Goal: Task Accomplishment & Management: Complete application form

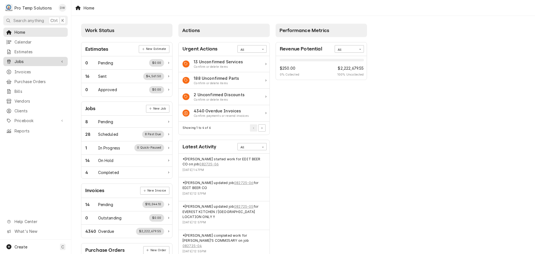
click at [18, 60] on span "Jobs" at bounding box center [35, 61] width 42 height 6
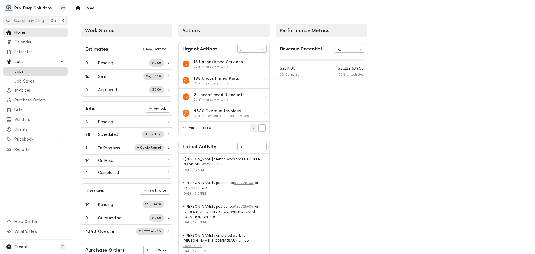
click at [18, 69] on span "Jobs" at bounding box center [39, 71] width 50 height 6
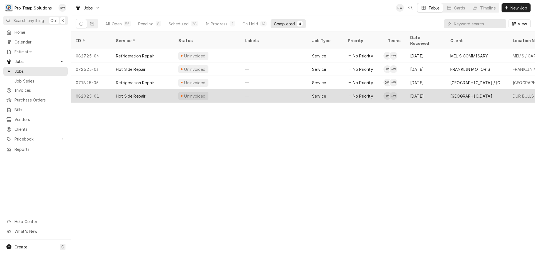
click at [284, 91] on div "—" at bounding box center [274, 95] width 67 height 13
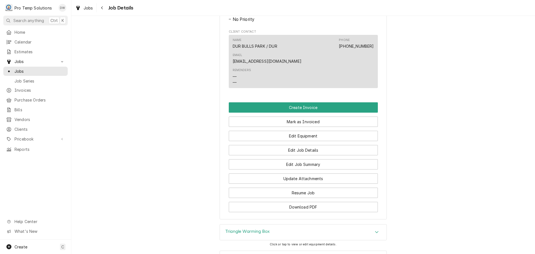
scroll to position [334, 0]
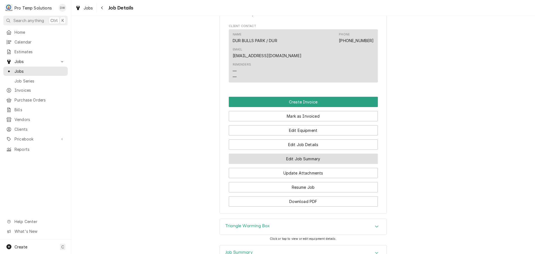
click at [296, 153] on button "Edit Job Summary" at bounding box center [303, 158] width 149 height 10
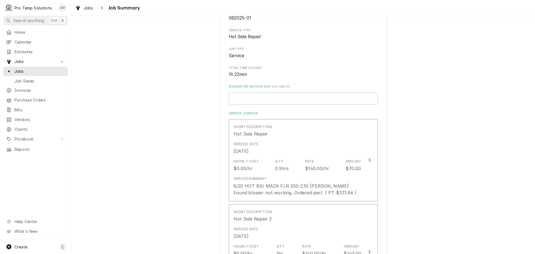
scroll to position [84, 0]
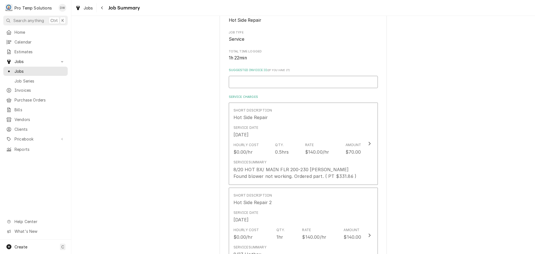
click at [274, 82] on input "Suggested Invoice ID ( if you have it )" at bounding box center [303, 82] width 149 height 12
type textarea "x"
type input "#"
type textarea "x"
type input "#0"
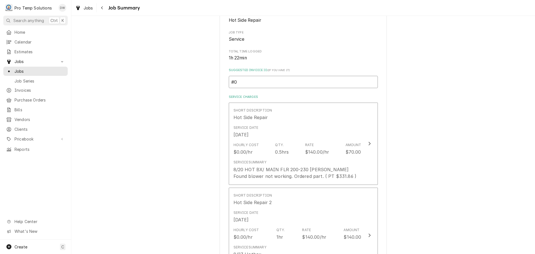
type textarea "x"
type input "#08"
type textarea "x"
type input "#082"
type textarea "x"
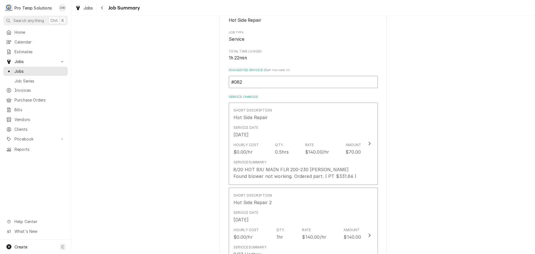
type input "#0827"
type textarea "x"
type input "#08272"
type textarea "x"
type input "#082725"
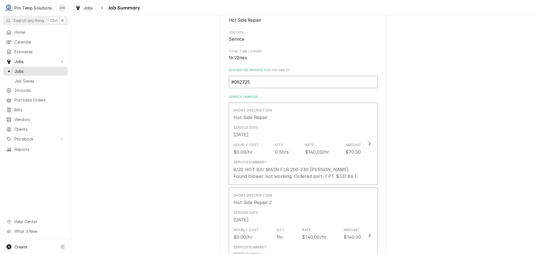
type textarea "x"
type input "#0827250"
type textarea "x"
type input "#08272500"
type textarea "x"
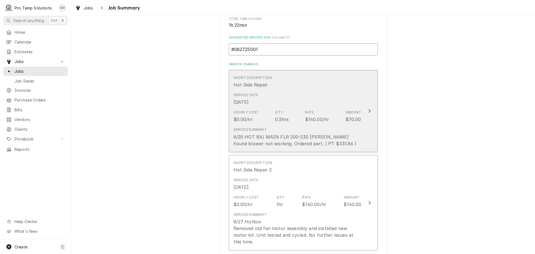
scroll to position [223, 0]
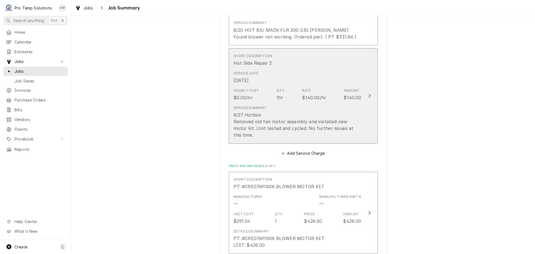
type input "#082725001"
click at [368, 94] on icon "Update Line Item" at bounding box center [369, 96] width 3 height 4
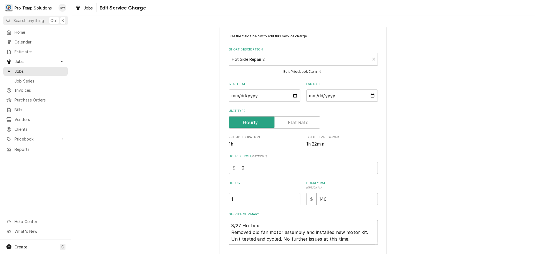
click at [265, 225] on textarea "8/27 Hotbox Removed old fan motor assembly and installed new motor kit. Unit te…" at bounding box center [303, 231] width 149 height 25
type textarea "x"
type textarea "8/27 Hotbox Removed old fan motor assembly and installed new motor kit. Unit te…"
type textarea "x"
type textarea "8/27 Hotbox 9 Removed old fan motor assembly and installed new motor kit. Unit …"
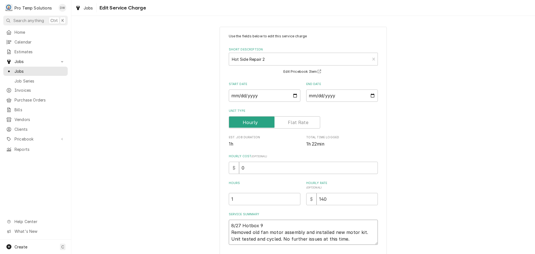
type textarea "x"
type textarea "8/27 Hotbox 90 Removed old fan motor assembly and installed new motor kit. Unit…"
type textarea "x"
type textarea "8/27 Hotbox 900 Removed old fan motor assembly and installed new motor kit. Uni…"
type textarea "x"
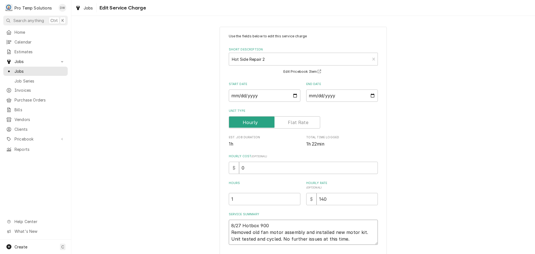
type textarea "8/27 Hotbox 900- Removed old fan motor assembly and installed new motor kit. Un…"
type textarea "x"
type textarea "8/27 Hotbox 900-1 Removed old fan motor assembly and installed new motor kit. U…"
type textarea "x"
type textarea "8/27 Hotbox 900-10 Removed old fan motor assembly and installed new motor kit. …"
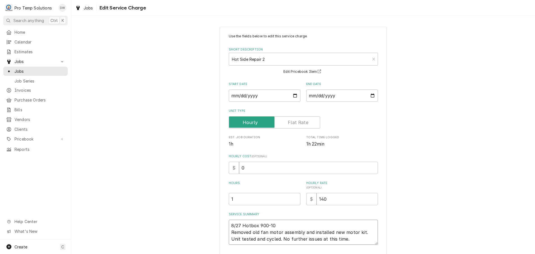
type textarea "x"
type textarea "8/27 Hotbox 900-100 Removed old fan motor assembly and installed new motor kit.…"
type textarea "x"
type textarea "8/27 Hotbox 900-1000 Removed old fan motor assembly and installed new motor kit…"
type textarea "x"
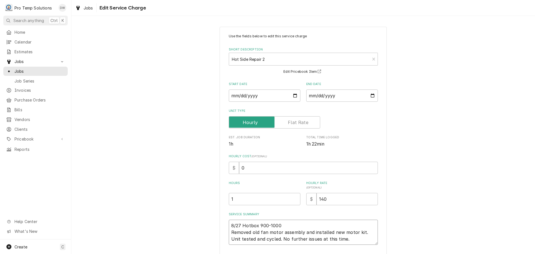
type textarea "8/27 Hotbox 900-1000 Removed old fan motor assembly and installed new motor kit…"
type textarea "x"
type textarea "8/27 Hotbox 900-1000 K Removed old fan motor assembly and installed new motor k…"
type textarea "x"
type textarea "8/27 Hotbox 900-1000 KE Removed old fan motor assembly and installed new motor …"
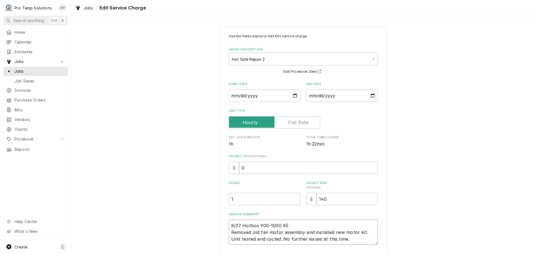
type textarea "x"
type textarea "8/27 Hotbox 900-1000 KEV Removed old fan motor assembly and installed new motor…"
type textarea "x"
type textarea "8/27 Hotbox 900-1000 KEVI Removed old fan motor assembly and installed new moto…"
type textarea "x"
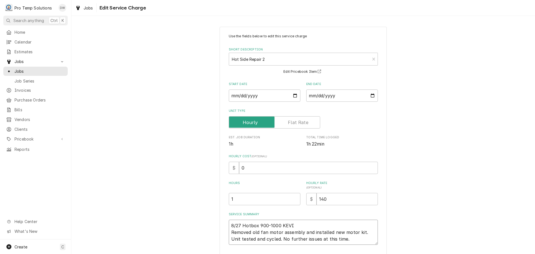
type textarea "8/27 Hotbox 900-1000 KEVIN Removed old fan motor assembly and installed new mot…"
type textarea "x"
type textarea "8/27 Hotbox 900-1000 KEVIN Removed old fan motor assembly and installed new mot…"
type textarea "x"
type textarea "8/27 Hotbox 900-1000 KEVIN 8 Removed old fan motor assembly and installed new m…"
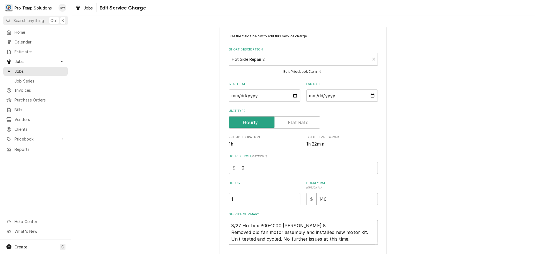
type textarea "x"
type textarea "8/27 Hotbox 900-1000 KEVIN 85 Removed old fan motor assembly and installed new …"
type textarea "x"
type textarea "8/27 Hotbox 900-1000 KEVIN 850 Removed old fan motor assembly and installed new…"
type textarea "x"
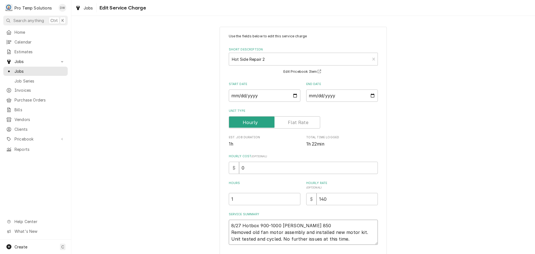
type textarea "8/27 Hotbox 900-1000 KEVIN 850- Removed old fan motor assembly and installed ne…"
type textarea "x"
type textarea "8/27 Hotbox 900-1000 KEVIN 850-1 Removed old fan motor assembly and installed n…"
type textarea "x"
type textarea "8/27 Hotbox 900-1000 KEVIN 850-10 Removed old fan motor assembly and installed …"
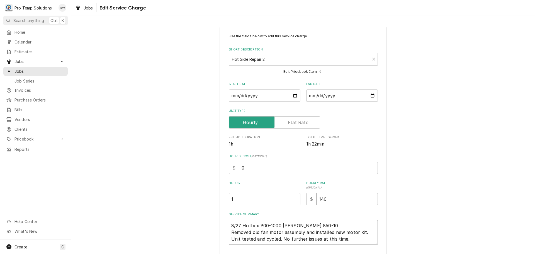
type textarea "x"
type textarea "8/27 Hotbox 900-1000 KEVIN 850-100 Removed old fan motor assembly and installed…"
type textarea "x"
type textarea "8/27 Hotbox 900-1000 KEVIN 850-1000 Removed old fan motor assembly and installe…"
type textarea "x"
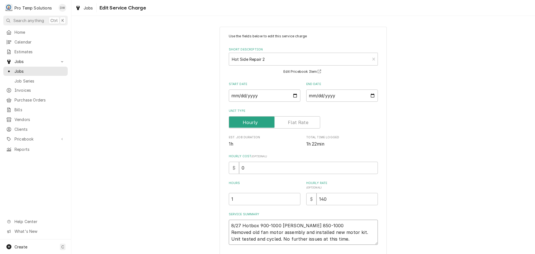
type textarea "8/27 Hotbox 900-1000 KEVIN 850-1000 Removed old fan motor assembly and installe…"
type textarea "x"
type textarea "8/27 Hotbox 900-1000 KEVIN 850-1000 K Removed old fan motor assembly and instal…"
type textarea "x"
type textarea "8/27 Hotbox 900-1000 KEVIN 850-1000 KO Removed old fan motor assembly and insta…"
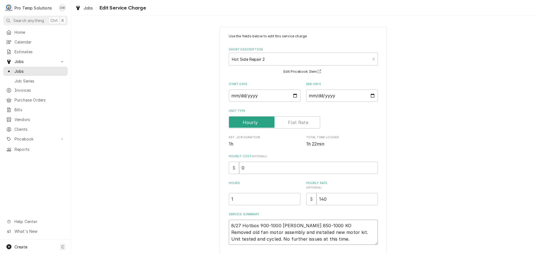
type textarea "x"
type textarea "8/27 Hotbox 900-1000 KEVIN 850-1000 KOT Removed old fan motor assembly and inst…"
type textarea "x"
type textarea "8/27 Hotbox 900-1000 KEVIN 850-1000 KOTY Removed old fan motor assembly and ins…"
type textarea "x"
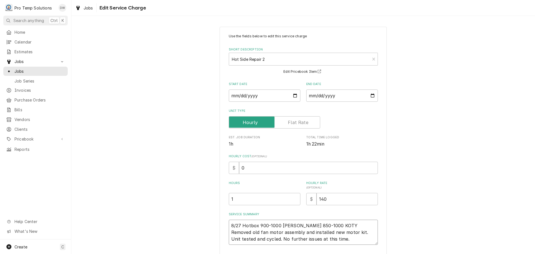
type textarea "8/27 Hotbox 900-1000 KEVIN 850-1000 KOTY Removed old fan motor assembly and ins…"
type textarea "x"
type textarea "8/27 Hotbox 900-1000 KEVIN 850-1000 KOTY ( Removed old fan motor assembly and i…"
type textarea "x"
type textarea "8/27 Hotbox 900-1000 KEVIN 850-1000 KOTY ( Removed old fan motor assembly and i…"
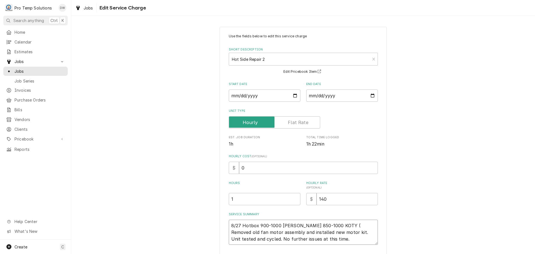
type textarea "x"
type textarea "8/27 Hotbox 900-1000 KEVIN 850-1000 KOTY ( 8 Removed old fan motor assembly and…"
type textarea "x"
type textarea "8/27 Hotbox 900-1000 KEVIN 850-1000 KOTY ( 83 Removed old fan motor assembly an…"
type textarea "x"
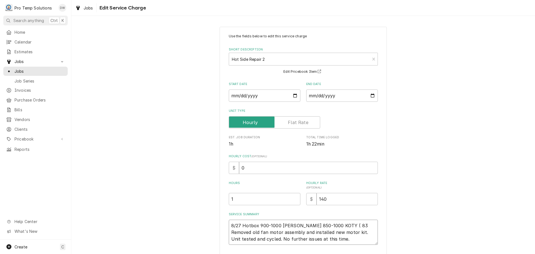
type textarea "8/27 Hotbox 900-1000 KEVIN 850-1000 KOTY ( 830 Removed old fan motor assembly a…"
type textarea "x"
type textarea "8/27 Hotbox 900-1000 KEVIN 850-1000 KOTY ( 830- Removed old fan motor assembly …"
type textarea "x"
type textarea "8/27 Hotbox 900-1000 KEVIN 850-1000 KOTY ( 830-1 Removed old fan motor assembly…"
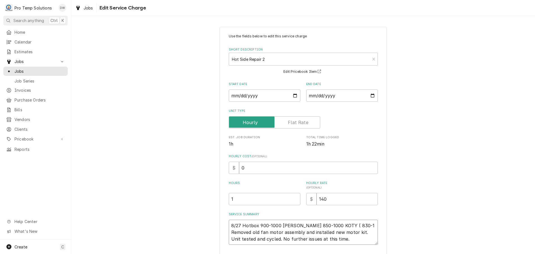
type textarea "x"
type textarea "8/27 Hotbox 900-1000 KEVIN 850-1000 KOTY ( 830-10 Removed old fan motor assembl…"
type textarea "x"
type textarea "8/27 Hotbox 900-1000 KEVIN 850-1000 KOTY ( 830-100 Removed old fan motor assemb…"
type textarea "x"
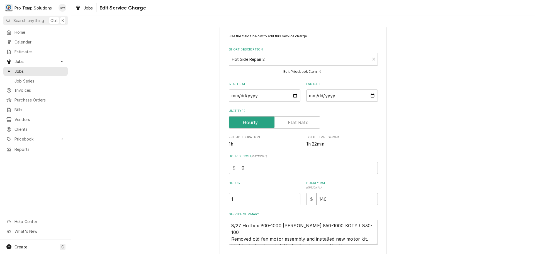
type textarea "8/27 Hotbox 900-1000 KEVIN 850-1000 KOTY ( 830-1000 Removed old fan motor assem…"
type textarea "x"
type textarea "8/27 Hotbox 900-1000 KEVIN 850-1000 KOTY ( 830-1000 Removed old fan motor assem…"
type textarea "x"
type textarea "8/27 Hotbox 900-1000 KEVIN 850-1000 KOTY ( 830-1000 K Removed old fan motor ass…"
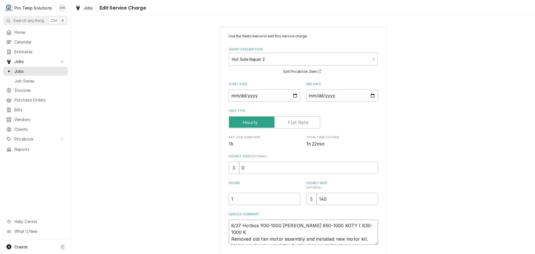
type textarea "x"
type textarea "8/27 Hotbox 900-1000 KEVIN 850-1000 KOTY ( 830-1000 KE Removed old fan motor as…"
type textarea "x"
type textarea "8/27 Hotbox 900-1000 KEVIN 850-1000 KOTY ( 830-1000 KE) Removed old fan motor a…"
click at [259, 171] on input "0" at bounding box center [308, 168] width 139 height 12
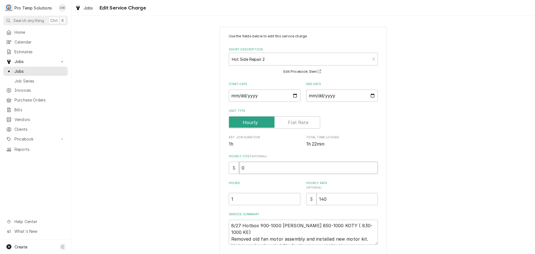
type textarea "x"
type input "1"
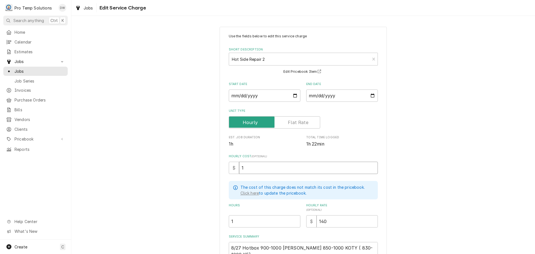
type textarea "x"
type input "18"
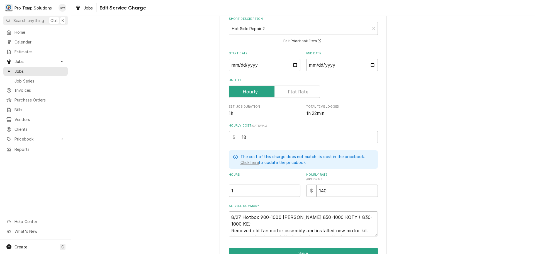
scroll to position [61, 0]
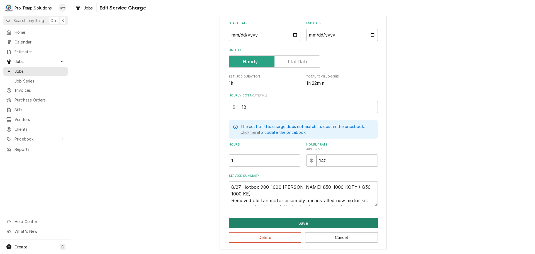
click at [300, 222] on button "Save" at bounding box center [303, 223] width 149 height 10
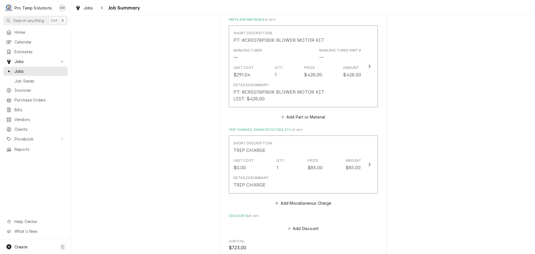
scroll to position [390, 0]
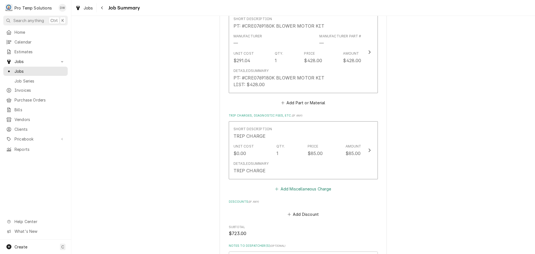
click at [303, 185] on button "Add Miscellaneous Charge" at bounding box center [303, 189] width 58 height 8
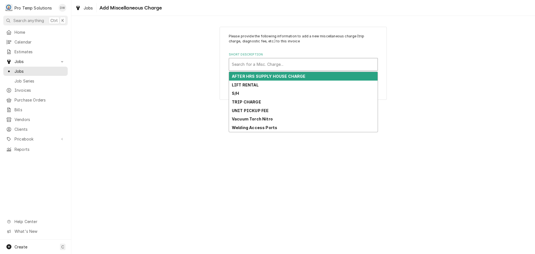
click at [293, 62] on div "Short Description" at bounding box center [303, 64] width 143 height 10
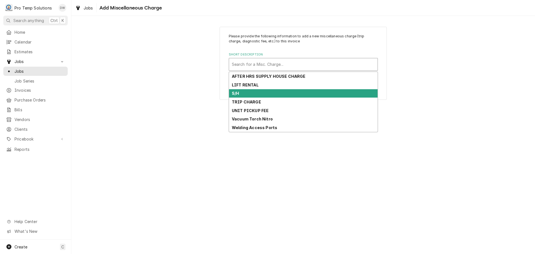
click at [277, 92] on div "S/H" at bounding box center [303, 93] width 148 height 9
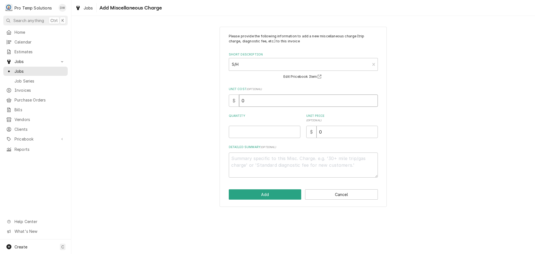
click at [252, 103] on input "0" at bounding box center [308, 100] width 139 height 12
type textarea "x"
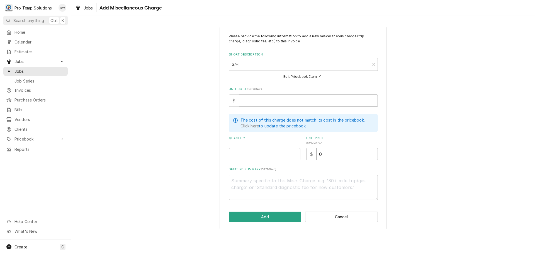
type textarea "x"
type input "4"
type textarea "x"
type input "40"
type textarea "x"
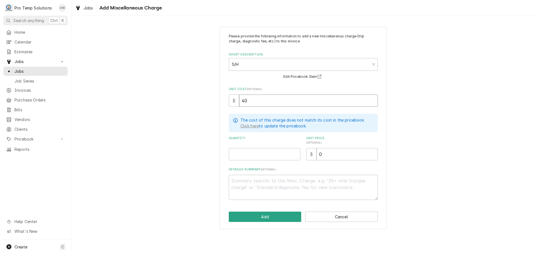
type input "40.8"
type textarea "x"
type input "40.82"
click at [281, 154] on input "Quantity" at bounding box center [265, 154] width 72 height 12
type textarea "x"
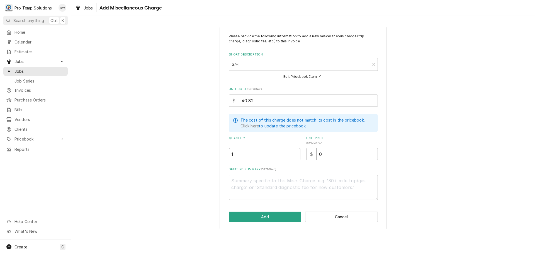
type input "1"
click at [327, 153] on input "0" at bounding box center [346, 154] width 61 height 12
type textarea "x"
type input "4"
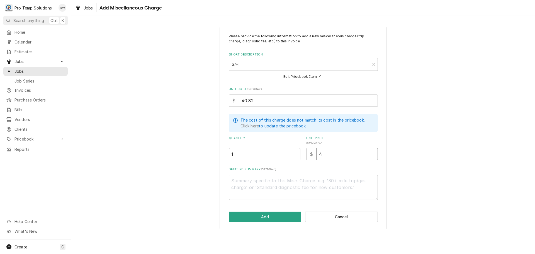
type textarea "x"
type input "41"
click at [285, 182] on textarea "Detailed Summary ( optional )" at bounding box center [303, 187] width 149 height 25
type textarea "x"
type textarea "P"
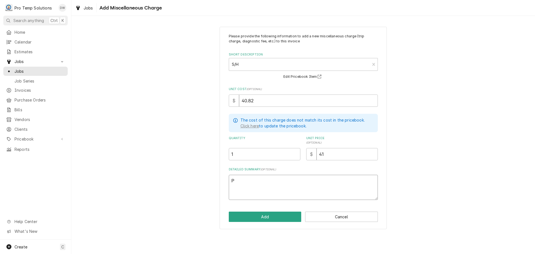
type textarea "x"
type textarea "PT"
type textarea "x"
type textarea "PT"
type textarea "x"
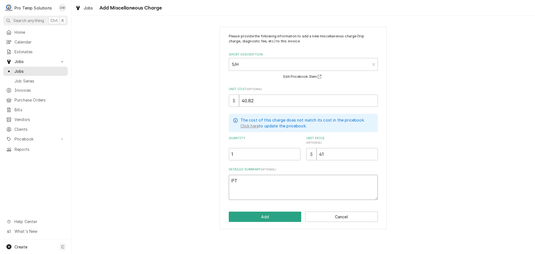
type textarea "PT #"
type textarea "x"
type textarea "PT #2"
type textarea "x"
type textarea "PT #21"
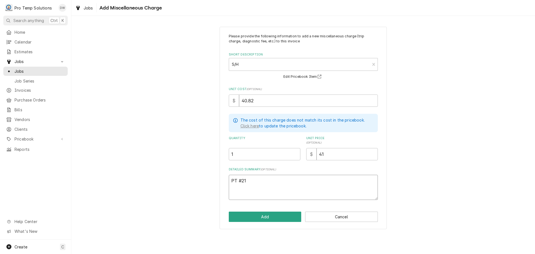
type textarea "x"
type textarea "PT #210"
type textarea "x"
type textarea "PT #2106"
type textarea "x"
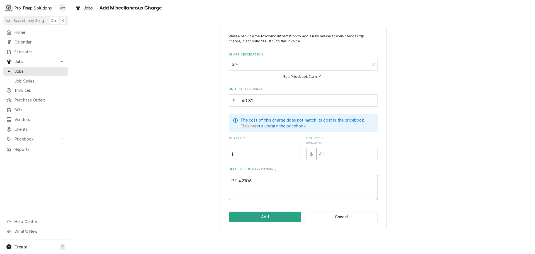
type textarea "PT #21066"
type textarea "x"
type textarea "PT #210666"
type textarea "x"
type textarea "PT #2106666"
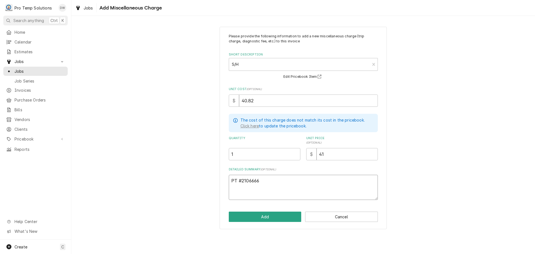
type textarea "x"
type textarea "PT #21066667"
type textarea "x"
type textarea "PT #210666670"
type textarea "x"
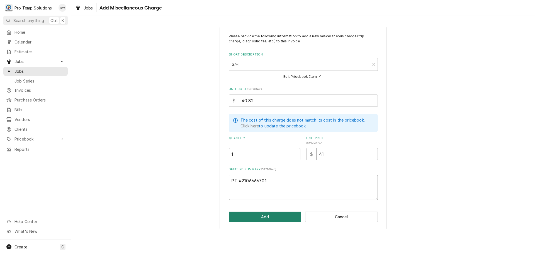
type textarea "PT #2106666701"
click at [265, 216] on button "Add" at bounding box center [265, 216] width 73 height 10
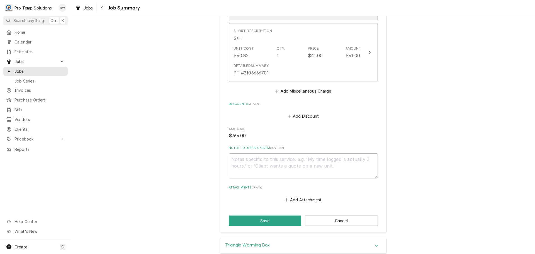
scroll to position [557, 0]
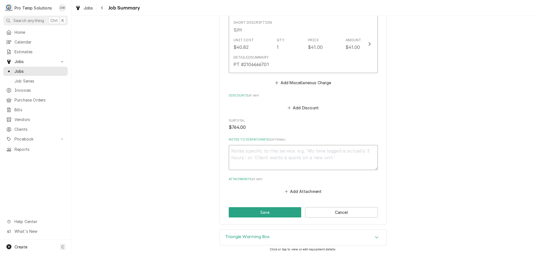
click at [267, 145] on textarea "Notes to Dispatcher(s) ( optional )" at bounding box center [303, 157] width 149 height 25
type textarea "x"
type textarea "#"
type textarea "x"
type textarea "#0"
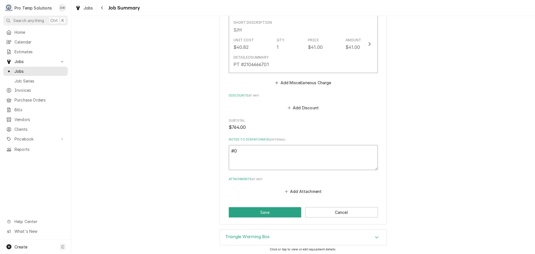
type textarea "x"
type textarea "#08"
type textarea "x"
type textarea "#082"
type textarea "x"
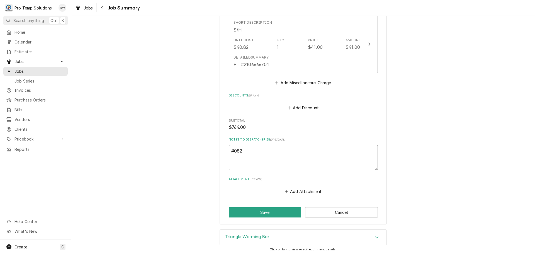
type textarea "#0827"
type textarea "x"
type textarea "#08272"
type textarea "x"
type textarea "#082725"
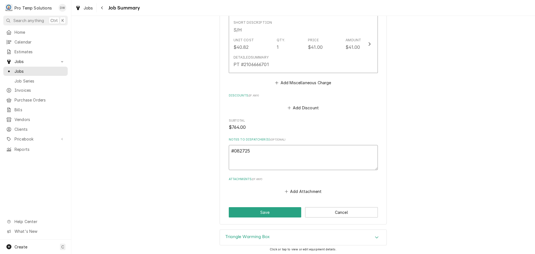
type textarea "x"
type textarea "#0827250"
type textarea "x"
type textarea "#08272500"
type textarea "x"
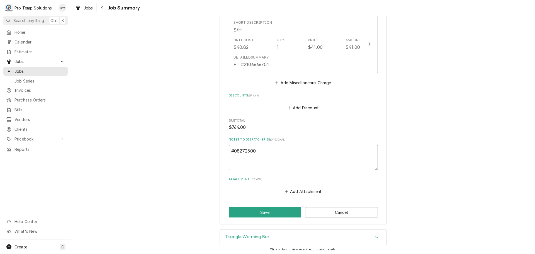
type textarea "#082725001"
type textarea "x"
type textarea "#082725001"
type textarea "x"
type textarea "#082725001 B"
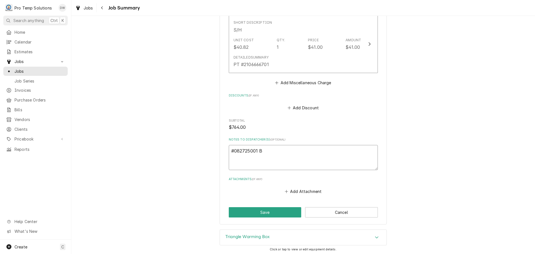
type textarea "x"
type textarea "#082725001 BU"
type textarea "x"
type textarea "#082725001 BUL"
type textarea "x"
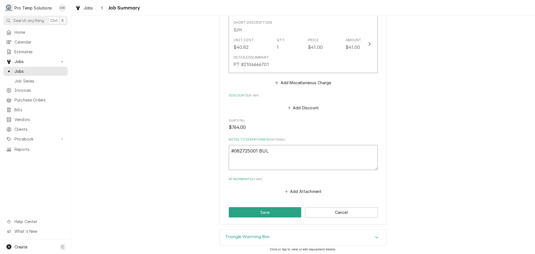
type textarea "#082725001 BULL"
type textarea "x"
type textarea "#082725001 BULLS"
type textarea "x"
type textarea "#082725001 BULLS"
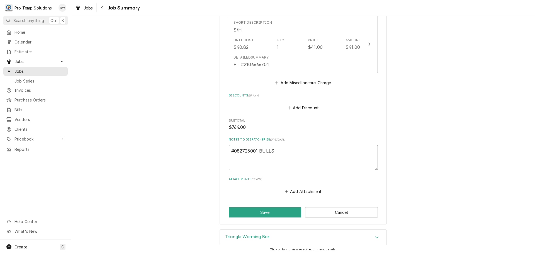
type textarea "x"
type textarea "#082725001 BULLS S"
type textarea "x"
type textarea "#082725001 BULLS ST"
type textarea "x"
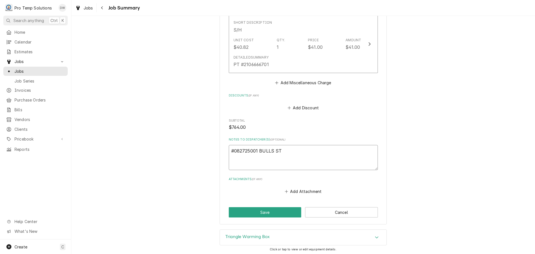
type textarea "#082725001 BULLS STA"
click at [260, 207] on button "Save" at bounding box center [265, 212] width 73 height 10
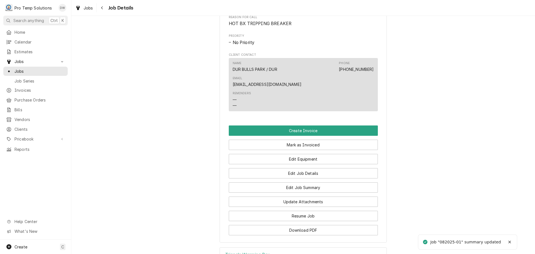
scroll to position [306, 0]
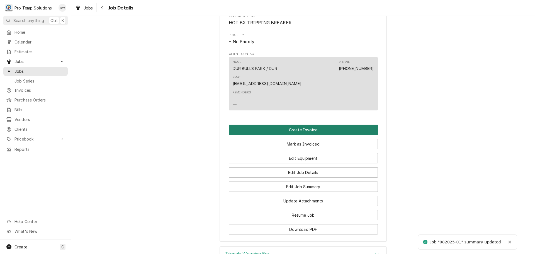
click at [292, 125] on button "Create Invoice" at bounding box center [303, 130] width 149 height 10
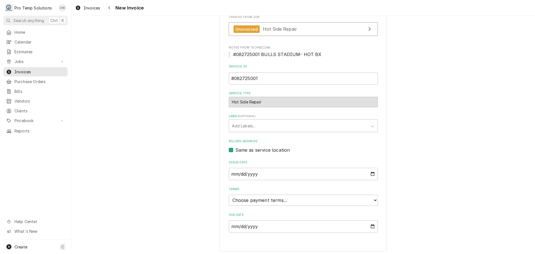
scroll to position [135, 0]
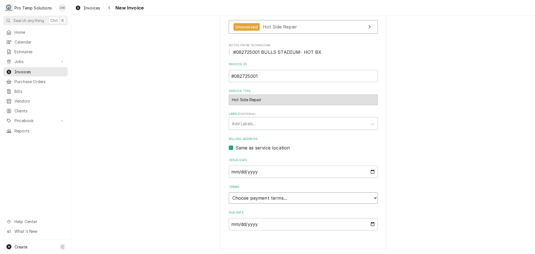
click at [248, 196] on select "Choose payment terms... Same Day Net 7 Net 14 Net 21 Net 30 Net 45 Net 60 Net 90" at bounding box center [303, 197] width 149 height 11
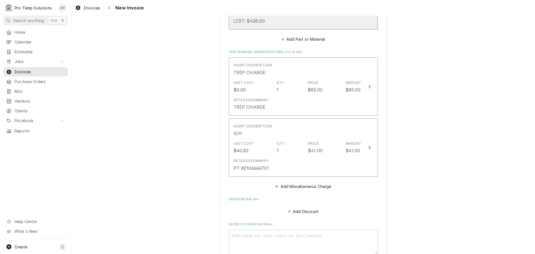
scroll to position [790, 0]
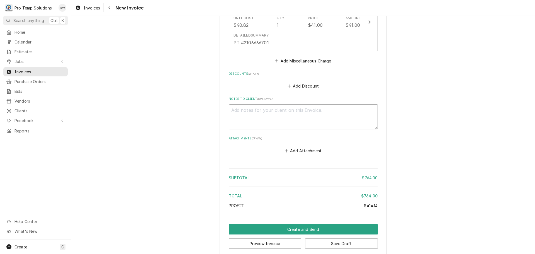
click at [242, 104] on textarea "Notes to Client ( optional )" at bounding box center [303, 116] width 149 height 25
type textarea "x"
type textarea "#"
type textarea "x"
type textarea "#0"
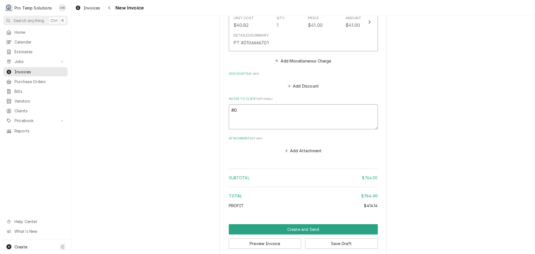
type textarea "x"
type textarea "#08"
type textarea "x"
type textarea "#082"
type textarea "x"
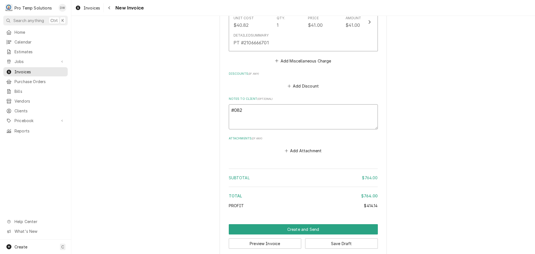
type textarea "#0827"
type textarea "x"
type textarea "#08272"
type textarea "x"
type textarea "#082725"
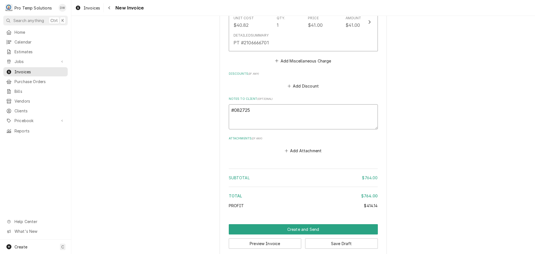
type textarea "x"
type textarea "#0827250"
type textarea "x"
type textarea "#08272500"
type textarea "x"
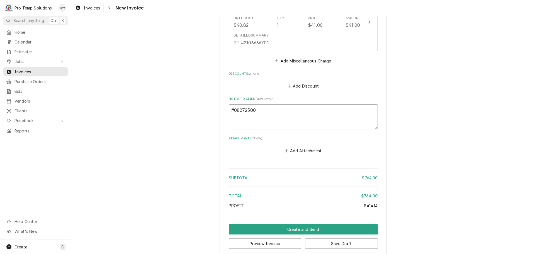
type textarea "#082725001"
type textarea "x"
type textarea "#082725001"
type textarea "x"
type textarea "#082725001 B"
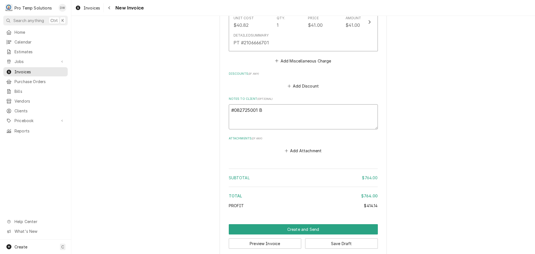
type textarea "x"
type textarea "#082725001 BI"
type textarea "x"
type textarea "#082725001 B"
type textarea "x"
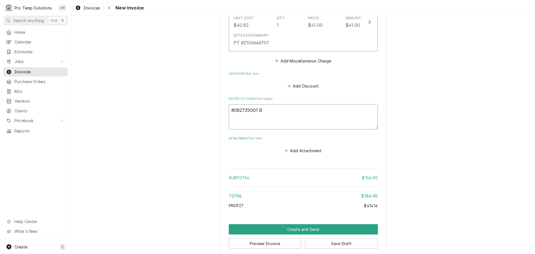
type textarea "#082725001 BU"
type textarea "x"
type textarea "#082725001 BUL"
type textarea "x"
type textarea "#082725001 BULL"
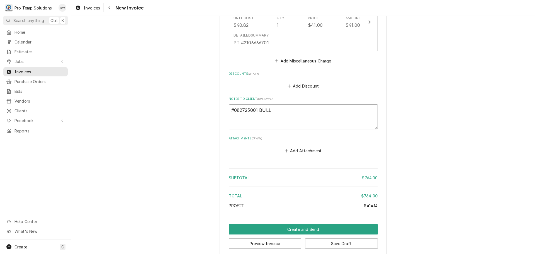
type textarea "x"
type textarea "#082725001 BULLS"
type textarea "x"
type textarea "#082725001 BULLS S"
type textarea "x"
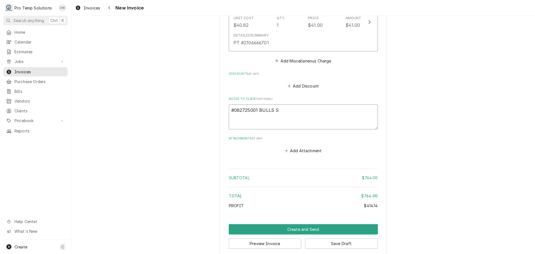
type textarea "#082725001 BULLS ST"
type textarea "x"
type textarea "#082725001 BULLS STA"
type textarea "x"
type textarea "#082725001 BULLS STAD"
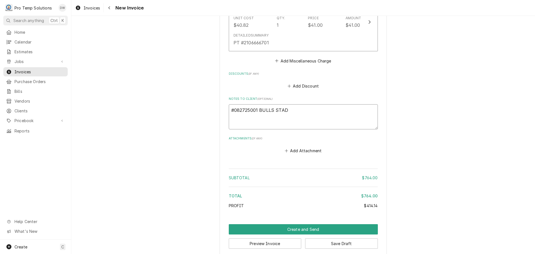
type textarea "x"
type textarea "#082725001 BULLS STADI"
type textarea "x"
type textarea "#082725001 BULLS STADIU"
type textarea "x"
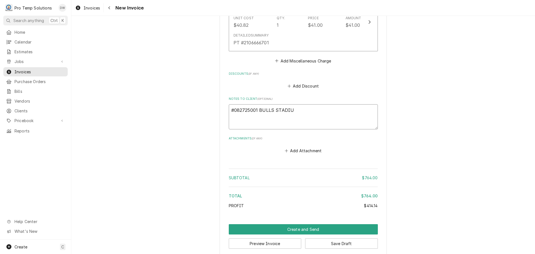
type textarea "#082725001 BULLS STADIUM"
type textarea "x"
type textarea "#082725001 BULLS STADIUM-"
type textarea "x"
type textarea "#082725001 BULLS STADIUM-"
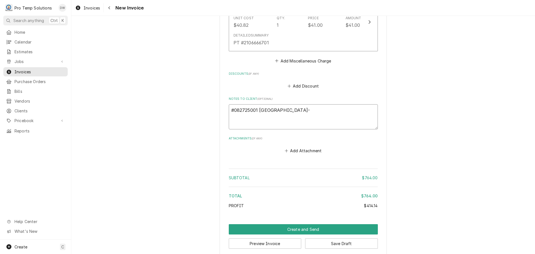
type textarea "x"
type textarea "#082725001 BULLS STADIUM- H"
type textarea "x"
type textarea "#082725001 BULLS STADIUM- HO"
type textarea "x"
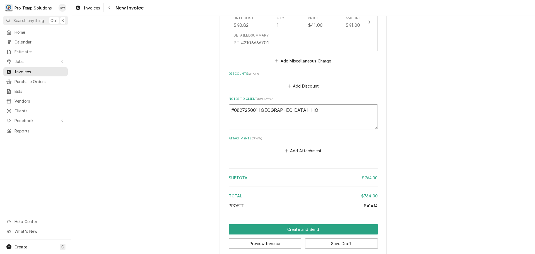
type textarea "#082725001 BULLS STADIUM- HOT"
type textarea "x"
type textarea "#082725001 BULLS STADIUM- HOT"
type textarea "x"
type textarea "#082725001 BULLS STADIUM- HOT B"
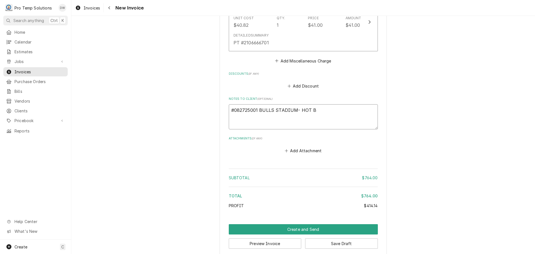
type textarea "x"
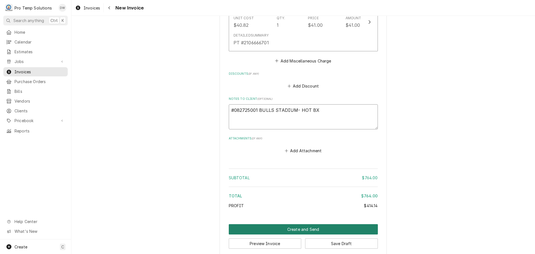
type textarea "#082725001 BULLS STADIUM- HOT BX"
click at [297, 224] on button "Create and Send" at bounding box center [303, 229] width 149 height 10
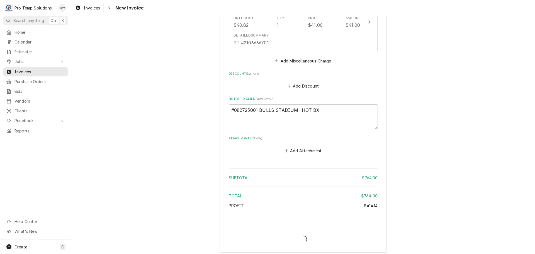
scroll to position [787, 0]
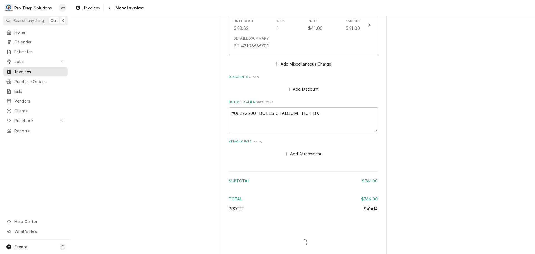
type textarea "x"
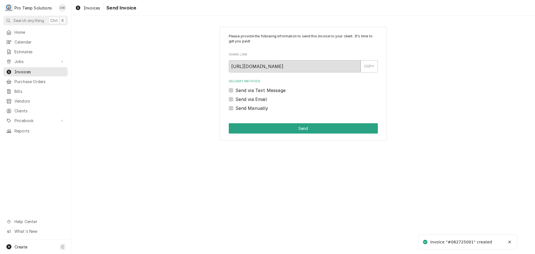
click at [235, 98] on label "Send via Email" at bounding box center [250, 99] width 31 height 7
click at [235, 98] on input "Send via Email" at bounding box center [309, 102] width 149 height 12
checkbox input "true"
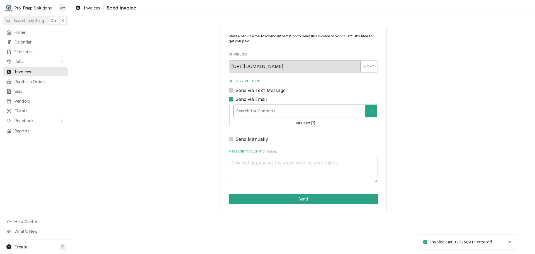
click at [275, 108] on div "Delivery Methods" at bounding box center [299, 111] width 126 height 10
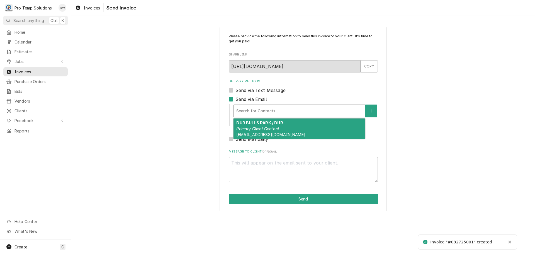
click at [273, 127] on em "Primary Client Contact" at bounding box center [257, 128] width 43 height 5
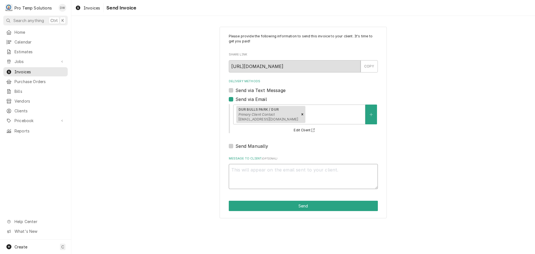
click at [264, 170] on textarea "Message to Client ( optional )" at bounding box center [303, 176] width 149 height 25
type textarea "x"
type textarea "#"
type textarea "x"
type textarea "#0"
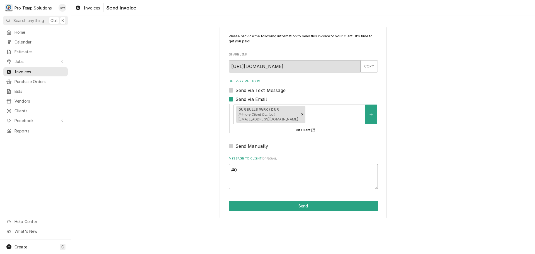
type textarea "x"
type textarea "#08"
type textarea "x"
type textarea "#082"
type textarea "x"
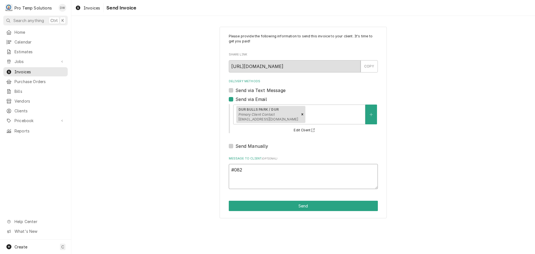
type textarea "#0827"
type textarea "x"
type textarea "#08272"
type textarea "x"
type textarea "#082725"
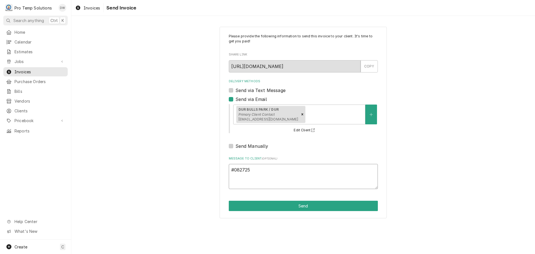
type textarea "x"
type textarea "#0827250"
type textarea "x"
type textarea "#08272500"
type textarea "x"
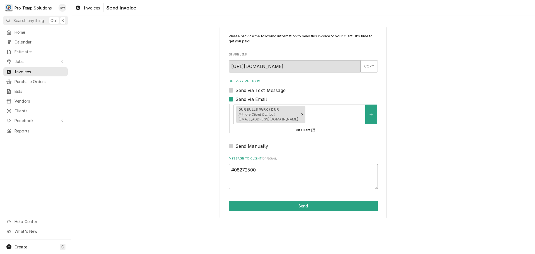
type textarea "#082725001"
type textarea "x"
type textarea "#082725001"
type textarea "x"
type textarea "#082725001 B"
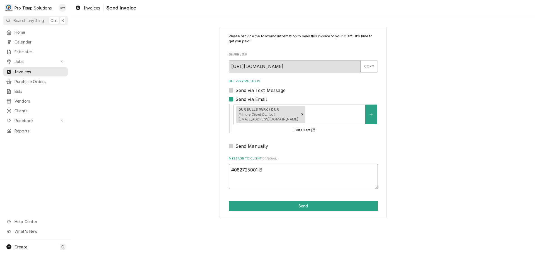
type textarea "x"
type textarea "#082725001 BU"
type textarea "x"
type textarea "#082725001 BUL"
type textarea "x"
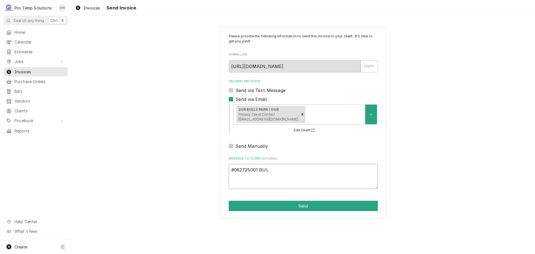
type textarea "#082725001 BULL"
type textarea "x"
type textarea "#082725001 BULLS"
type textarea "x"
type textarea "#082725001 BULLS"
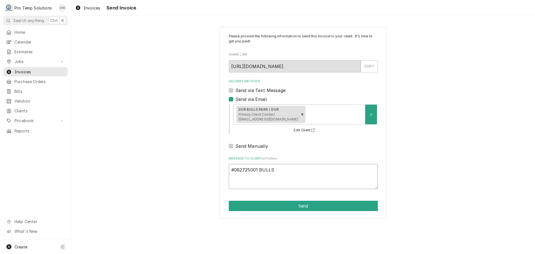
type textarea "x"
type textarea "#082725001 BULLS S"
type textarea "x"
type textarea "#082725001 BULLS ST"
type textarea "x"
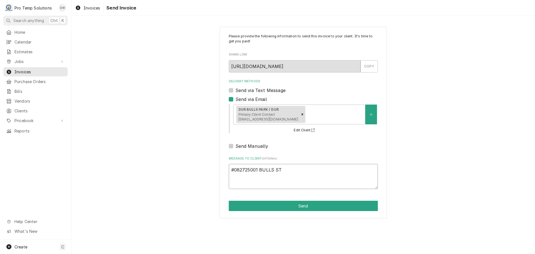
type textarea "#082725001 BULLS STA"
type textarea "x"
type textarea "#082725001 BULLS STAD"
type textarea "x"
type textarea "#082725001 BULLS STADI"
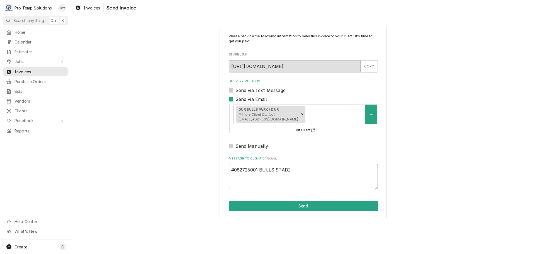
type textarea "x"
type textarea "#082725001 BULLS STADIU"
type textarea "x"
type textarea "#082725001 BULLS STADIUM"
type textarea "x"
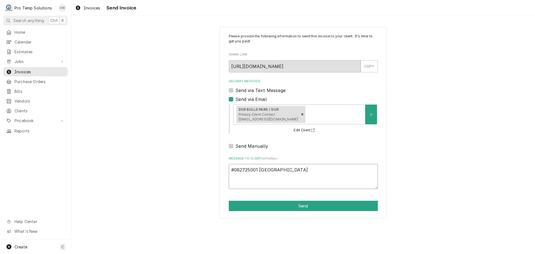
type textarea "#082725001 BULLS STADIUM-"
type textarea "x"
type textarea "#082725001 BULLS STADIUM-"
type textarea "x"
type textarea "#082725001 BULLS STADIUM- H"
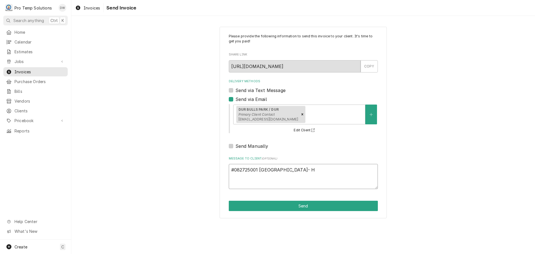
type textarea "x"
type textarea "#082725001 BULLS STADIUM- HO"
type textarea "x"
type textarea "#082725001 BULLS STADIUM- HOT"
type textarea "x"
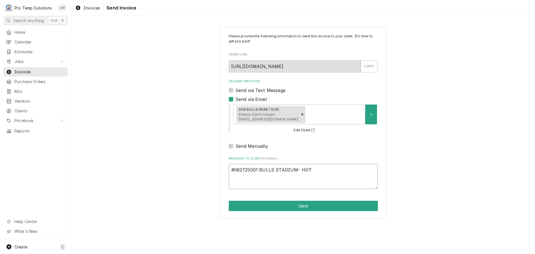
type textarea "#082725001 BULLS STADIUM- HOT"
type textarea "x"
type textarea "#082725001 BULLS STADIUM- HOT B"
type textarea "x"
type textarea "#082725001 BULLS STADIUM- HOT BX"
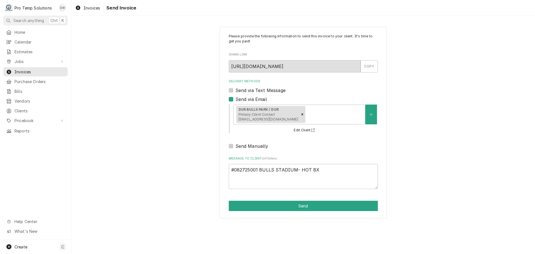
click at [300, 200] on div "Please provide the following information to send this invoice to your client. I…" at bounding box center [302, 122] width 167 height 191
click at [304, 207] on button "Send" at bounding box center [303, 206] width 149 height 10
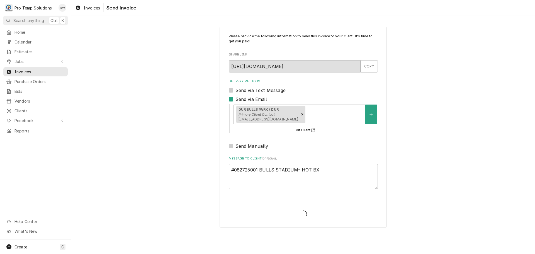
type textarea "x"
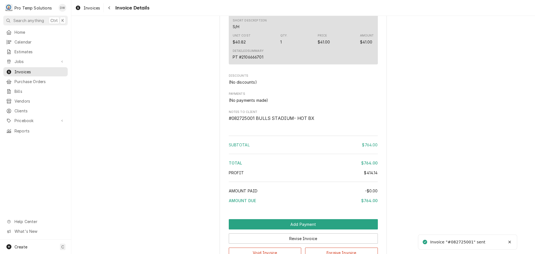
scroll to position [707, 0]
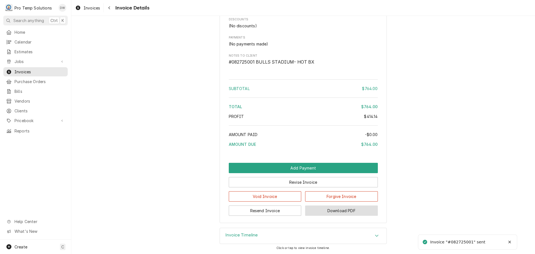
click at [337, 213] on button "Download PDF" at bounding box center [341, 210] width 73 height 10
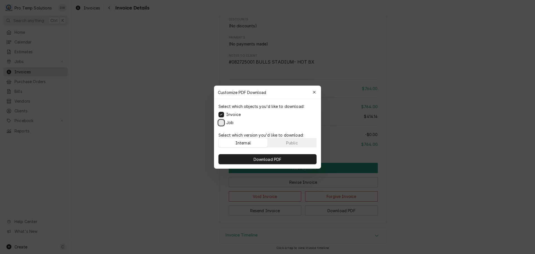
click at [223, 124] on button "Job" at bounding box center [221, 122] width 6 height 6
click at [269, 159] on span "Download PDF" at bounding box center [267, 159] width 30 height 6
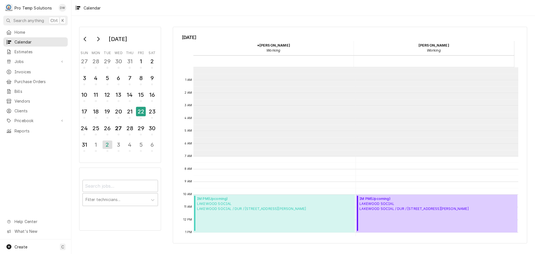
scroll to position [89, 0]
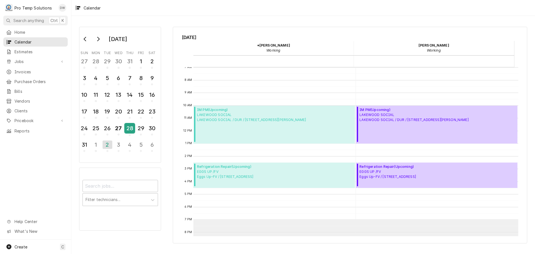
click at [131, 127] on div "28" at bounding box center [130, 127] width 10 height 9
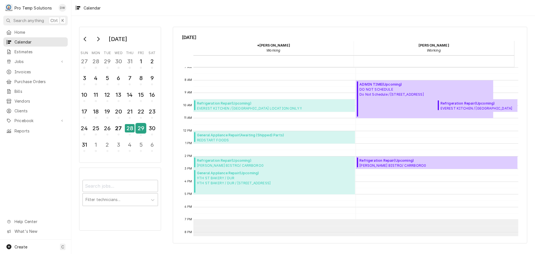
click at [142, 127] on div "29" at bounding box center [141, 127] width 10 height 9
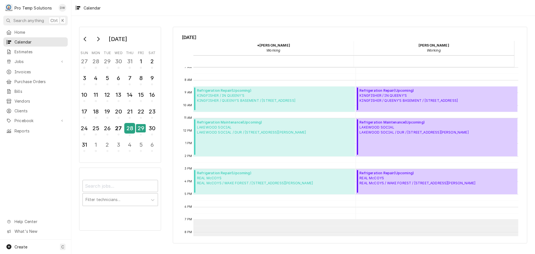
click at [130, 128] on div "28" at bounding box center [130, 127] width 10 height 9
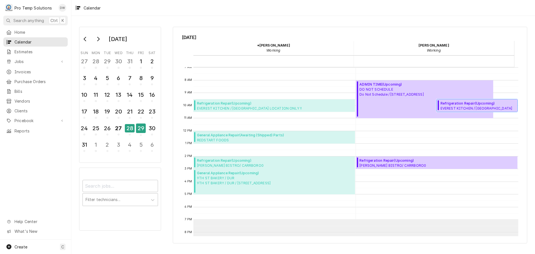
click at [467, 101] on span "Refrigeration Repair ( Upcoming )" at bounding box center [477, 103] width 75 height 5
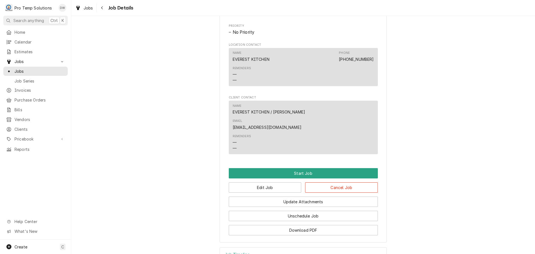
scroll to position [306, 0]
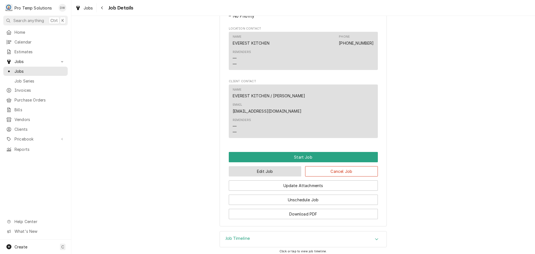
click at [269, 166] on button "Edit Job" at bounding box center [265, 171] width 73 height 10
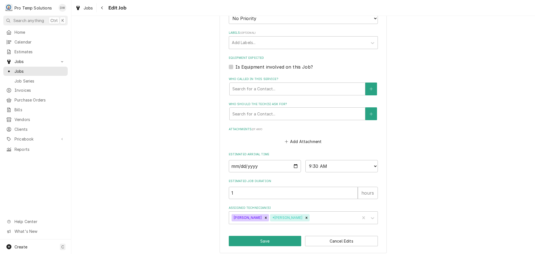
scroll to position [357, 0]
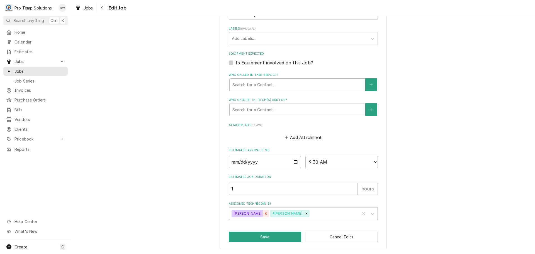
click at [264, 214] on icon "Remove Dakota Williams" at bounding box center [266, 213] width 4 height 4
click at [262, 237] on button "Save" at bounding box center [265, 236] width 73 height 10
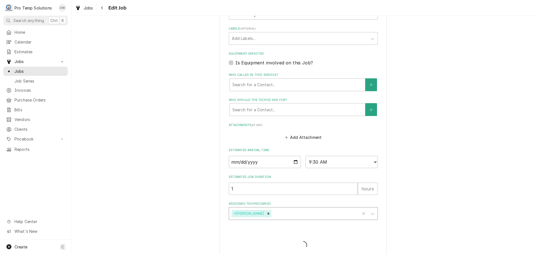
type textarea "x"
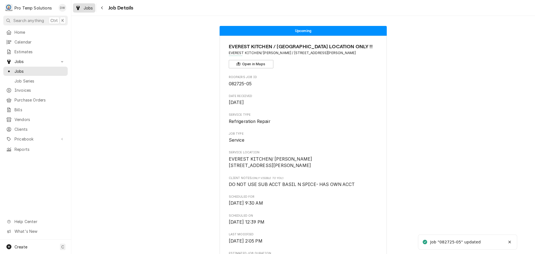
click at [85, 9] on span "Jobs" at bounding box center [88, 8] width 9 height 6
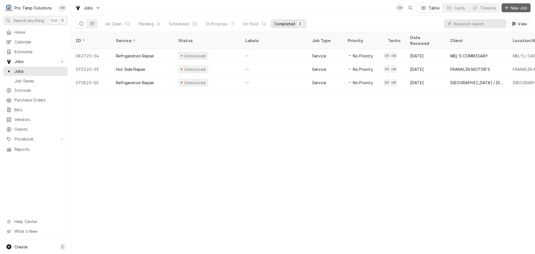
click at [521, 6] on span "New Job" at bounding box center [518, 8] width 19 height 6
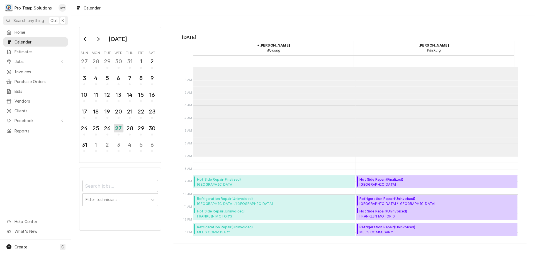
scroll to position [89, 0]
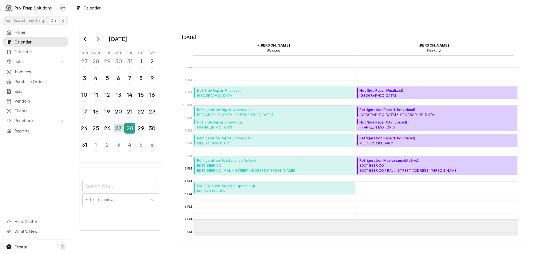
click at [131, 126] on div "28" at bounding box center [130, 127] width 10 height 9
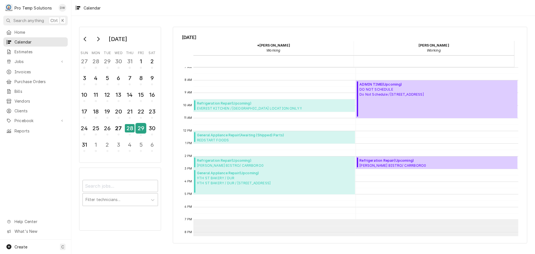
click at [141, 128] on div "29" at bounding box center [141, 127] width 10 height 9
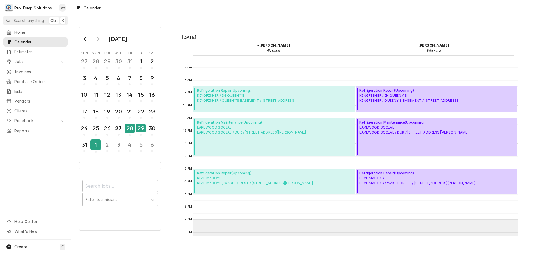
click at [94, 147] on div "1" at bounding box center [96, 144] width 10 height 9
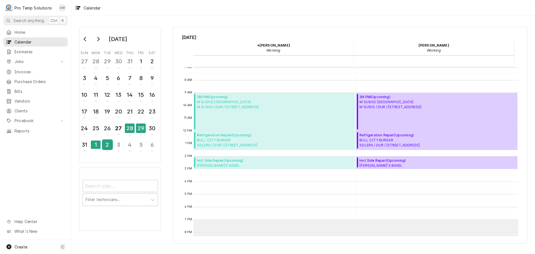
click at [107, 143] on div "2" at bounding box center [108, 144] width 10 height 9
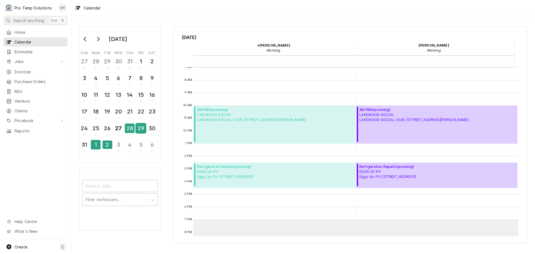
click at [143, 130] on div "29" at bounding box center [141, 127] width 10 height 9
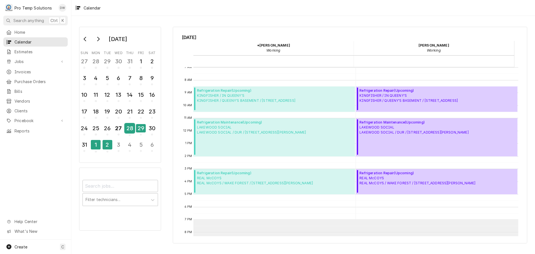
click at [128, 130] on div "28" at bounding box center [130, 127] width 10 height 9
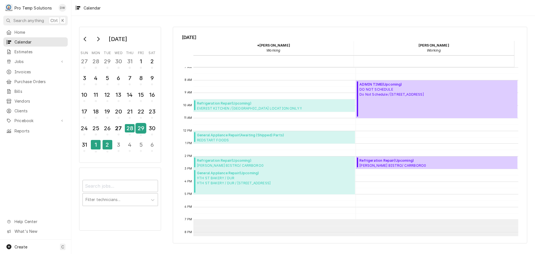
click at [141, 128] on div "29" at bounding box center [141, 127] width 10 height 9
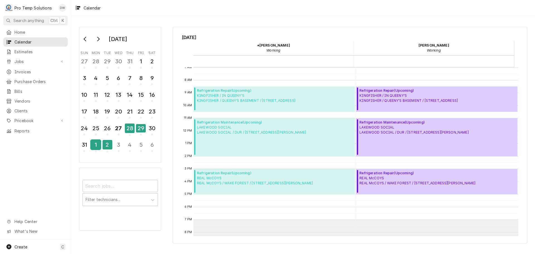
click at [97, 145] on div "1" at bounding box center [96, 144] width 10 height 9
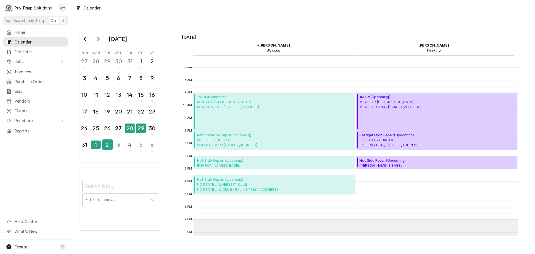
click at [106, 144] on div "2" at bounding box center [108, 144] width 10 height 9
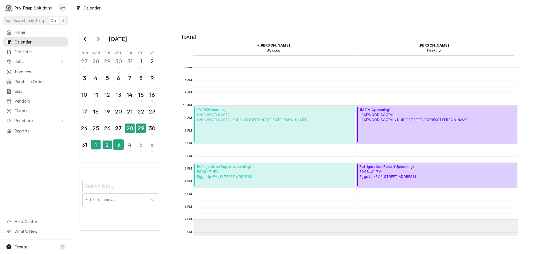
click at [118, 145] on div "3" at bounding box center [119, 144] width 10 height 9
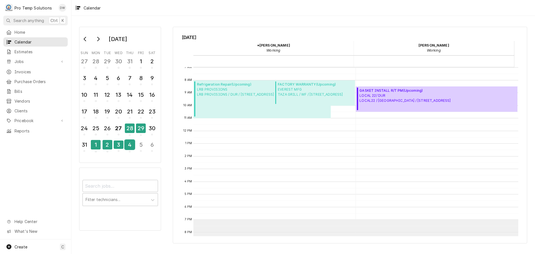
click at [132, 146] on div "4" at bounding box center [130, 144] width 10 height 9
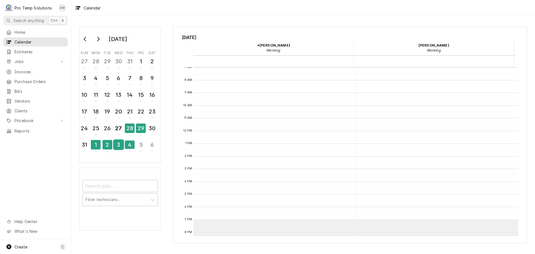
click at [118, 147] on div "3" at bounding box center [119, 144] width 10 height 9
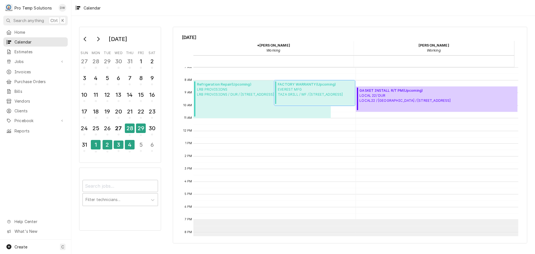
click at [309, 87] on span "EVEREST MFG TAZA GRILL / WF / 1898 S FRANKLIN ST #110" at bounding box center [310, 92] width 65 height 10
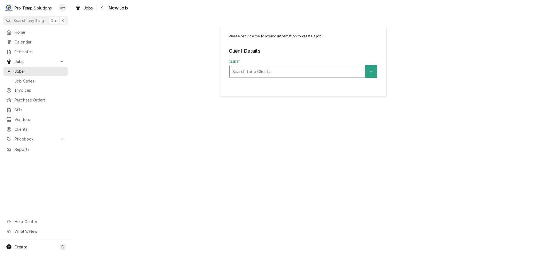
click at [323, 70] on div "Client" at bounding box center [297, 71] width 130 height 10
type input "NC STAT"
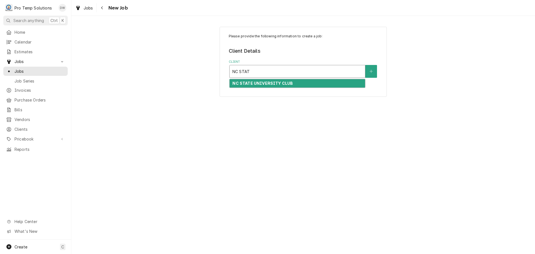
click at [279, 84] on strong "NC STATE UNIVERSITY CLUB" at bounding box center [262, 83] width 60 height 5
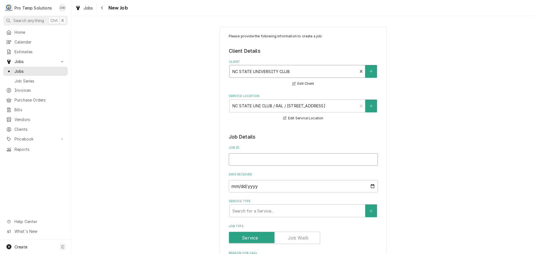
click at [240, 157] on input "Job ID" at bounding box center [303, 159] width 149 height 12
type textarea "x"
type input "0"
type textarea "x"
type input "09"
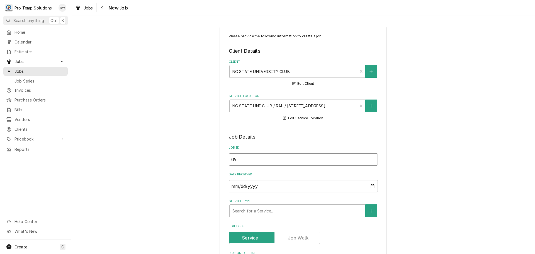
type textarea "x"
type input "090"
type textarea "x"
type input "0901"
type textarea "x"
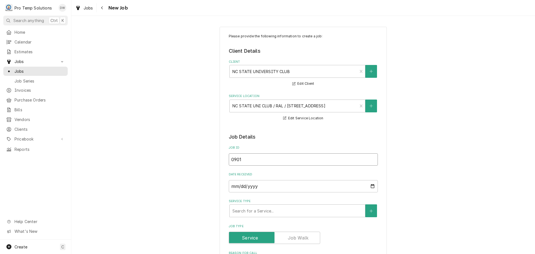
type input "09012"
type textarea "x"
type input "090125"
type textarea "x"
type input "090125-"
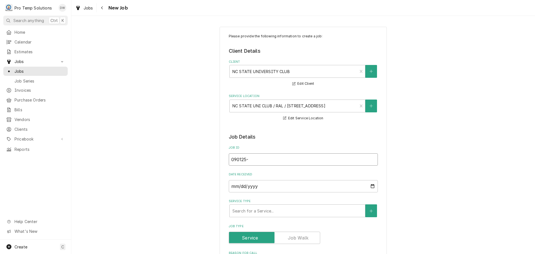
type textarea "x"
type input "090125-0"
type textarea "x"
type input "090125-03"
type textarea "x"
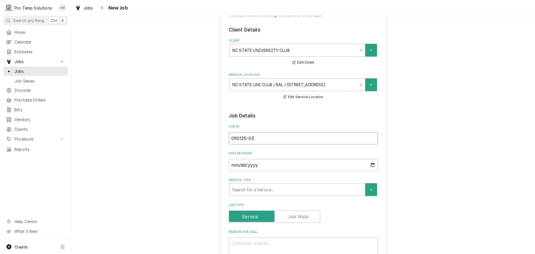
scroll to position [56, 0]
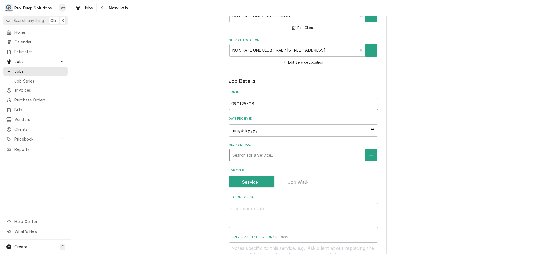
type input "090125-03"
click at [272, 155] on div "Service Type" at bounding box center [297, 155] width 130 height 10
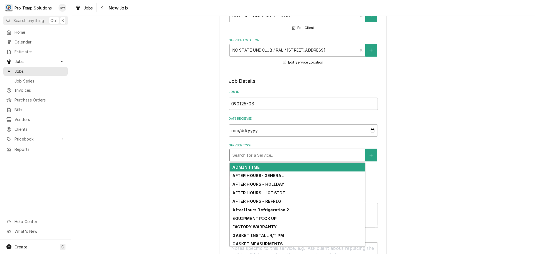
type textarea "x"
type input "G"
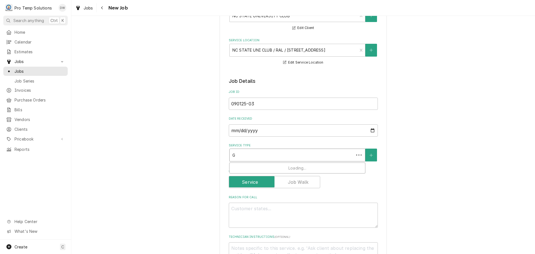
type textarea "x"
type input "GE"
type textarea "x"
type input "GEN"
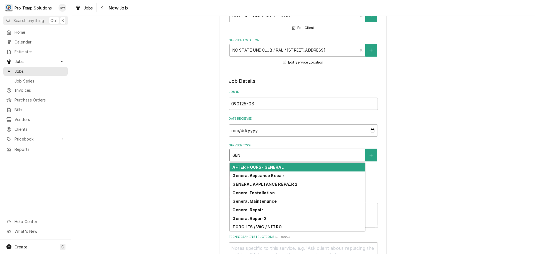
type textarea "x"
type input "GE"
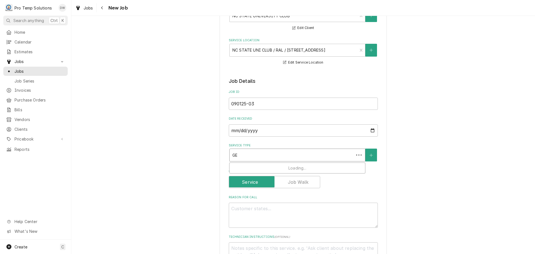
type textarea "x"
type input "G"
type textarea "x"
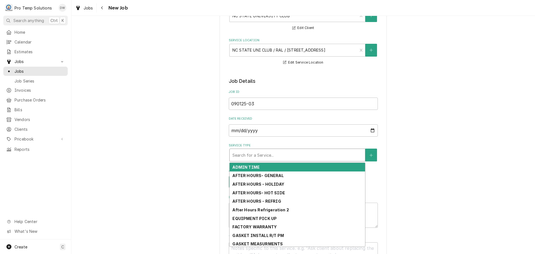
type textarea "x"
type input "H"
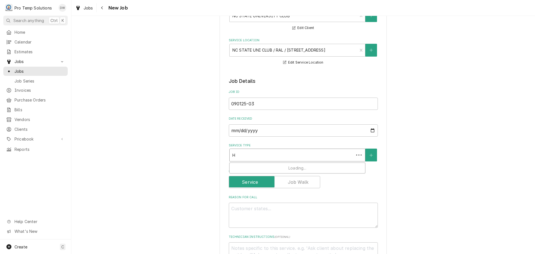
type textarea "x"
type input "HO"
type textarea "x"
type input "HOT"
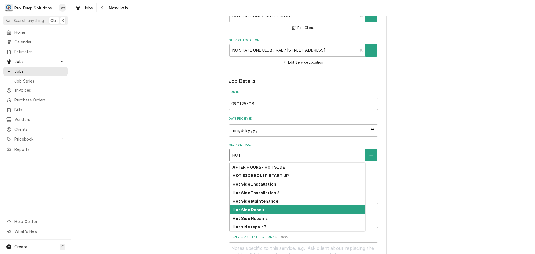
click at [257, 208] on strong "Hot Side Repair" at bounding box center [248, 209] width 32 height 5
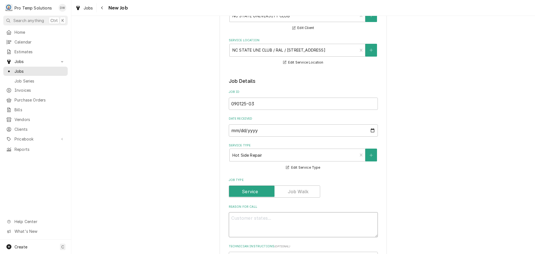
click at [251, 216] on textarea "Reason For Call" at bounding box center [303, 224] width 149 height 25
type textarea "x"
type textarea "P"
type textarea "x"
type textarea "PU"
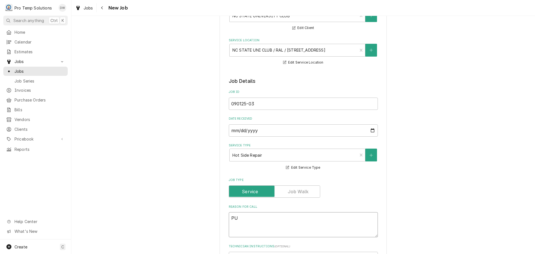
type textarea "x"
type textarea "PUT"
type textarea "x"
type textarea "PUT"
type textarea "x"
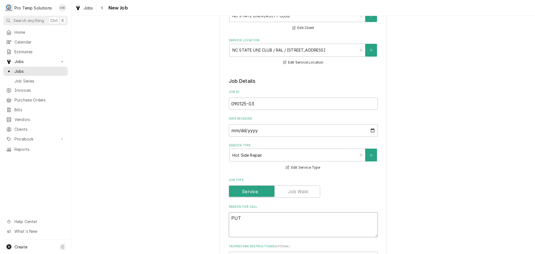
type textarea "PUT H"
type textarea "x"
type textarea "PUT HA"
type textarea "x"
type textarea "PUT HAN"
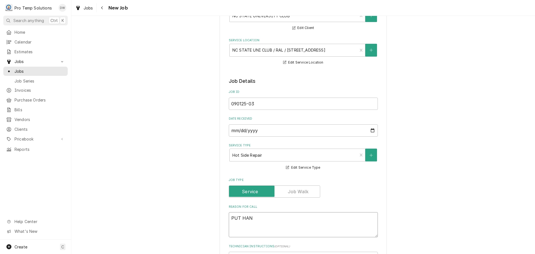
type textarea "x"
type textarea "PUT HAND"
type textarea "x"
type textarea "PUT HANDL"
type textarea "x"
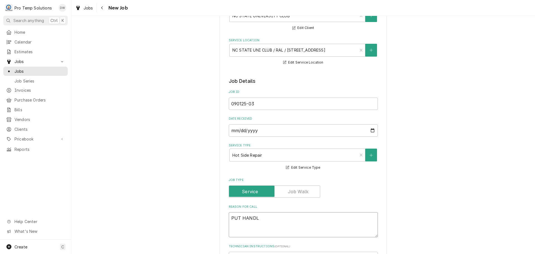
type textarea "PUT HANDLE"
type textarea "x"
type textarea "PUT HANDLE"
type textarea "x"
type textarea "PUT HANDLE O"
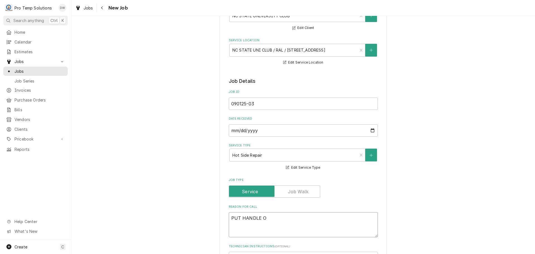
type textarea "x"
type textarea "PUT HANDLE ON"
type textarea "x"
type textarea "PUT HANDLE ON"
type textarea "x"
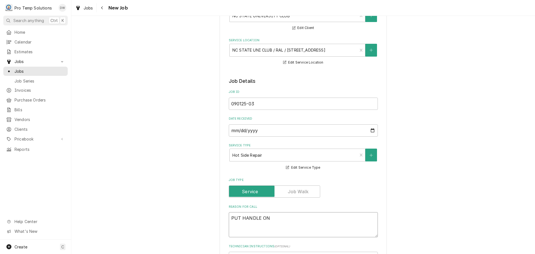
type textarea "PUT HANDLE ON S"
type textarea "x"
type textarea "PUT HANDLE ON ST"
type textarea "x"
type textarea "PUT HANDLE ON STE"
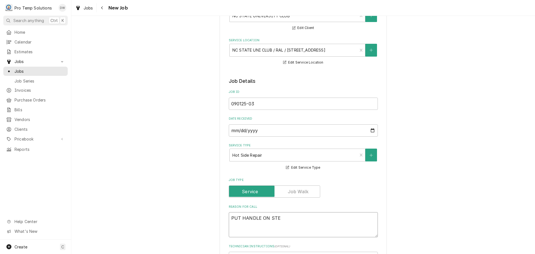
type textarea "x"
type textarea "PUT HANDLE ON STEA"
type textarea "x"
type textarea "PUT HANDLE ON STEAM"
type textarea "x"
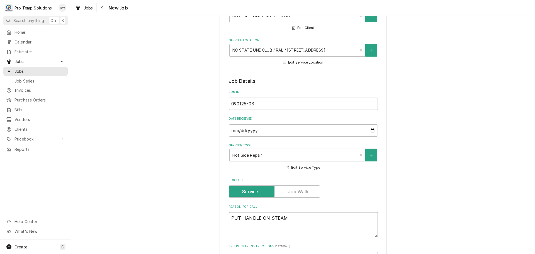
type textarea "PUT HANDLE ON STEAME"
type textarea "x"
type textarea "PUT HANDLE ON STEAMER"
type textarea "x"
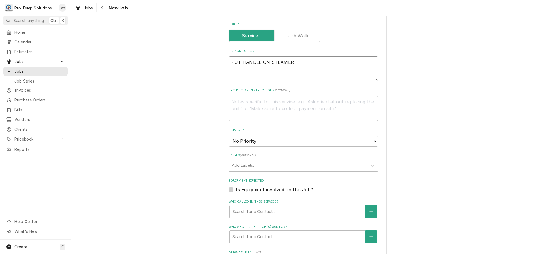
scroll to position [223, 0]
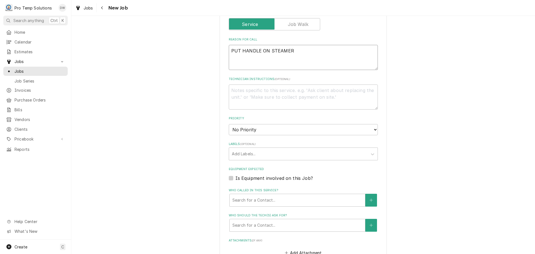
type textarea "PUT HANDLE ON STEAMER"
click at [235, 177] on label "Is Equipment involved on this Job?" at bounding box center [273, 178] width 77 height 7
click at [235, 177] on input "Equipment Expected" at bounding box center [309, 181] width 149 height 12
checkbox input "true"
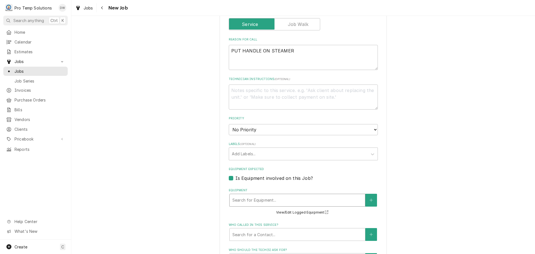
click at [275, 199] on div "Equipment" at bounding box center [297, 200] width 130 height 10
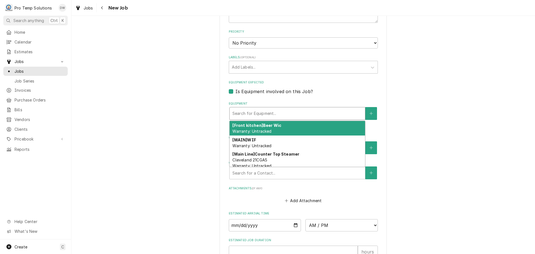
scroll to position [334, 0]
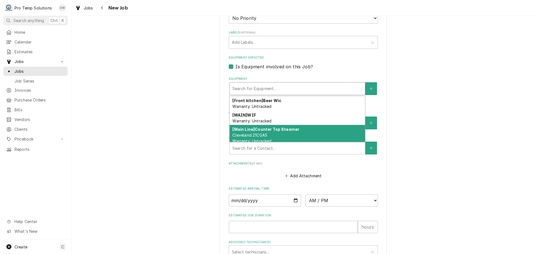
click at [308, 132] on div "[Main Line] Counter Top Steamer Cleveland 21CGA5 Warranty: Untracked" at bounding box center [297, 135] width 135 height 20
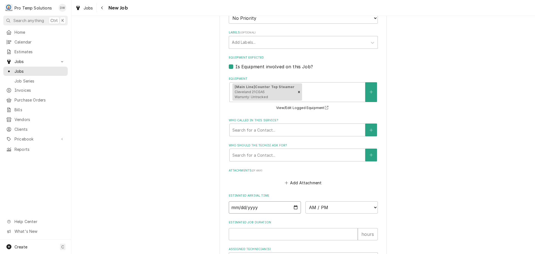
click at [293, 207] on input "Date" at bounding box center [265, 207] width 72 height 12
type textarea "x"
type input "2025-09-01"
type textarea "x"
click at [370, 205] on select "AM / PM 6:00 AM 6:15 AM 6:30 AM 6:45 AM 7:00 AM 7:15 AM 7:30 AM 7:45 AM 8:00 AM…" at bounding box center [341, 207] width 72 height 12
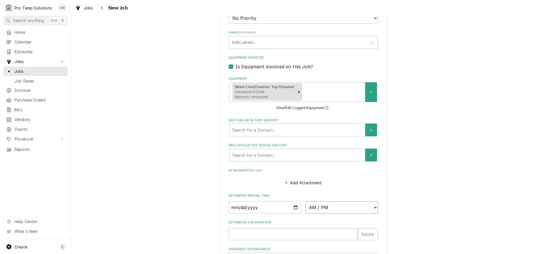
select select "15:30:00"
click at [305, 201] on select "AM / PM 6:00 AM 6:15 AM 6:30 AM 6:45 AM 7:00 AM 7:15 AM 7:30 AM 7:45 AM 8:00 AM…" at bounding box center [341, 207] width 72 height 12
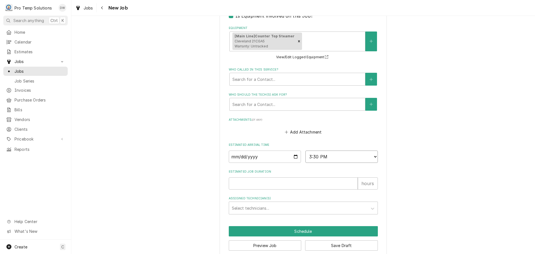
scroll to position [394, 0]
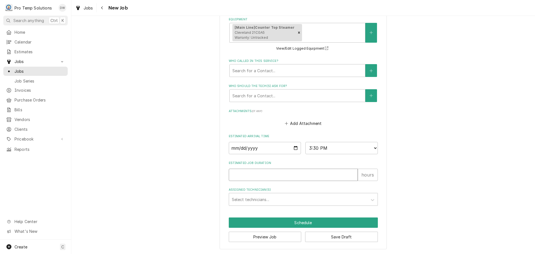
click at [310, 175] on input "Estimated Job Duration" at bounding box center [293, 175] width 129 height 12
type textarea "x"
type input "1"
type textarea "x"
type input "1.5"
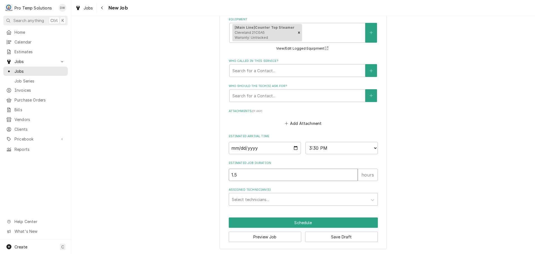
type textarea "x"
type input "1.5"
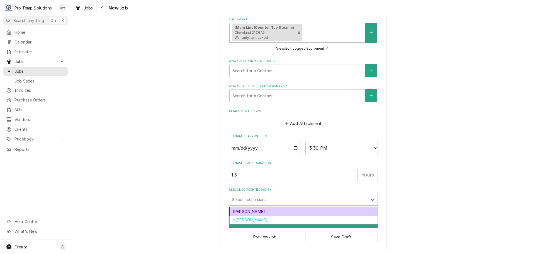
click at [266, 197] on div "Assigned Technician(s)" at bounding box center [298, 199] width 133 height 10
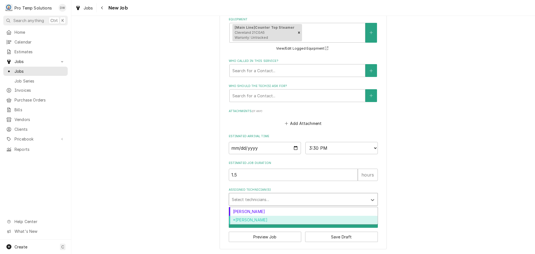
click at [262, 218] on div "*[PERSON_NAME]" at bounding box center [303, 220] width 148 height 9
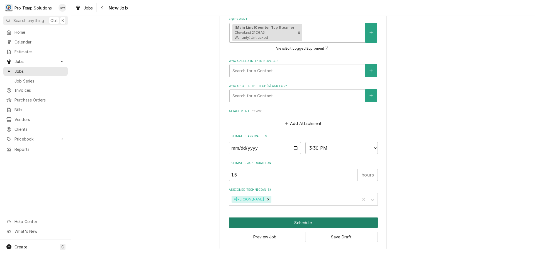
click at [306, 222] on button "Schedule" at bounding box center [303, 222] width 149 height 10
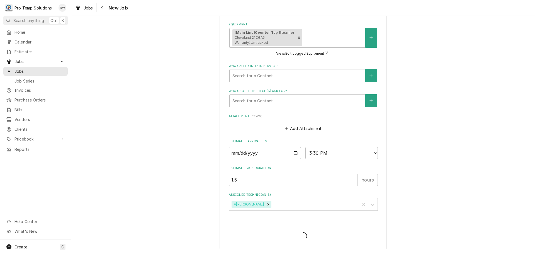
type textarea "x"
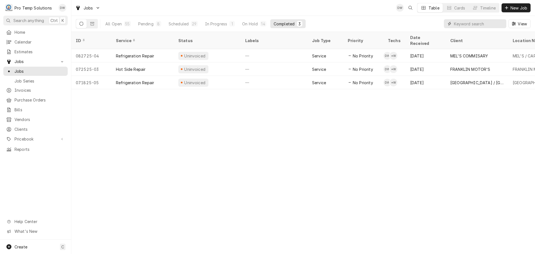
click at [472, 23] on input "Dynamic Content Wrapper" at bounding box center [479, 23] width 50 height 9
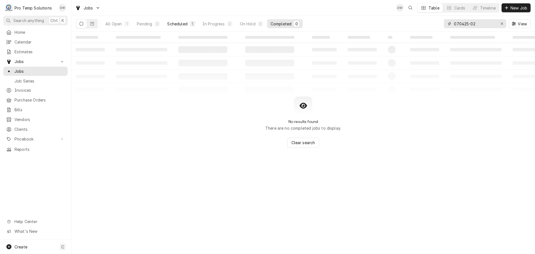
type input "070425-02"
click at [179, 24] on div "Scheduled" at bounding box center [177, 24] width 20 height 6
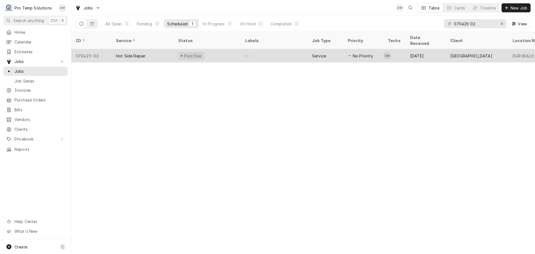
click at [272, 49] on div "—" at bounding box center [274, 55] width 67 height 13
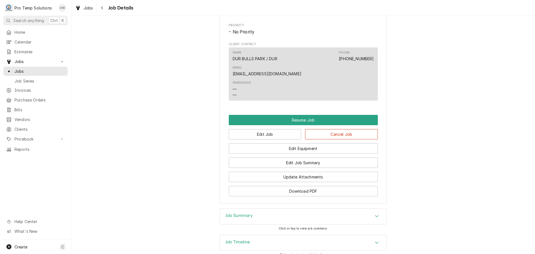
scroll to position [446, 0]
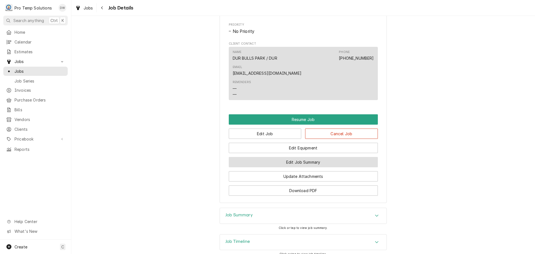
click at [302, 157] on button "Edit Job Summary" at bounding box center [303, 162] width 149 height 10
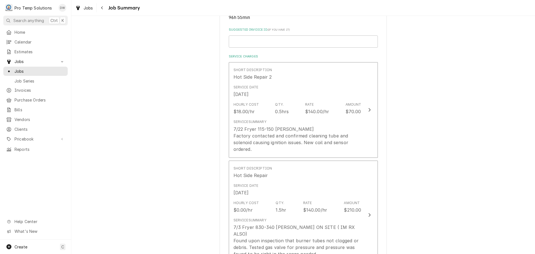
scroll to position [139, 0]
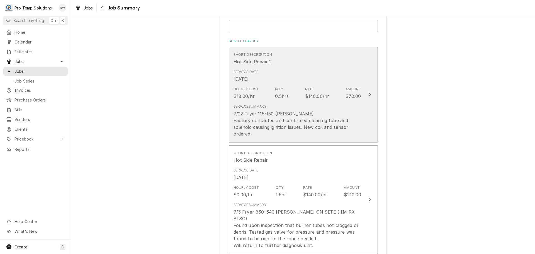
click at [277, 134] on div "7/22 Fryer 115-150 [PERSON_NAME] Factory contacted and confirmed cleaning tube …" at bounding box center [297, 123] width 128 height 27
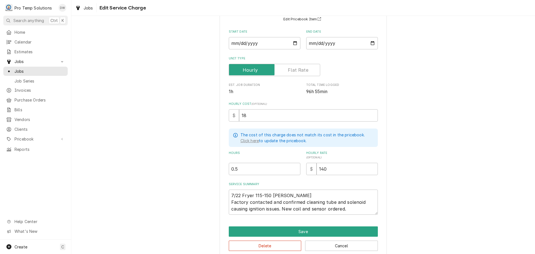
scroll to position [61, 0]
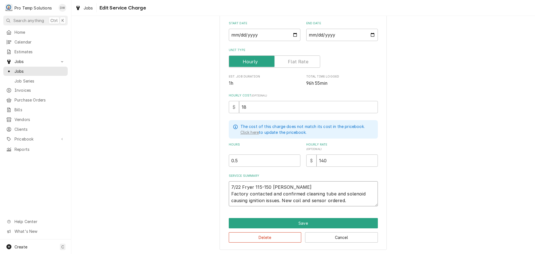
click at [354, 201] on textarea "7/22 Fryer 115-150 [PERSON_NAME] Factory contacted and confirmed cleaning tube …" at bounding box center [303, 193] width 149 height 25
type textarea "x"
type textarea "7/22 Fryer 115-150 [PERSON_NAME] Factory contacted and confirmed cleaning tube …"
type textarea "x"
type textarea "7/22 Fryer 115-150 [PERSON_NAME] Factory contacted and confirmed cleaning tube …"
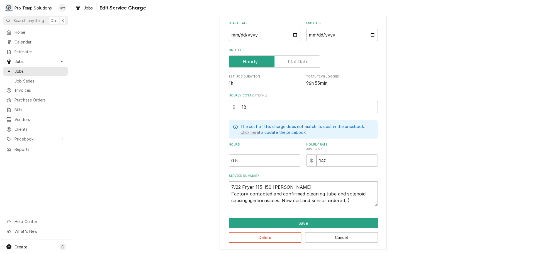
type textarea "x"
type textarea "7/22 Fryer 115-150 [PERSON_NAME] Factory contacted and confirmed cleaning tube …"
type textarea "x"
type textarea "7/22 Fryer 115-150 [PERSON_NAME] Factory contacted and confirmed cleaning tube …"
type textarea "x"
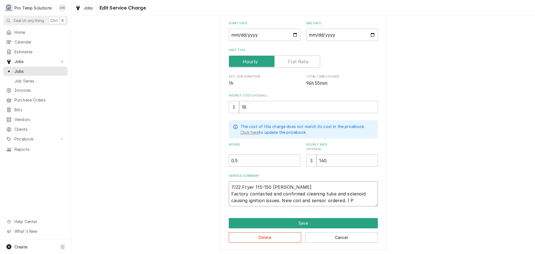
type textarea "7/22 Fryer 115-150 [PERSON_NAME] Factory contacted and confirmed cleaning tube …"
type textarea "x"
type textarea "7/22 Fryer 115-150 [PERSON_NAME] Factory contacted and confirmed cleaning tube …"
type textarea "x"
type textarea "7/22 Fryer 115-150 [PERSON_NAME] Factory contacted and confirmed cleaning tube …"
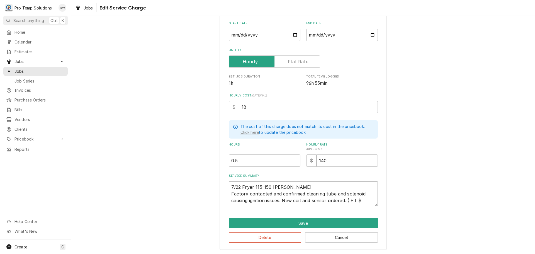
type textarea "x"
type textarea "7/22 Fryer 115-150 [PERSON_NAME] Factory contacted and confirmed cleaning tube …"
type textarea "x"
type textarea "7/22 Fryer 115-150 [PERSON_NAME] Factory contacted and confirmed cleaning tube …"
type textarea "x"
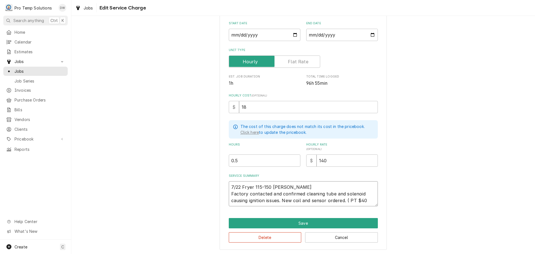
type textarea "7/22 Fryer 115-150 [PERSON_NAME] Factory contacted and confirmed cleaning tube …"
type textarea "x"
type textarea "7/22 Fryer 115-150 [PERSON_NAME] Factory contacted and confirmed cleaning tube …"
type textarea "x"
type textarea "7/22 Fryer 115-150 [PERSON_NAME] Factory contacted and confirmed cleaning tube …"
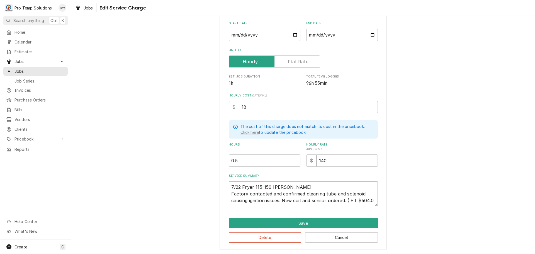
type textarea "x"
type textarea "7/22 Fryer 115-150 [PERSON_NAME] Factory contacted and confirmed cleaning tube …"
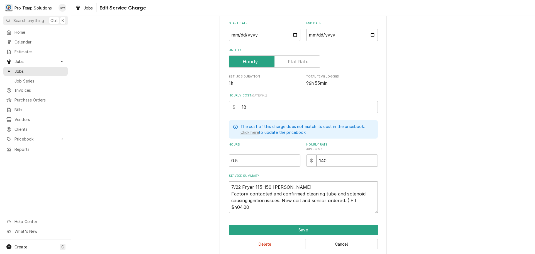
type textarea "x"
type textarea "7/22 Fryer 115-150 [PERSON_NAME] Factory contacted and confirmed cleaning tube …"
type textarea "x"
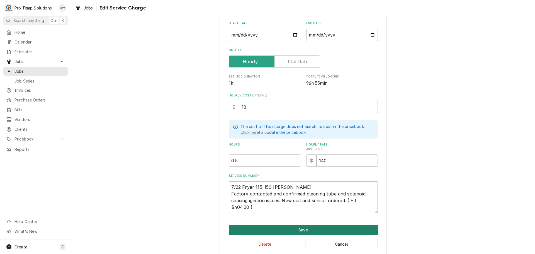
type textarea "7/22 Fryer 115-150 [PERSON_NAME] Factory contacted and confirmed cleaning tube …"
click at [302, 228] on button "Save" at bounding box center [303, 230] width 149 height 10
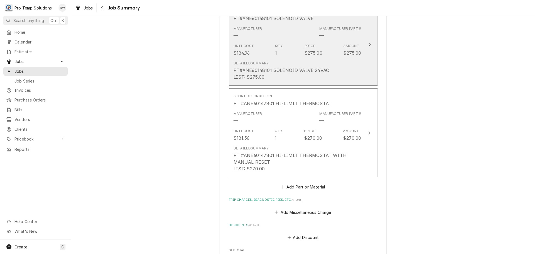
scroll to position [446, 0]
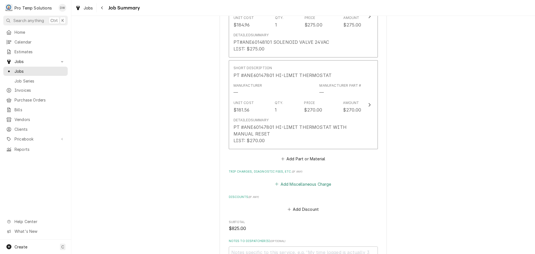
click at [302, 180] on button "Add Miscellaneous Charge" at bounding box center [303, 184] width 58 height 8
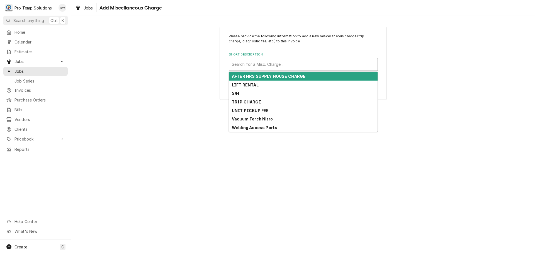
click at [293, 63] on div "Short Description" at bounding box center [303, 64] width 143 height 10
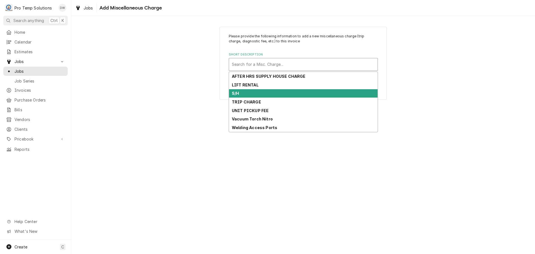
click at [283, 95] on div "S/H" at bounding box center [303, 93] width 148 height 9
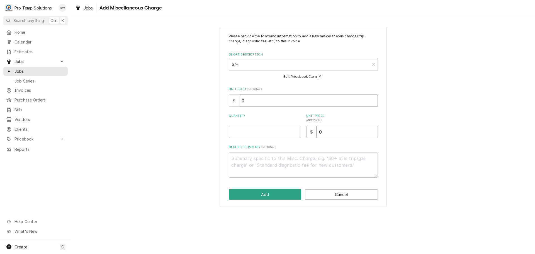
click at [274, 99] on input "0" at bounding box center [308, 100] width 139 height 12
type textarea "x"
type input "3"
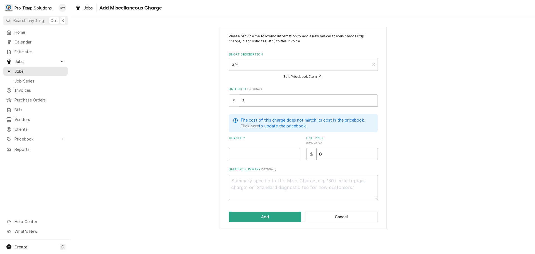
type textarea "x"
type input "37"
type textarea "x"
type input "37.4"
type textarea "x"
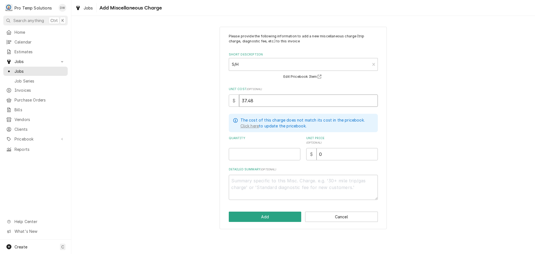
type input "37.48"
click at [277, 156] on input "Quantity" at bounding box center [265, 154] width 72 height 12
type textarea "x"
type input "1"
click at [331, 157] on input "0" at bounding box center [346, 154] width 61 height 12
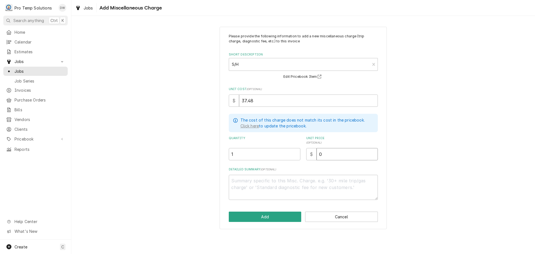
type textarea "x"
type input "3"
type textarea "x"
type input "38"
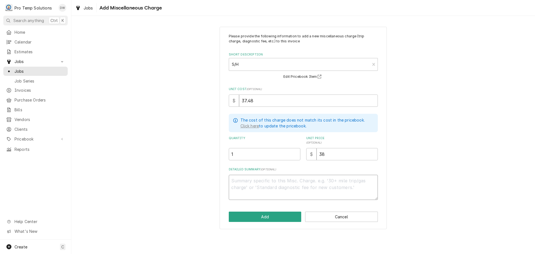
click at [291, 177] on textarea "Detailed Summary ( optional )" at bounding box center [303, 187] width 149 height 25
type textarea "x"
type textarea "P"
type textarea "x"
type textarea "PT"
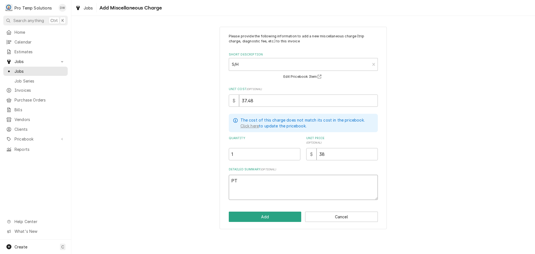
type textarea "x"
type textarea "PT"
type textarea "x"
type textarea "PT #"
type textarea "x"
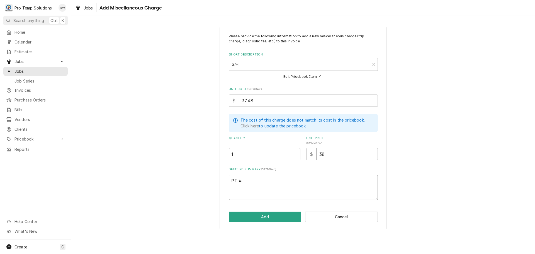
type textarea "PT #2"
type textarea "x"
type textarea "PT #21"
type textarea "x"
type textarea "PT #210"
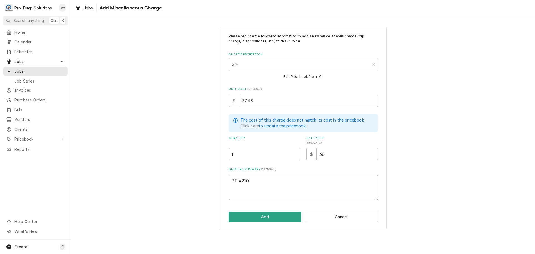
type textarea "x"
type textarea "PT #2106"
type textarea "x"
type textarea "PT #21063"
type textarea "x"
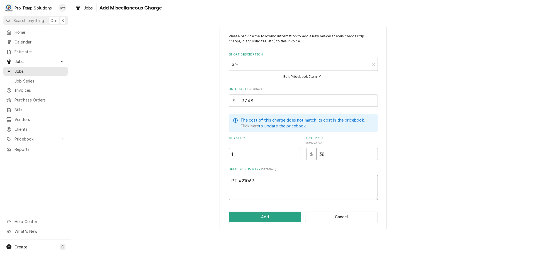
type textarea "PT #210637"
type textarea "x"
type textarea "PT #2106375"
type textarea "x"
type textarea "PT #21063759"
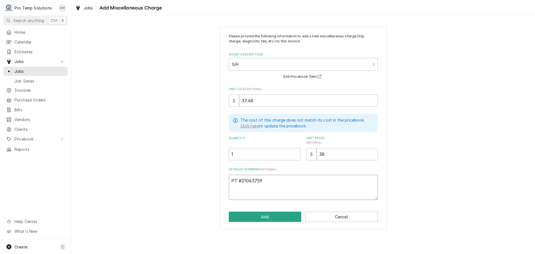
type textarea "x"
type textarea "PT #210637597"
type textarea "x"
type textarea "PT #2106375970"
click at [264, 215] on button "Add" at bounding box center [265, 216] width 73 height 10
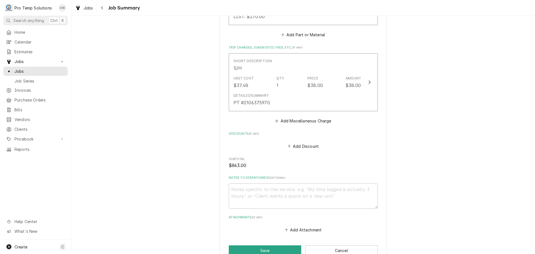
scroll to position [603, 0]
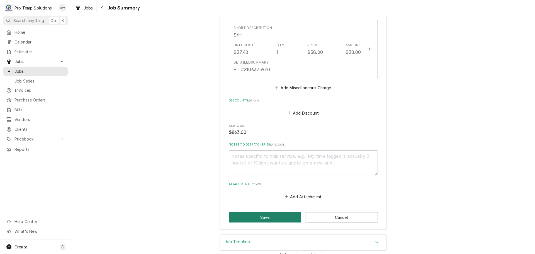
click at [262, 212] on button "Save" at bounding box center [265, 217] width 73 height 10
type textarea "x"
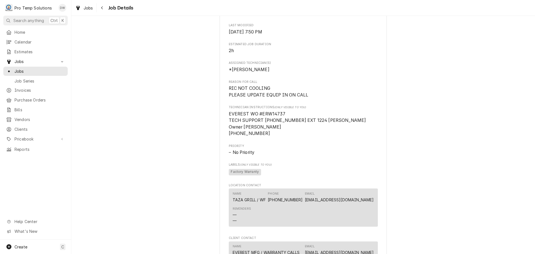
scroll to position [474, 0]
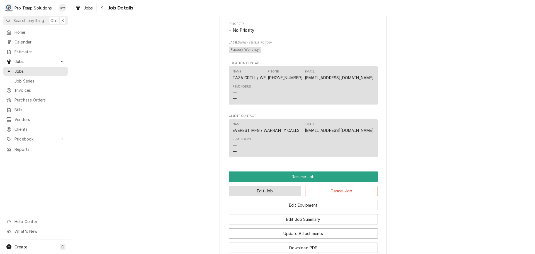
click at [280, 191] on button "Edit Job" at bounding box center [265, 191] width 73 height 10
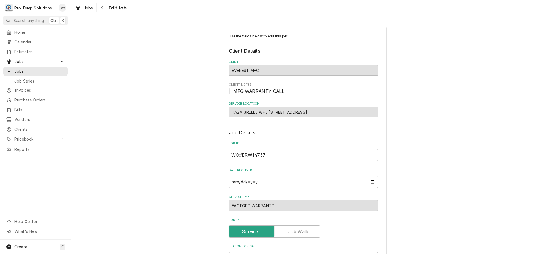
type textarea "x"
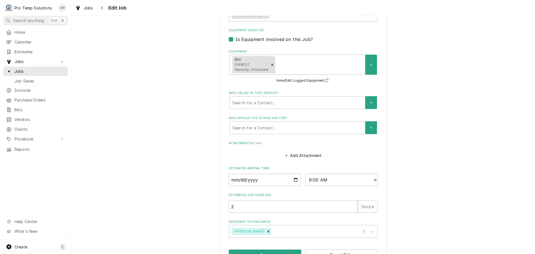
scroll to position [362, 0]
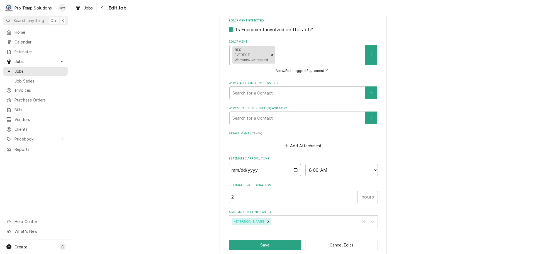
click at [294, 169] on input "[DATE]" at bounding box center [265, 170] width 72 height 12
type input "[DATE]"
click at [266, 242] on button "Save" at bounding box center [265, 245] width 73 height 10
type textarea "x"
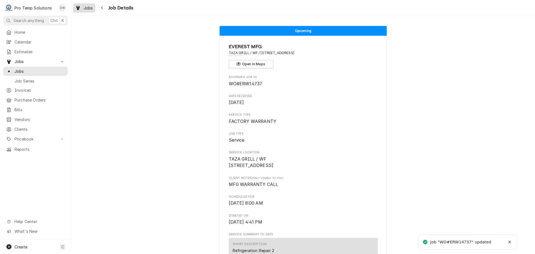
click at [86, 6] on span "Jobs" at bounding box center [88, 8] width 9 height 6
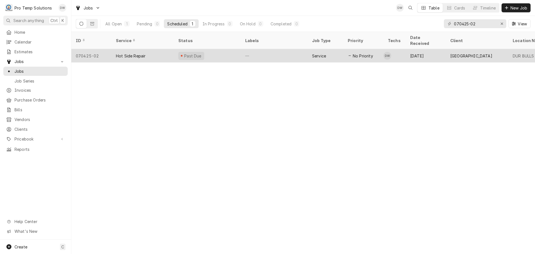
click at [278, 49] on div "—" at bounding box center [274, 55] width 67 height 13
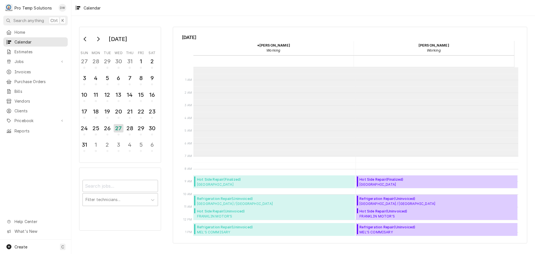
scroll to position [89, 0]
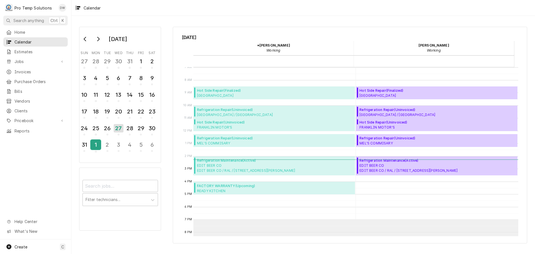
click at [96, 145] on div "1" at bounding box center [96, 144] width 10 height 9
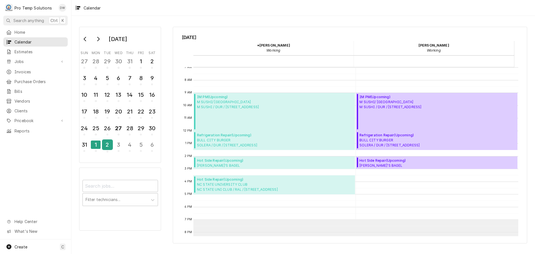
click at [107, 145] on div "2" at bounding box center [108, 144] width 10 height 9
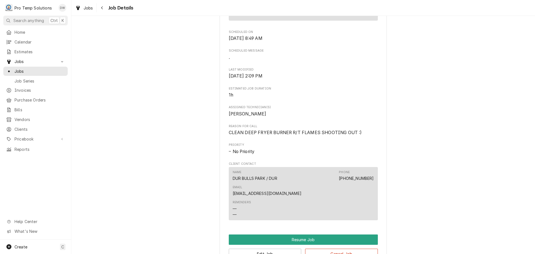
scroll to position [446, 0]
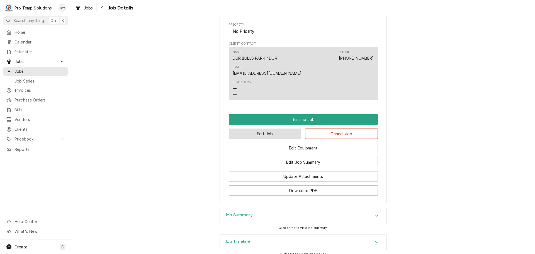
click at [265, 128] on button "Edit Job" at bounding box center [265, 133] width 73 height 10
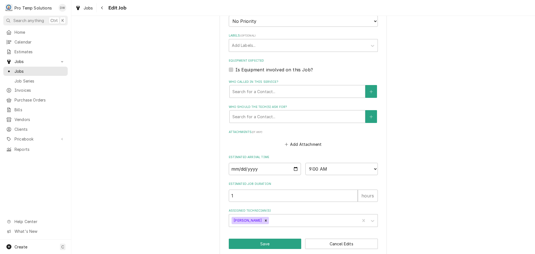
scroll to position [329, 0]
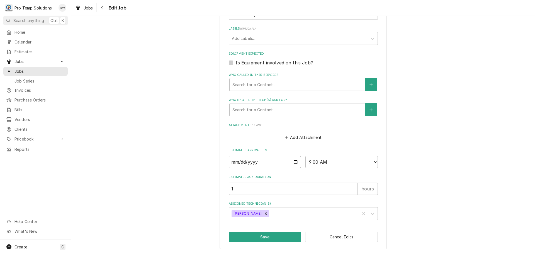
click at [293, 162] on input "2025-08-01" at bounding box center [265, 162] width 72 height 12
type textarea "x"
type input "2025-09-02"
click at [287, 213] on div "Assigned Technician(s)" at bounding box center [313, 213] width 87 height 10
click at [274, 223] on div "*[PERSON_NAME]" at bounding box center [303, 225] width 148 height 9
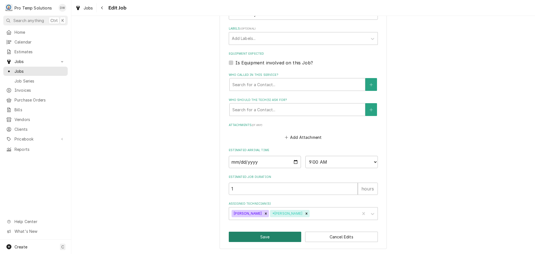
click at [261, 238] on button "Save" at bounding box center [265, 236] width 73 height 10
type textarea "x"
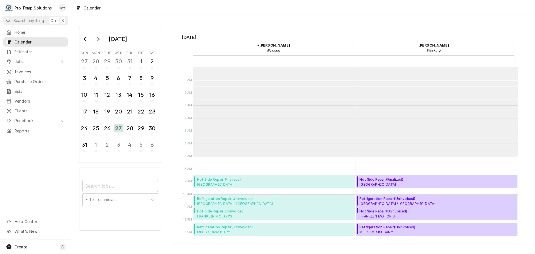
scroll to position [89, 0]
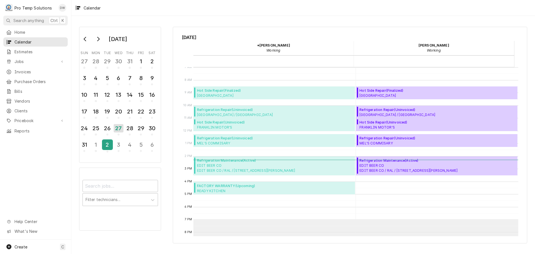
click at [108, 144] on div "2" at bounding box center [108, 144] width 10 height 9
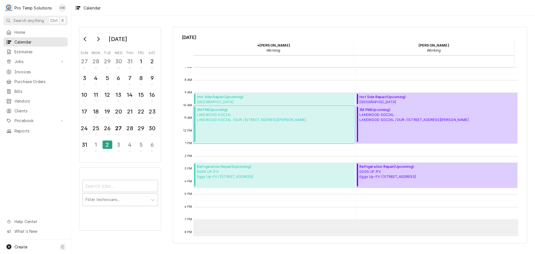
click at [222, 124] on div "IM PM ( Upcoming ) LAKEWOOD SOCIAL LAKEWOOD SOCIAL / DUR / 1920 Chapel Hill Rd,…" at bounding box center [251, 124] width 109 height 35
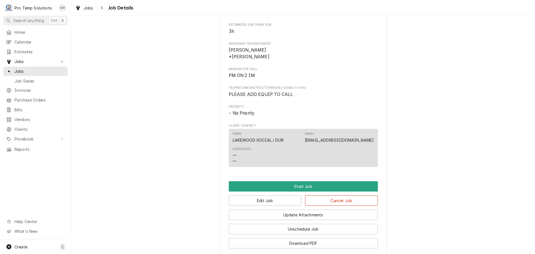
scroll to position [275, 0]
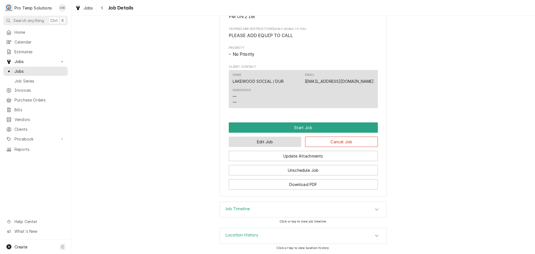
click at [266, 140] on button "Edit Job" at bounding box center [265, 141] width 73 height 10
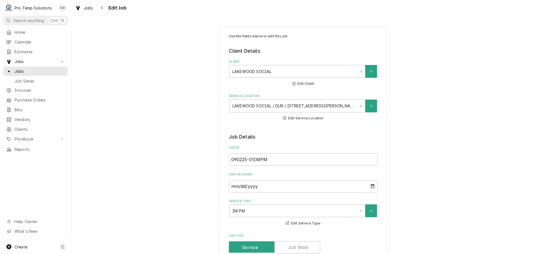
type textarea "x"
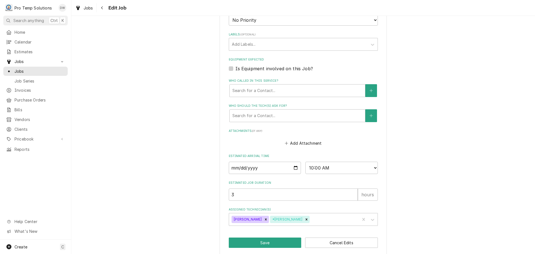
scroll to position [338, 0]
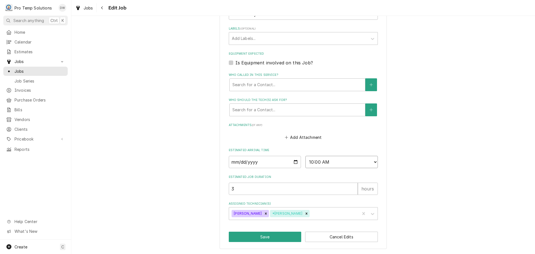
click at [371, 162] on select "AM / PM 6:00 AM 6:15 AM 6:30 AM 6:45 AM 7:00 AM 7:15 AM 7:30 AM 7:45 AM 8:00 AM…" at bounding box center [341, 162] width 72 height 12
select select "10:30:00"
click at [305, 156] on select "AM / PM 6:00 AM 6:15 AM 6:30 AM 6:45 AM 7:00 AM 7:15 AM 7:30 AM 7:45 AM 8:00 AM…" at bounding box center [341, 162] width 72 height 12
click at [263, 235] on button "Save" at bounding box center [265, 236] width 73 height 10
type textarea "x"
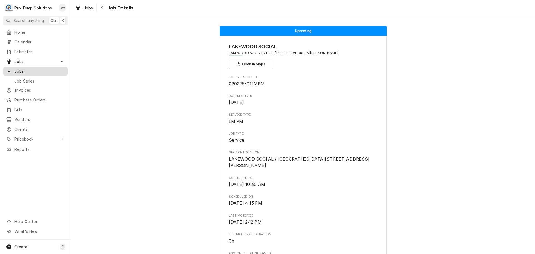
click at [19, 69] on span "Jobs" at bounding box center [39, 71] width 50 height 6
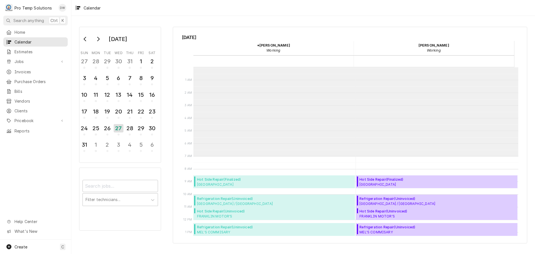
scroll to position [89, 0]
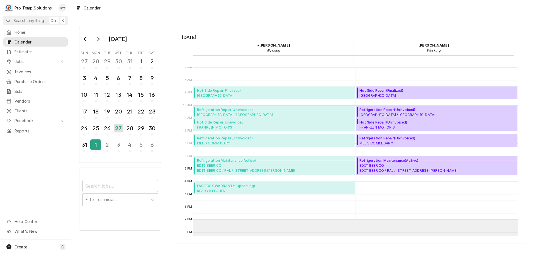
click at [94, 144] on div "1" at bounding box center [96, 144] width 10 height 9
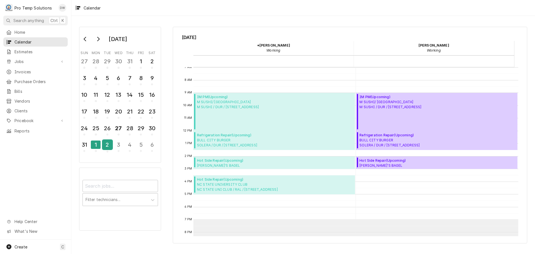
click at [106, 145] on div "2" at bounding box center [108, 144] width 10 height 9
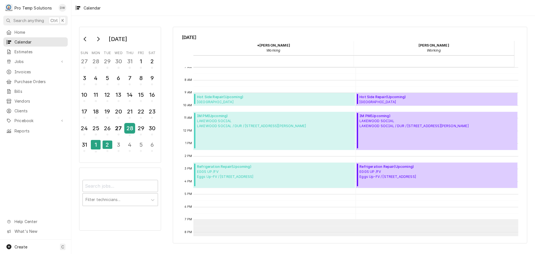
click at [129, 129] on div "28" at bounding box center [130, 127] width 10 height 9
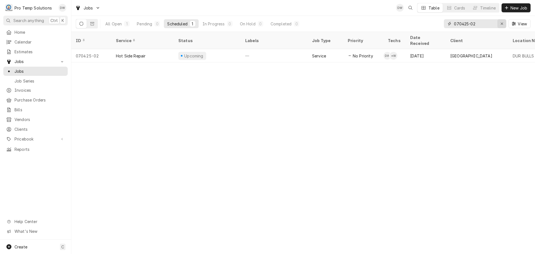
click at [501, 23] on icon "Erase input" at bounding box center [501, 24] width 3 height 4
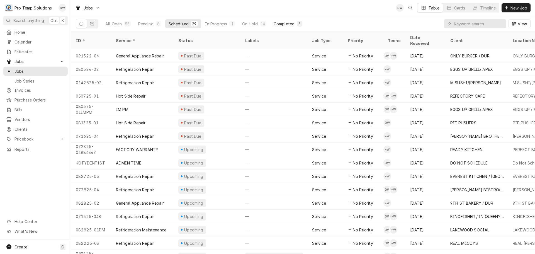
click at [286, 23] on div "Completed" at bounding box center [284, 24] width 21 height 6
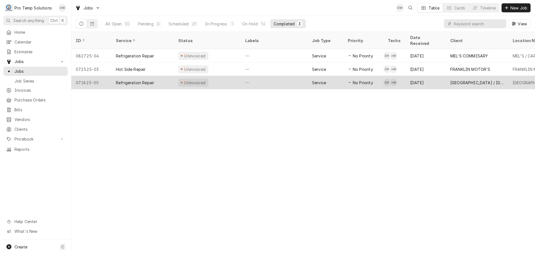
click at [282, 77] on div "—" at bounding box center [274, 82] width 67 height 13
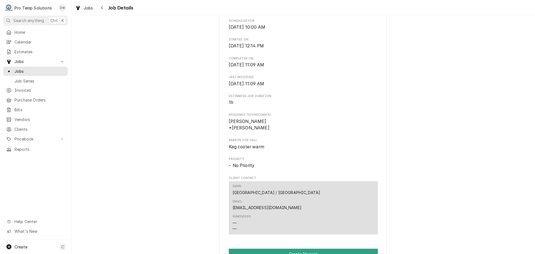
scroll to position [306, 0]
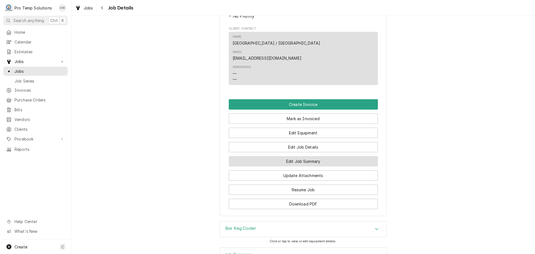
click at [295, 156] on button "Edit Job Summary" at bounding box center [303, 161] width 149 height 10
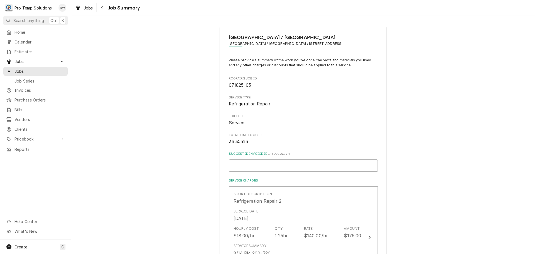
click at [285, 163] on input "Suggested Invoice ID ( if you have it )" at bounding box center [303, 165] width 149 height 12
type textarea "x"
type input "#"
type textarea "x"
type input "#0"
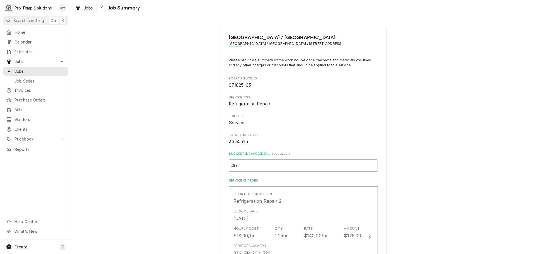
type textarea "x"
type input "#08"
type textarea "x"
type input "#082"
type textarea "x"
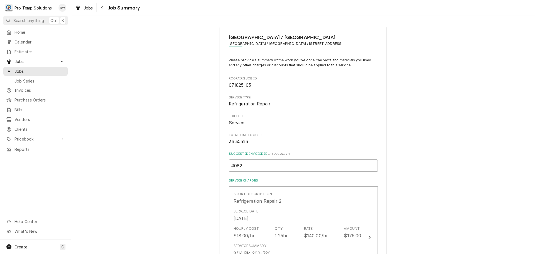
type input "#0827"
type textarea "x"
type input "#08272"
type textarea "x"
type input "#082725"
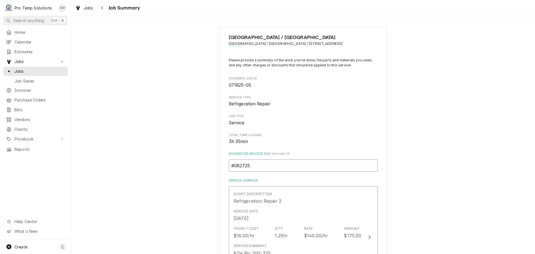
type textarea "x"
type input "#0827250"
type textarea "x"
type input "#08272500"
type textarea "x"
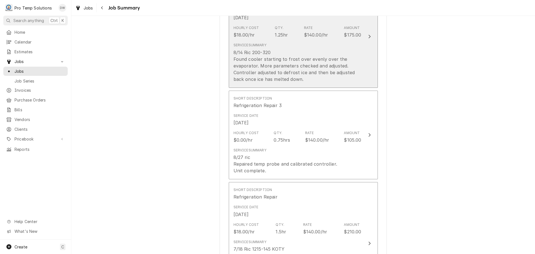
scroll to position [223, 0]
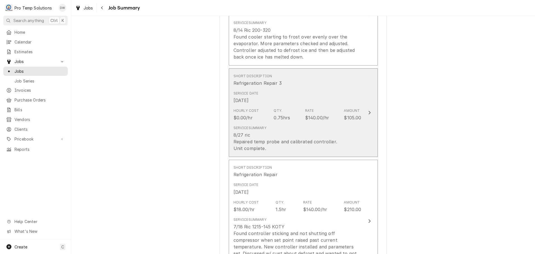
type input "#082725002"
click at [368, 112] on icon "Update Line Item" at bounding box center [369, 112] width 3 height 4
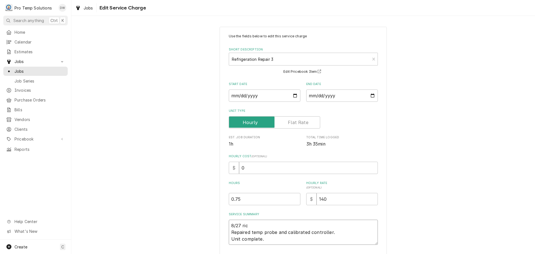
click at [248, 222] on textarea "8/27 ric Repaired temp probe and calibrated controller. Unit complete." at bounding box center [303, 231] width 149 height 25
type textarea "x"
type textarea "8/27 ri Repaired temp probe and calibrated controller. Unit complete."
type textarea "x"
type textarea "8/27 r Repaired temp probe and calibrated controller. Unit complete."
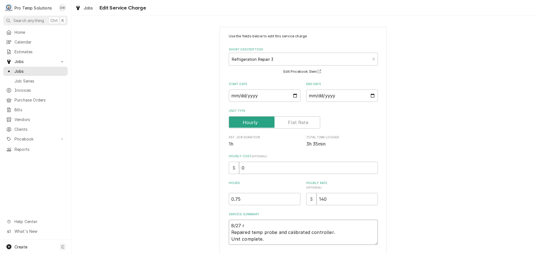
type textarea "x"
type textarea "8/27 Repaired temp probe and calibrated controller. Unit complete."
type textarea "x"
type textarea "8/27 R Repaired temp probe and calibrated controller. Unit complete."
type textarea "x"
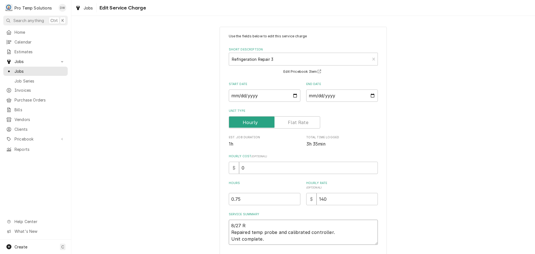
type textarea "8/27 RI Repaired temp probe and calibrated controller. Unit complete."
type textarea "x"
type textarea "8/27 RIC Repaired temp probe and calibrated controller. Unit complete."
type textarea "x"
type textarea "8/27 RIC Repaired temp probe and calibrated controller. Unit complete."
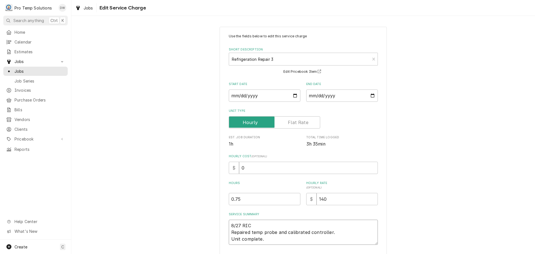
type textarea "x"
type textarea "8/27 RIC 1 Repaired temp probe and calibrated controller. Unit complete."
type textarea "x"
type textarea "8/27 RIC 10 Repaired temp probe and calibrated controller. Unit complete."
type textarea "x"
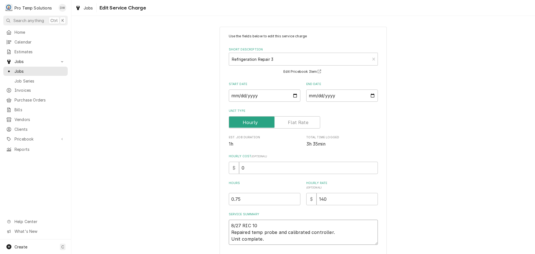
type textarea "8/27 RIC 101 Repaired temp probe and calibrated controller. Unit complete."
type textarea "x"
type textarea "8/27 RIC 1015 Repaired temp probe and calibrated controller. Unit complete."
type textarea "x"
type textarea "8/27 RIC 1015- Repaired temp probe and calibrated controller. Unit complete."
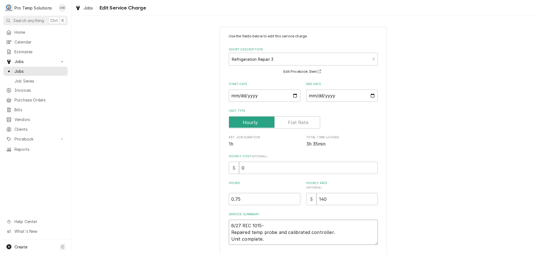
type textarea "x"
type textarea "8/27 RIC 1015-1 Repaired temp probe and calibrated controller. Unit complete."
type textarea "x"
type textarea "8/27 RIC 1015-11 Repaired temp probe and calibrated controller. Unit complete."
type textarea "x"
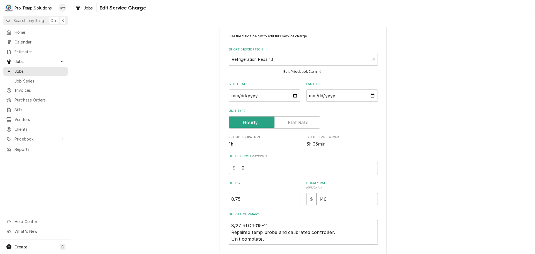
type textarea "8/27 RIC 1015-111 Repaired temp probe and calibrated controller. Unit complete."
type textarea "x"
type textarea "8/27 RIC 1015-1110 Repaired temp probe and calibrated controller. Unit complete."
click at [249, 170] on input "0" at bounding box center [308, 168] width 139 height 12
type textarea "x"
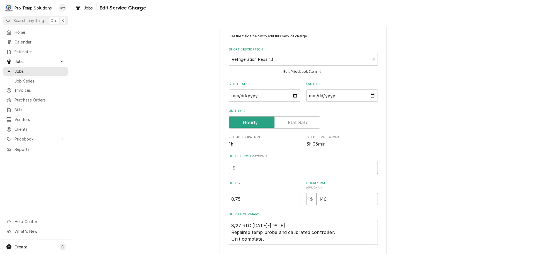
type textarea "x"
type input "1"
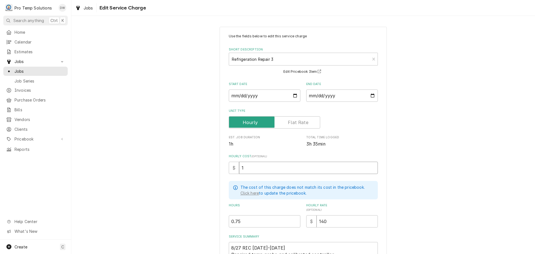
type textarea "x"
type input "18"
click at [294, 218] on input "0.75" at bounding box center [265, 221] width 72 height 12
type textarea "x"
type input "1"
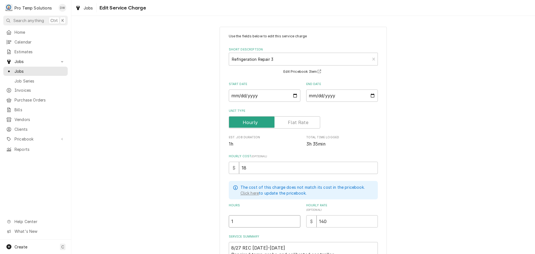
click at [294, 218] on input "1" at bounding box center [265, 221] width 72 height 12
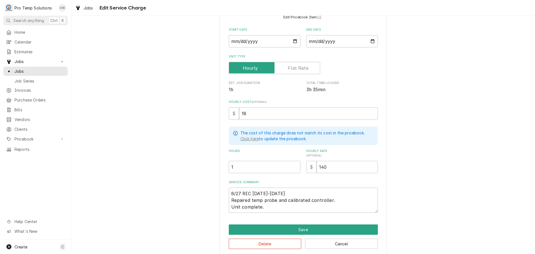
scroll to position [61, 0]
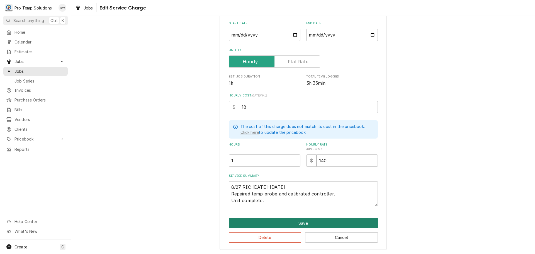
click at [299, 222] on button "Save" at bounding box center [303, 223] width 149 height 10
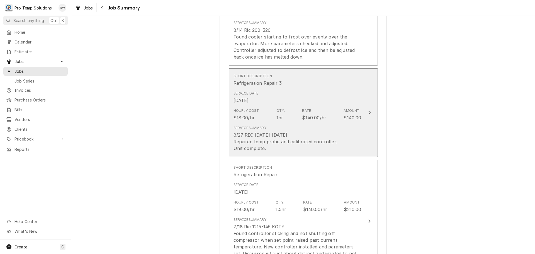
scroll to position [111, 0]
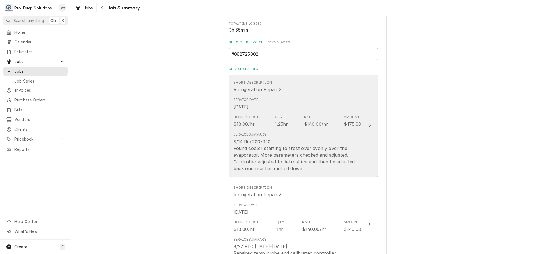
click at [368, 125] on icon "Update Line Item" at bounding box center [369, 126] width 2 height 4
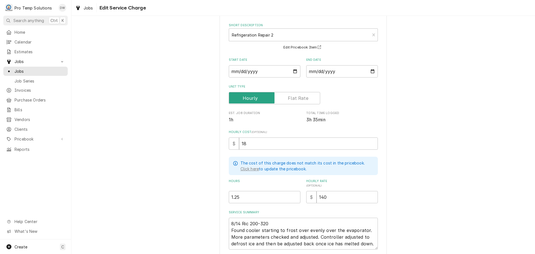
scroll to position [67, 0]
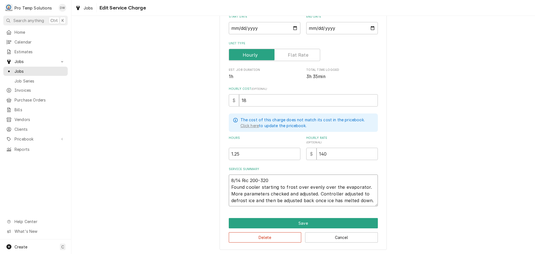
click at [292, 179] on textarea "8/14 Ric 200-320 Found cooler starting to frost over evenly over the evaporator…" at bounding box center [303, 190] width 149 height 32
type textarea "x"
type textarea "8/14 Ric 200-320 K Found cooler starting to frost over evenly over the evaporat…"
type textarea "x"
type textarea "8/14 Ric 200-320 KO Found cooler starting to frost over evenly over the evapora…"
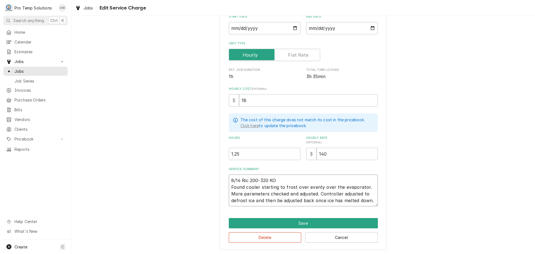
type textarea "x"
type textarea "8/14 Ric 200-320 KOT Found cooler starting to frost over evenly over the evapor…"
type textarea "x"
type textarea "8/14 Ric 200-320 KOTY Found cooler starting to frost over evenly over the evapo…"
type textarea "x"
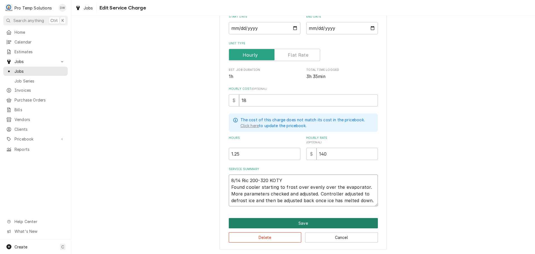
type textarea "8/14 Ric 200-320 KOTY Found cooler starting to frost over evenly over the evapo…"
click at [298, 221] on button "Save" at bounding box center [303, 223] width 149 height 10
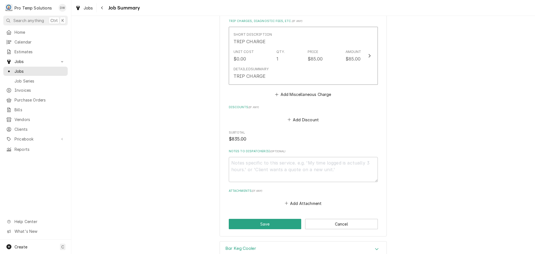
scroll to position [641, 0]
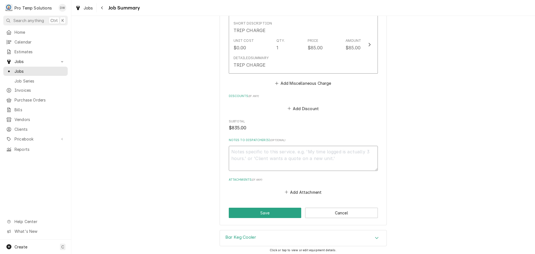
click at [257, 148] on textarea "Notes to Dispatcher(s) ( optional )" at bounding box center [303, 158] width 149 height 25
type textarea "x"
type textarea "#"
type textarea "x"
type textarea "#0"
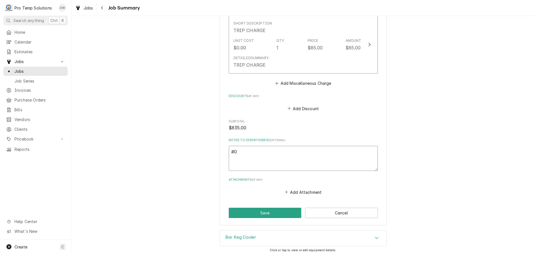
type textarea "x"
type textarea "#08"
type textarea "x"
type textarea "#082"
type textarea "x"
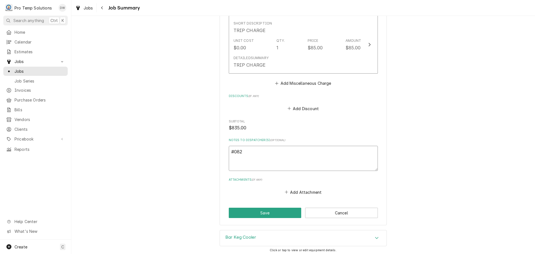
type textarea "#0827"
type textarea "x"
type textarea "#08272"
type textarea "x"
type textarea "#082725"
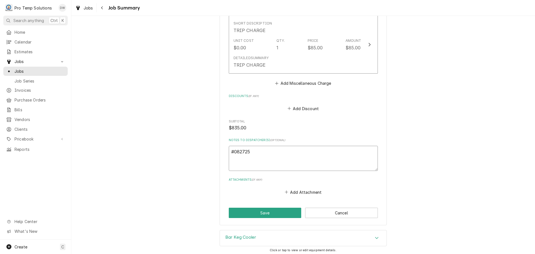
type textarea "x"
type textarea "#0827250"
type textarea "x"
type textarea "#08272500"
type textarea "x"
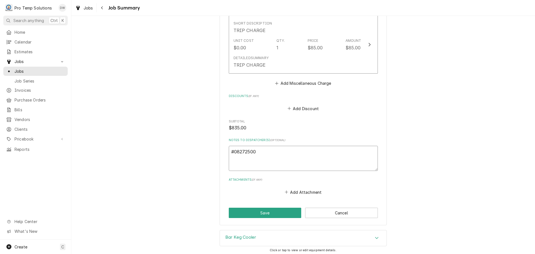
type textarea "#082725002"
type textarea "x"
type textarea "#082725002"
type textarea "x"
type textarea "#082725002 C"
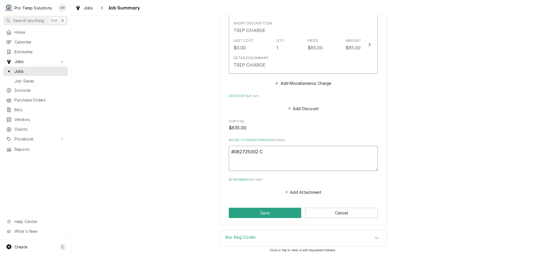
type textarea "x"
type textarea "#082725002 CO"
type textarea "x"
type textarea "#082725002 COL"
type textarea "x"
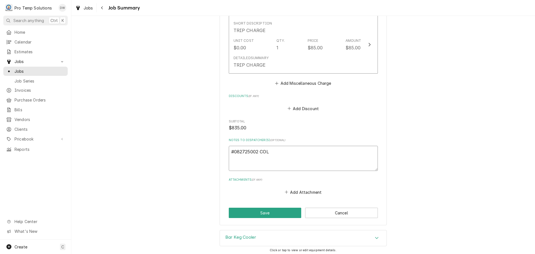
type textarea "#082725002 COLO"
type textarea "x"
type textarea "#082725002 COLON"
type textarea "x"
type textarea "#082725002 COLONI"
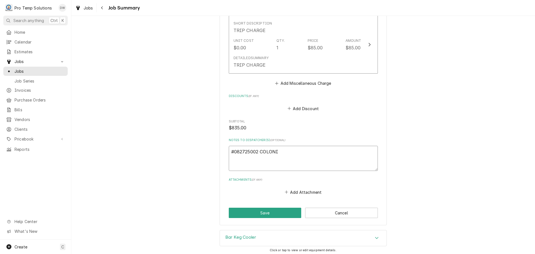
type textarea "x"
type textarea "#082725002 COLONIA"
type textarea "x"
type textarea "#082725002 COLONIAL"
type textarea "x"
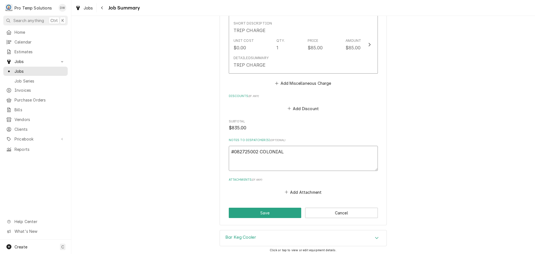
type textarea "#082725002 COLONIAL-"
type textarea "x"
type textarea "#082725002 COLONIAL-"
type textarea "x"
type textarea "#082725002 COLONIAL- R"
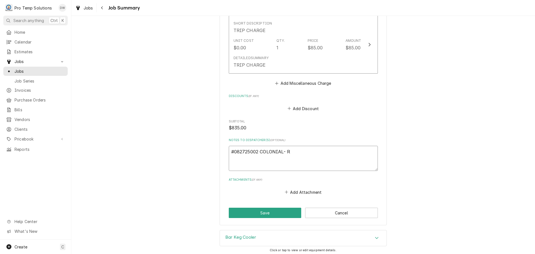
type textarea "x"
type textarea "#082725002 COLONIAL- RI"
type textarea "x"
type textarea "#082725002 COLONIAL- RIC"
type textarea "x"
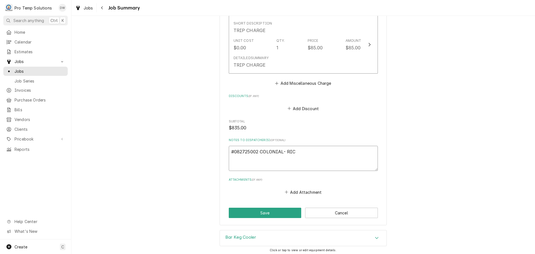
type textarea "#082725002 COLONIAL- RIC"
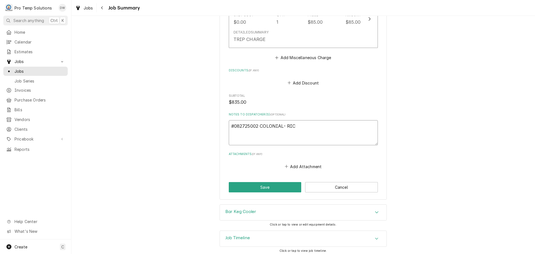
scroll to position [669, 0]
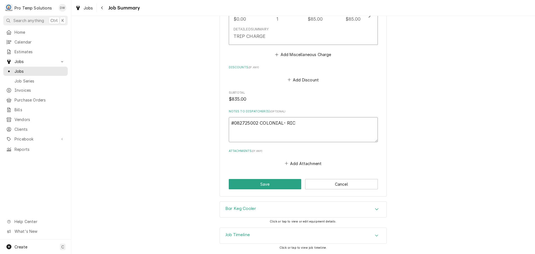
click at [286, 121] on textarea "#082725002 COLONIAL- RIC" at bounding box center [303, 129] width 149 height 25
type textarea "x"
type textarea "#082725002 COLONIAL- KRIC"
type textarea "x"
type textarea "#082725002 COLONIAL- KERIC"
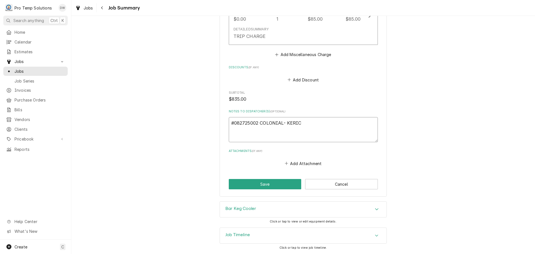
type textarea "x"
type textarea "#082725002 COLONIAL- KEGRIC"
type textarea "x"
type textarea "#082725002 COLONIAL- KEG RIC"
click at [265, 184] on button "Save" at bounding box center [265, 184] width 73 height 10
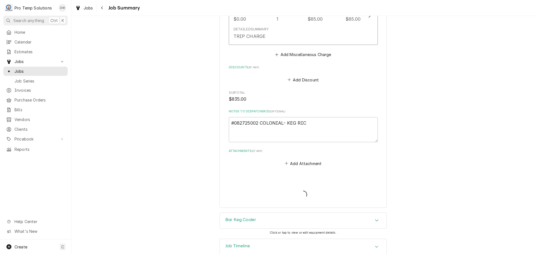
type textarea "x"
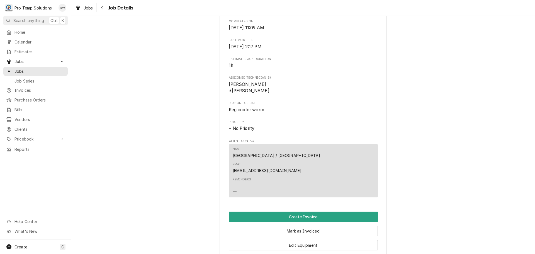
scroll to position [279, 0]
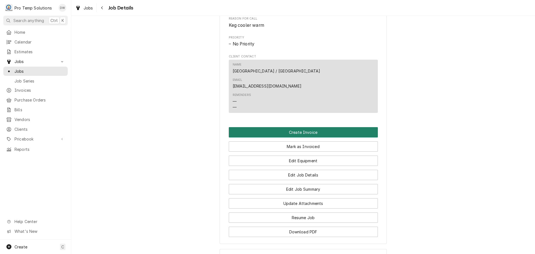
click at [301, 127] on button "Create Invoice" at bounding box center [303, 132] width 149 height 10
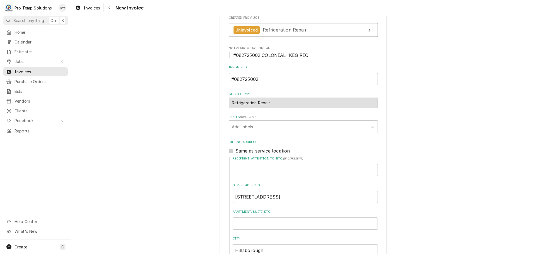
scroll to position [139, 0]
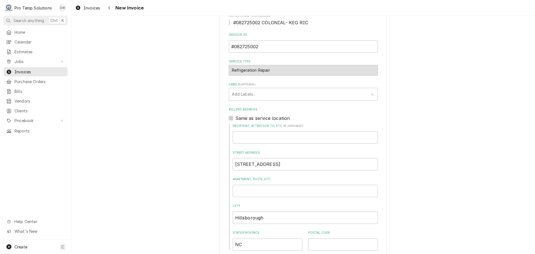
click at [235, 117] on label "Same as service location" at bounding box center [262, 118] width 55 height 7
click at [235, 117] on input "Same as service location" at bounding box center [309, 121] width 149 height 12
checkbox input "true"
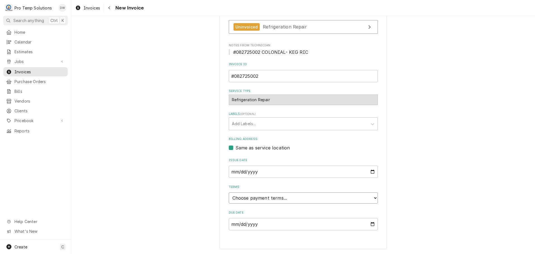
click at [258, 201] on select "Choose payment terms... Same Day Net 7 Net 14 Net 21 Net 30 Net 45 Net 60 Net 90" at bounding box center [303, 197] width 149 height 11
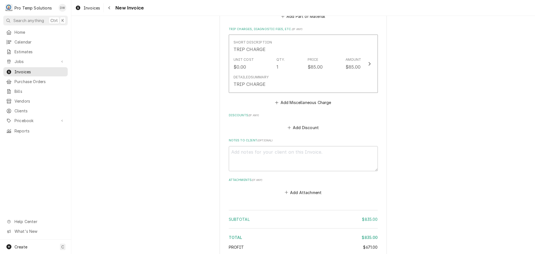
scroll to position [855, 0]
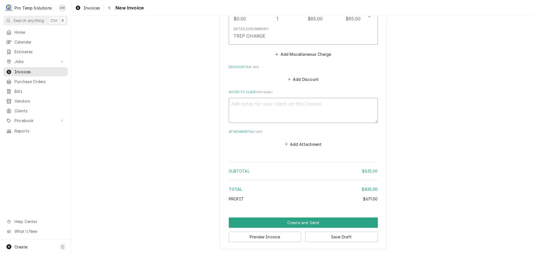
click at [249, 109] on textarea "Notes to Client ( optional )" at bounding box center [303, 110] width 149 height 25
type textarea "x"
type textarea "#"
type textarea "x"
type textarea "#0"
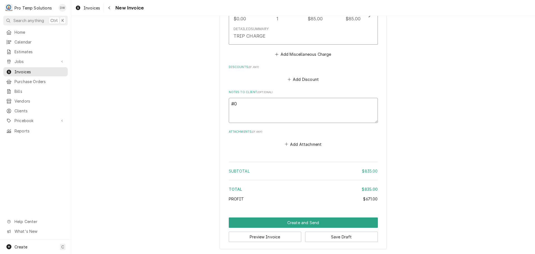
type textarea "x"
type textarea "#08"
type textarea "x"
type textarea "#082"
type textarea "x"
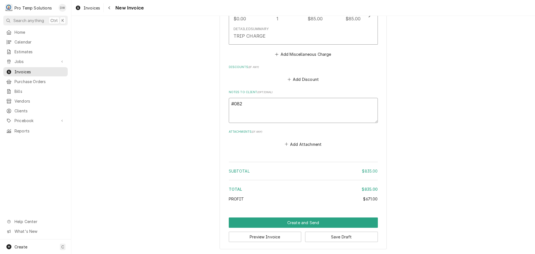
type textarea "#0827"
type textarea "x"
type textarea "#08272"
type textarea "x"
type textarea "#082725"
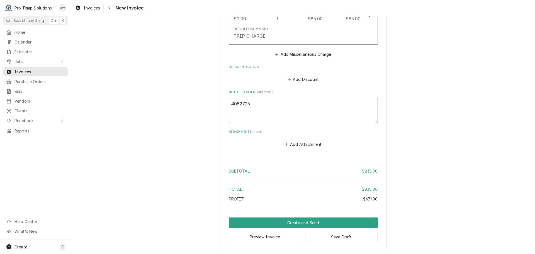
type textarea "x"
type textarea "#0827250"
type textarea "x"
type textarea "#08272500"
type textarea "x"
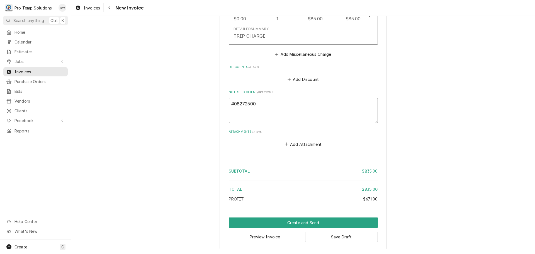
type textarea "#082725002"
type textarea "x"
type textarea "#082725002"
type textarea "x"
type textarea "#082725002 C"
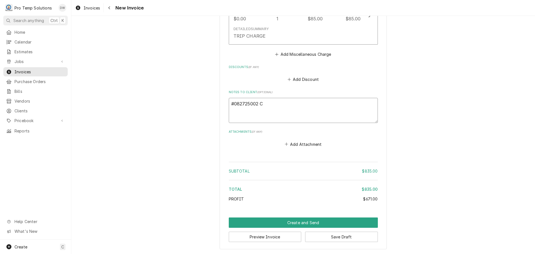
type textarea "x"
type textarea "#082725002 CO"
type textarea "x"
type textarea "#082725002 COL"
type textarea "x"
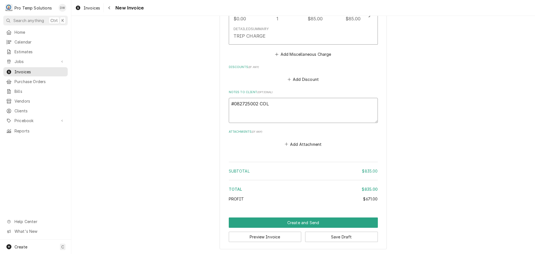
type textarea "#082725002 COLO"
type textarea "x"
type textarea "#082725002 COLON"
type textarea "x"
type textarea "#082725002 COLONI"
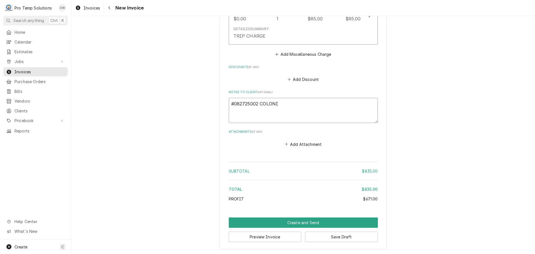
type textarea "x"
type textarea "#082725002 COLONIA"
type textarea "x"
type textarea "#082725002 COLONIAL"
type textarea "x"
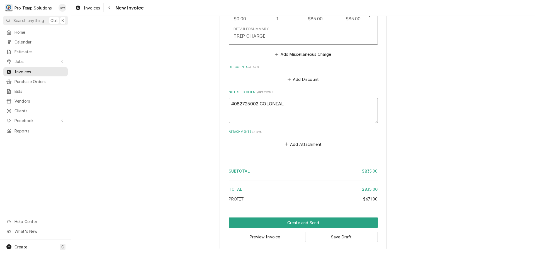
type textarea "#082725002 COLONIAL-"
type textarea "x"
type textarea "#082725002 COLONIAL-"
type textarea "x"
type textarea "#082725002 COLONIAL- K"
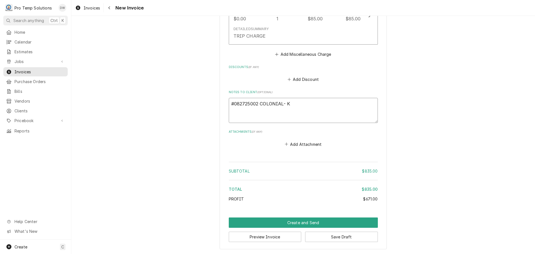
type textarea "x"
type textarea "#082725002 COLONIAL- KE"
type textarea "x"
type textarea "#082725002 COLONIAL- KEG"
type textarea "x"
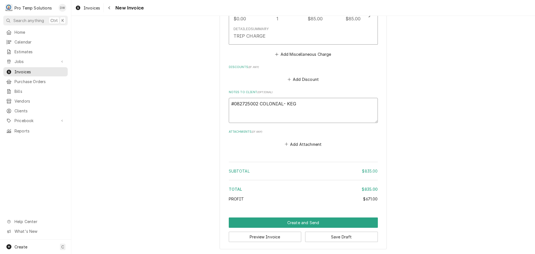
type textarea "#082725002 COLONIAL- KEG"
type textarea "x"
type textarea "#082725002 COLONIAL- KEG R"
type textarea "x"
type textarea "#082725002 COLONIAL- KEG RI"
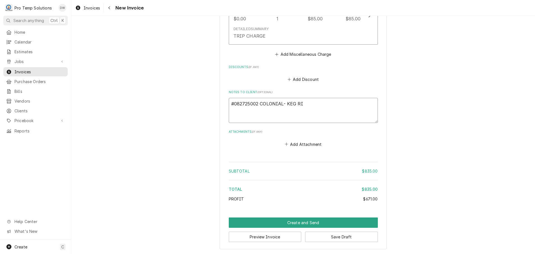
type textarea "x"
type textarea "#082725002 COLONIAL- KEG RIC"
type textarea "x"
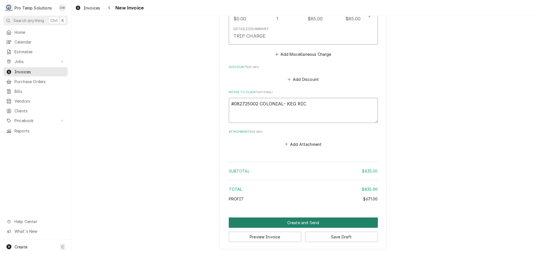
type textarea "#082725002 COLONIAL- KEG RIC"
click at [302, 221] on button "Create and Send" at bounding box center [303, 222] width 149 height 10
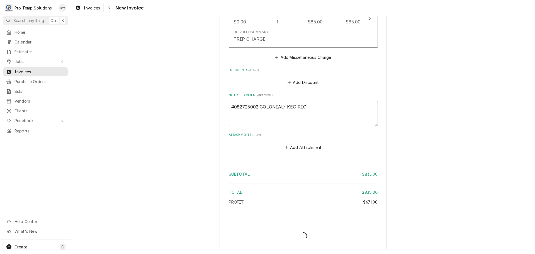
scroll to position [852, 0]
type textarea "x"
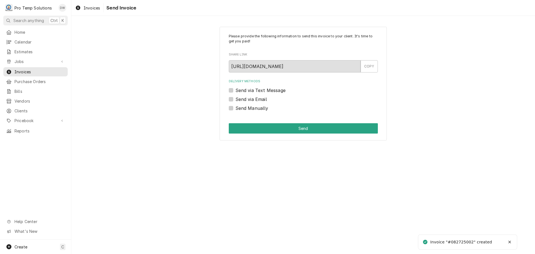
click at [235, 99] on label "Send via Email" at bounding box center [250, 99] width 31 height 7
click at [235, 99] on input "Send via Email" at bounding box center [309, 102] width 149 height 12
checkbox input "true"
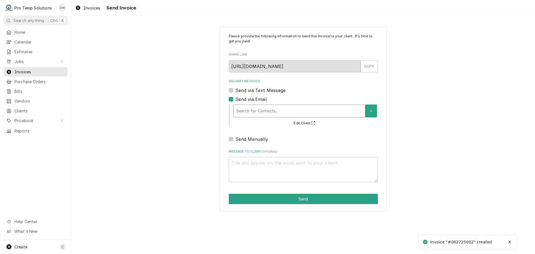
click at [275, 111] on div "Delivery Methods" at bounding box center [299, 111] width 126 height 10
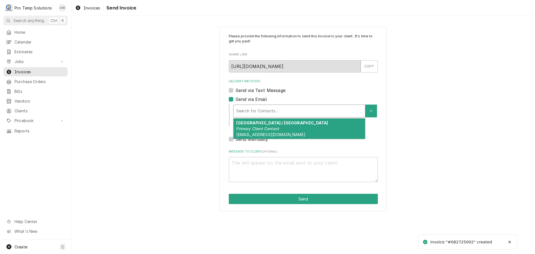
click at [272, 122] on strong "COLONIAL INN / HILLSBORO" at bounding box center [282, 122] width 92 height 5
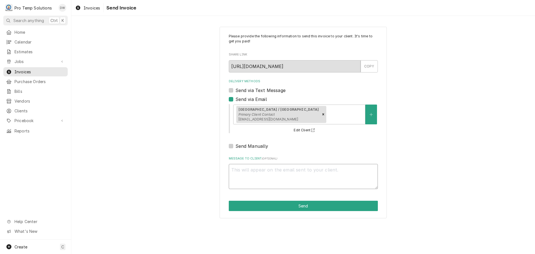
click at [254, 172] on textarea "Message to Client ( optional )" at bounding box center [303, 176] width 149 height 25
type textarea "x"
type textarea "#"
type textarea "x"
type textarea "#0"
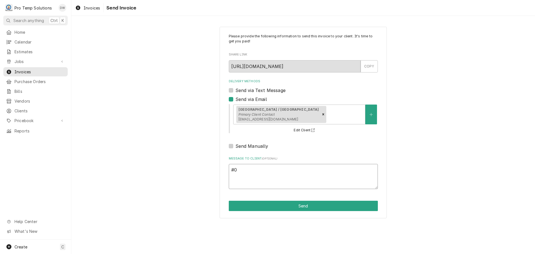
type textarea "x"
type textarea "#08"
type textarea "x"
type textarea "#082"
type textarea "x"
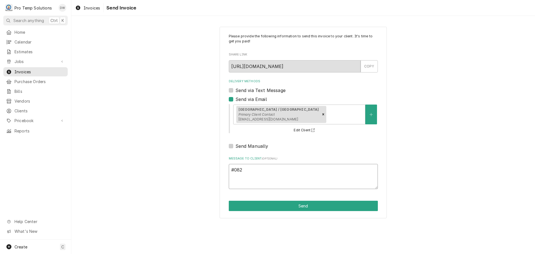
type textarea "#0827"
type textarea "x"
type textarea "#08272"
type textarea "x"
type textarea "#082725"
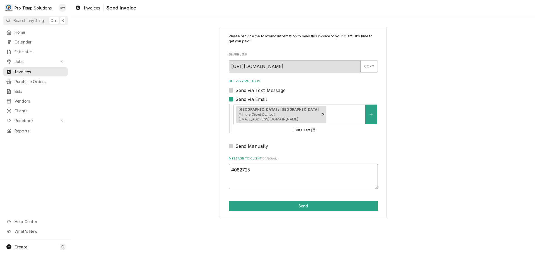
type textarea "x"
type textarea "#0827250"
type textarea "x"
type textarea "#08272500"
type textarea "x"
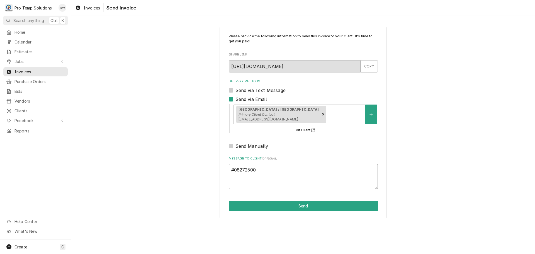
type textarea "#082725002"
type textarea "x"
type textarea "#082725002"
type textarea "x"
type textarea "#082725002 C"
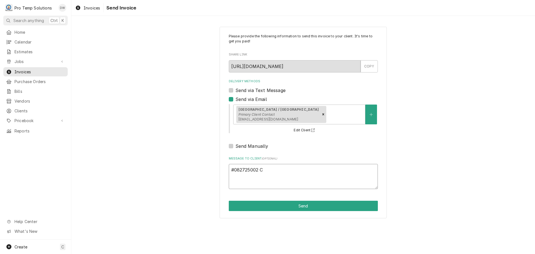
type textarea "x"
type textarea "#082725002 CO"
type textarea "x"
type textarea "#082725002 COL"
type textarea "x"
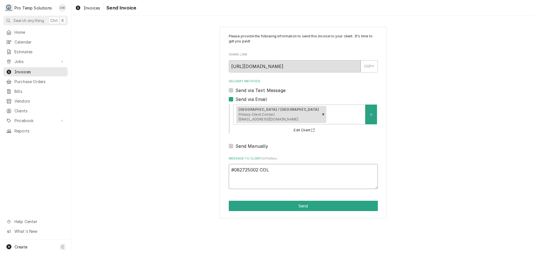
type textarea "#082725002 COLO"
type textarea "x"
type textarea "#082725002 COLON"
type textarea "x"
type textarea "#082725002 COLONI"
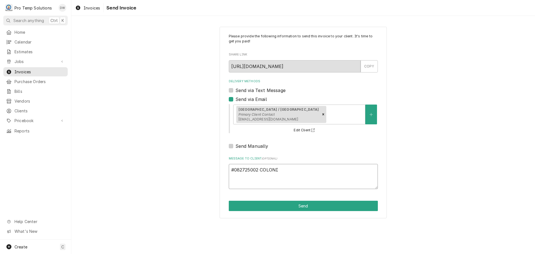
type textarea "x"
type textarea "#082725002 [GEOGRAPHIC_DATA]"
type textarea "x"
type textarea "#082725002 COLONIAL"
type textarea "x"
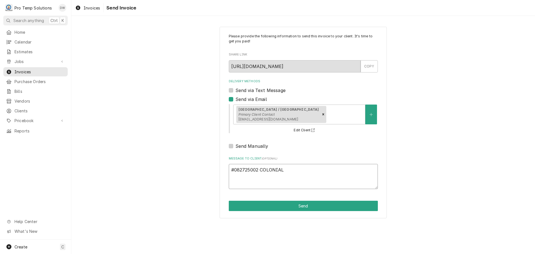
type textarea "#082725002 COLONIAL-"
type textarea "x"
type textarea "#082725002 COLONIAL-"
type textarea "x"
type textarea "#082725002 COLONIAL- K"
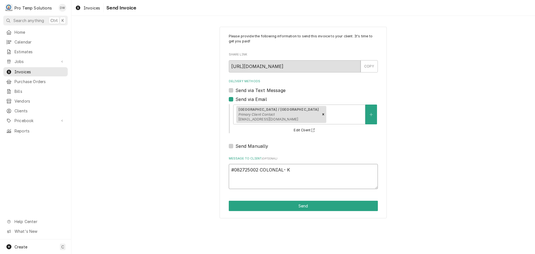
type textarea "x"
type textarea "#082725002 COLONIAL- KE"
type textarea "x"
type textarea "#082725002 COLONIAL- KEG"
type textarea "x"
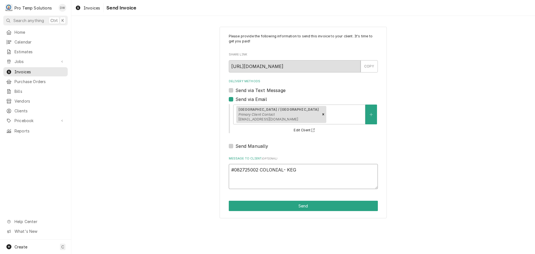
type textarea "#082725002 COLONIAL- KEG"
type textarea "x"
type textarea "#082725002 COLONIAL- KEG R"
type textarea "x"
type textarea "#082725002 COLONIAL- KEG RI"
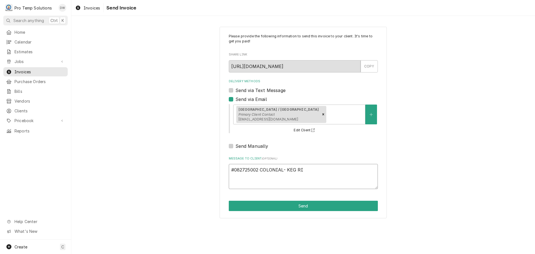
type textarea "x"
type textarea "#082725002 COLONIAL- KEG RIC"
type textarea "x"
type textarea "#082725002 COLONIAL- KEG RIC"
click at [304, 205] on button "Send" at bounding box center [303, 206] width 149 height 10
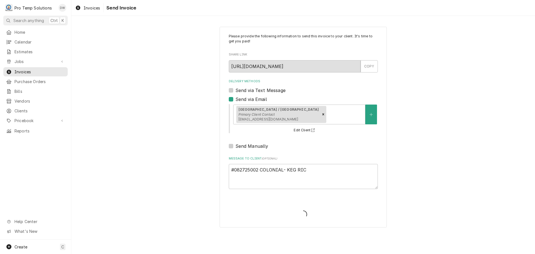
type textarea "x"
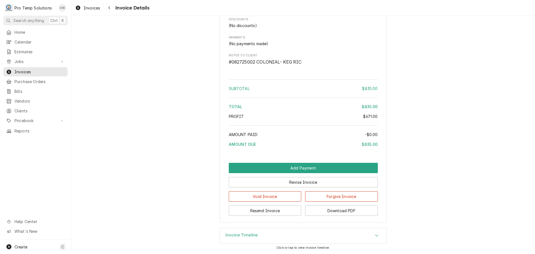
scroll to position [769, 0]
click at [337, 208] on button "Download PDF" at bounding box center [341, 210] width 73 height 10
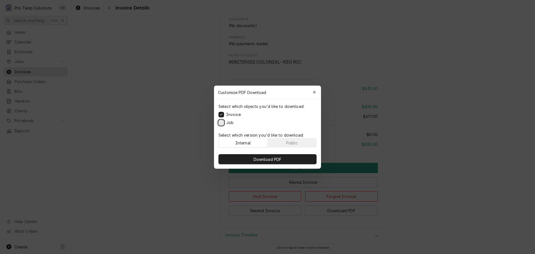
click at [222, 123] on button "Job" at bounding box center [221, 122] width 6 height 6
click at [265, 158] on span "Download PDF" at bounding box center [267, 159] width 30 height 6
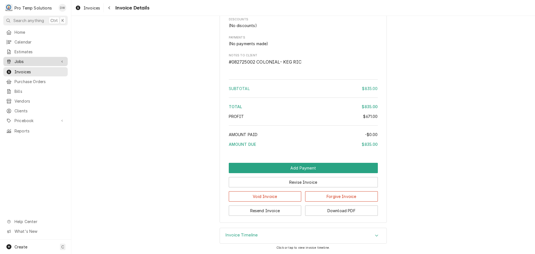
click at [24, 60] on span "Jobs" at bounding box center [35, 61] width 42 height 6
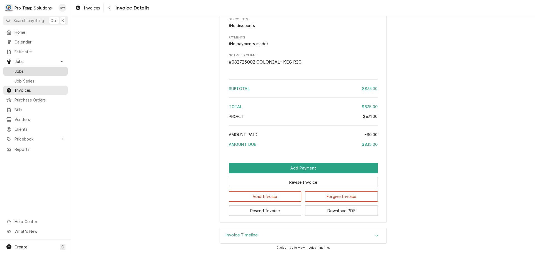
click at [20, 69] on span "Jobs" at bounding box center [39, 71] width 50 height 6
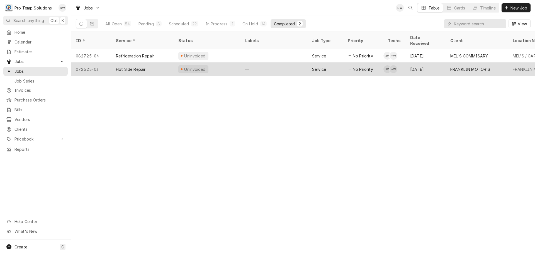
click at [283, 64] on div "—" at bounding box center [274, 68] width 67 height 13
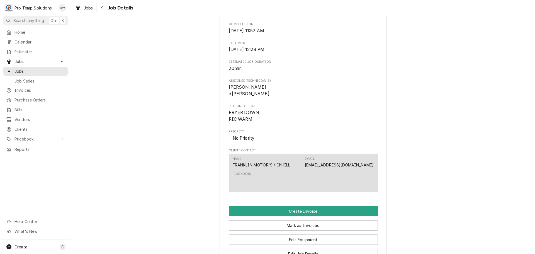
scroll to position [334, 0]
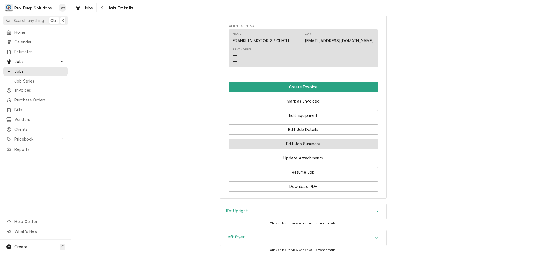
click at [295, 148] on button "Edit Job Summary" at bounding box center [303, 143] width 149 height 10
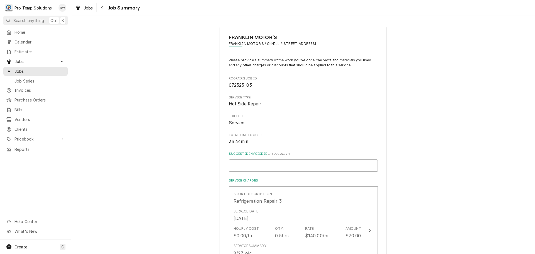
click at [288, 165] on input "Suggested Invoice ID ( if you have it )" at bounding box center [303, 165] width 149 height 12
type textarea "x"
type input "#"
type textarea "x"
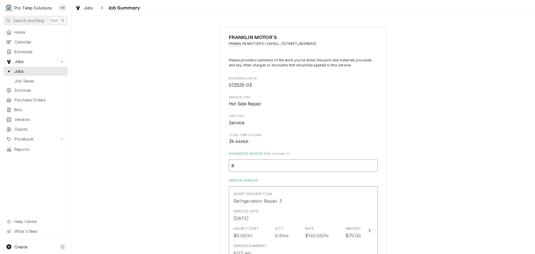
type input "#0"
type textarea "x"
type input "#08"
type textarea "x"
type input "#082"
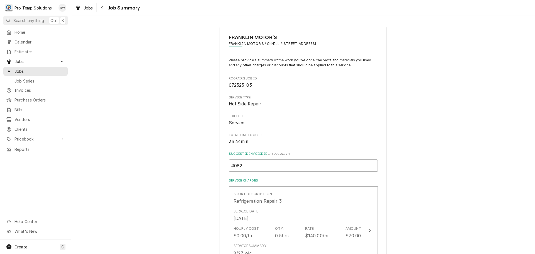
type textarea "x"
type input "#0827"
type textarea "x"
type input "#08272"
type textarea "x"
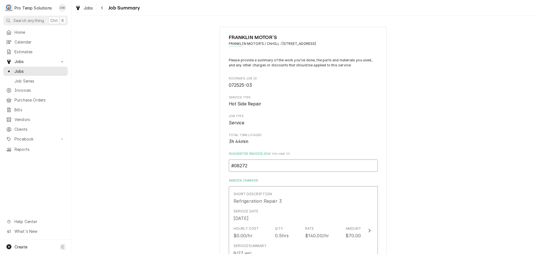
type input "#082725"
type textarea "x"
type input "#0827250"
type textarea "x"
type input "#08272500"
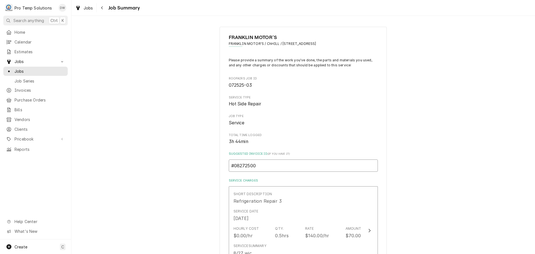
type textarea "x"
type input "#082725003"
type textarea "x"
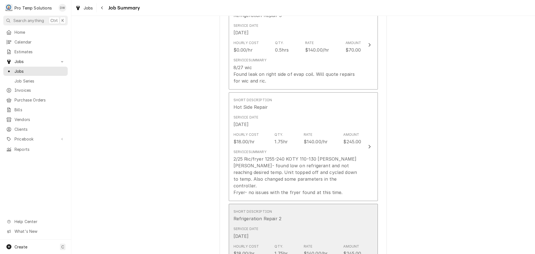
scroll to position [167, 0]
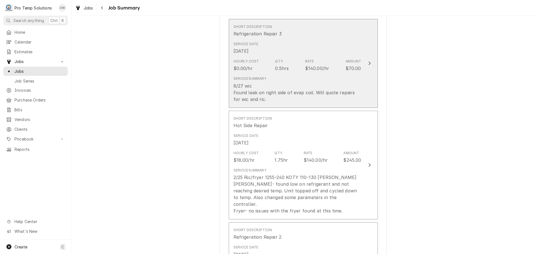
type input "#082725003"
click at [368, 62] on icon "Update Line Item" at bounding box center [369, 64] width 2 height 4
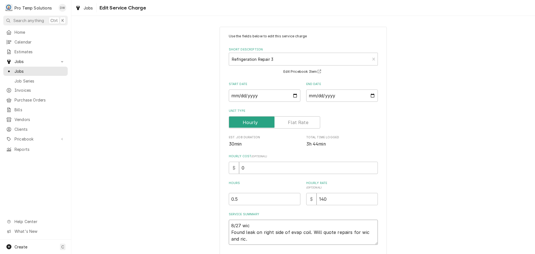
click at [258, 225] on textarea "8/27 wic Found leak on right side of evap coil. Will quote repairs for wic and …" at bounding box center [303, 231] width 149 height 25
type textarea "x"
type textarea "8/27 wi Found leak on right side of evap coil. Will quote repairs for wic and r…"
type textarea "x"
type textarea "8/27 w Found leak on right side of evap coil. Will quote repairs for wic and ri…"
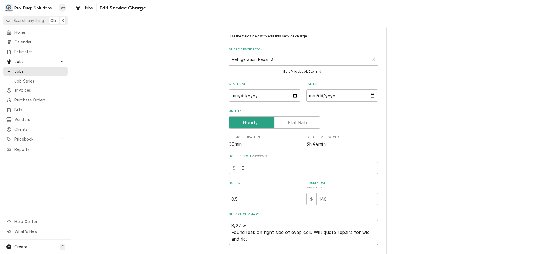
type textarea "x"
type textarea "8/27 Found leak on right side of evap coil. Will quote repairs for wic and ric."
type textarea "x"
type textarea "8/27 W Found leak on right side of evap coil. Will quote repairs for wic and ri…"
type textarea "x"
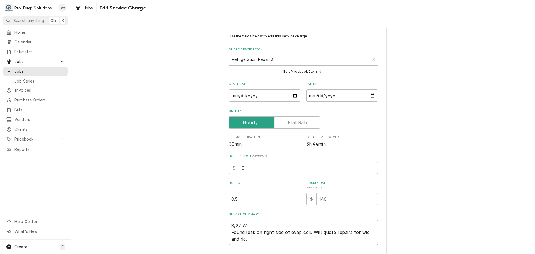
type textarea "8/27 WI Found leak on right side of evap coil. Will quote repairs for wic and r…"
type textarea "x"
type textarea "8/27 WIX Found leak on right side of evap coil. Will quote repairs for wic and …"
type textarea "x"
type textarea "8/27 WI Found leak on right side of evap coil. Will quote repairs for wic and r…"
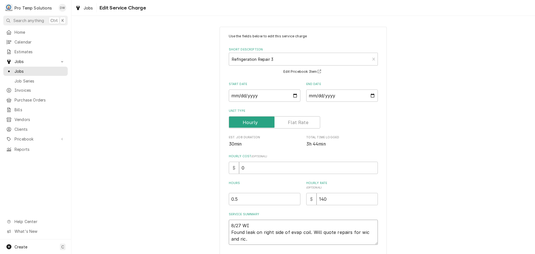
type textarea "x"
type textarea "8/27 WIC Found leak on right side of evap coil. Will quote repairs for wic and …"
type textarea "x"
type textarea "8/27 WIC Found leak on right side of evap coil. Will quote repairs for wic and …"
type textarea "x"
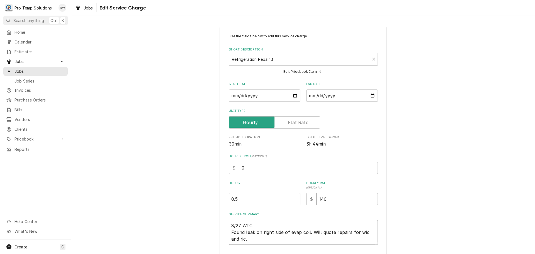
type textarea "8/27 WIC 1 Found leak on right side of evap coil. Will quote repairs for wic an…"
type textarea "x"
type textarea "8/27 WIC 11 Found leak on right side of evap coil. Will quote repairs for wic a…"
type textarea "x"
type textarea "8/27 WIC 114 Found leak on right side of evap coil. Will quote repairs for wic …"
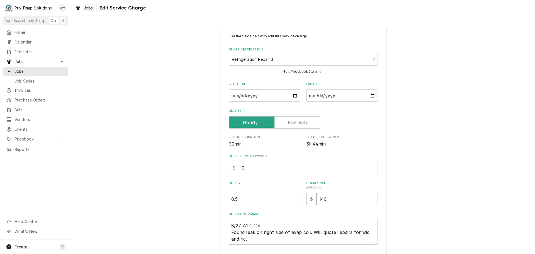
type textarea "x"
type textarea "8/27 WIC 1140 Found leak on right side of evap coil. Will quote repairs for wic…"
type textarea "x"
type textarea "8/27 WIC 1140- Found leak on right side of evap coil. Will quote repairs for wi…"
type textarea "x"
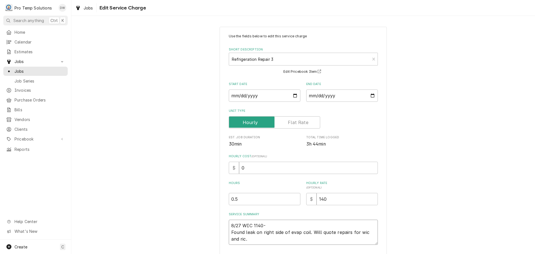
type textarea "8/27 WIC 1140-1 Found leak on right side of evap coil. Will quote repairs for w…"
type textarea "x"
type textarea "8/27 WIC 1140-12 Found leak on right side of evap coil. Will quote repairs for …"
type textarea "x"
type textarea "8/27 WIC 1140-122 Found leak on right side of evap coil. Will quote repairs for…"
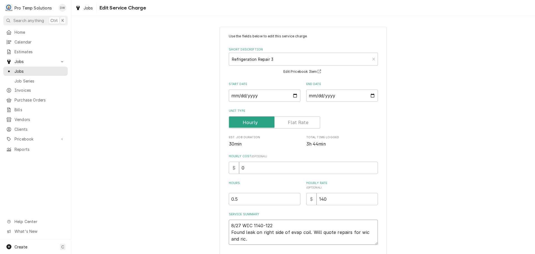
type textarea "x"
type textarea "8/27 WIC 1140-1220 Found leak on right side of evap coil. Will quote repairs fo…"
type textarea "x"
type textarea "8/27 WIC 1140-1220 Found leak on right side of evap coil. Will quote repairs fo…"
type textarea "x"
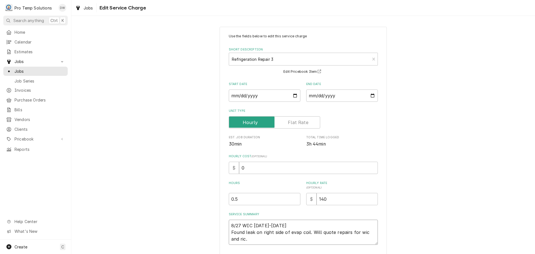
type textarea "8/27 WIC 1140-1220 K Found leak on right side of evap coil. Will quote repairs …"
type textarea "x"
type textarea "8/27 WIC 1140-1220 KE Found leak on right side of evap coil. Will quote repairs…"
type textarea "x"
type textarea "8/27 WIC 1140-1220 KEV Found leak on right side of evap coil. Will quote repair…"
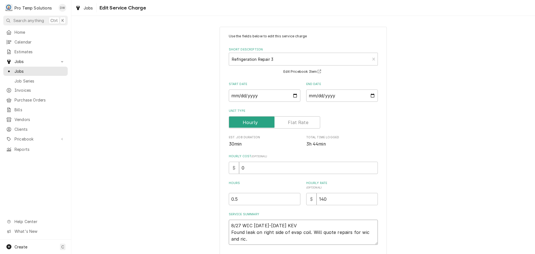
type textarea "x"
type textarea "8/27 WIC 1140-1220 KEVI Found leak on right side of evap coil. Will quote repai…"
type textarea "x"
type textarea "8/27 WIC 1140-1220 KEVIN Found leak on right side of evap coil. Will quote repa…"
type textarea "x"
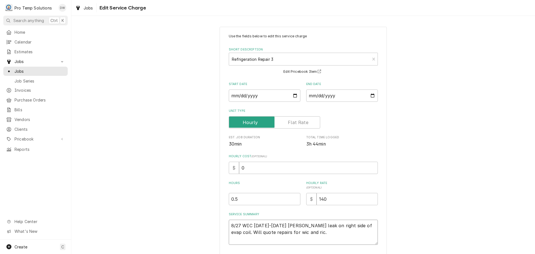
type textarea "8/27 WIC 1140-1220 KEVIN Found leak on right side of evap coil. Will quote repa…"
type textarea "x"
type textarea "8/27 WIC 1140-1220 KEVIN K Found leak on right side of evap coil. Will quote re…"
type textarea "x"
type textarea "8/27 WIC 1140-1220 KEVIN KO Found leak on right side of evap coil. Will quote r…"
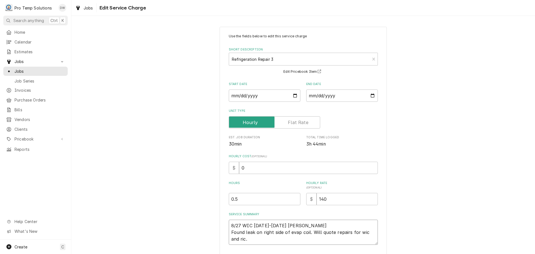
type textarea "x"
type textarea "8/27 WIC 1140-1220 KEVIN KOT Found leak on right side of evap coil. Will quote …"
type textarea "x"
type textarea "8/27 WIC 1140-1220 KEVIN KOTY Found leak on right side of evap coil. Will quote…"
type textarea "x"
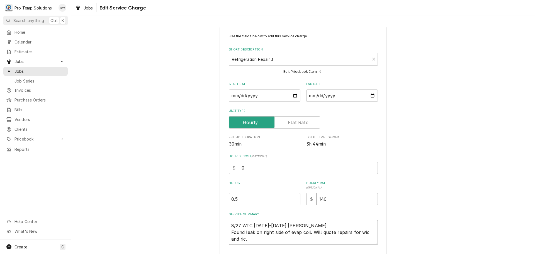
type textarea "8/27 WIC [DATE]-[DATE] [PERSON_NAME] Found leak on right side of evap coil. Wil…"
type textarea "x"
type input "1"
click at [294, 197] on input "1" at bounding box center [265, 199] width 72 height 12
type textarea "x"
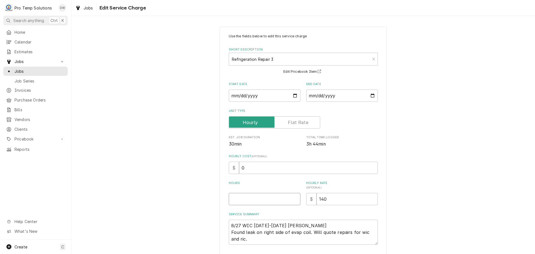
type textarea "x"
type input ".7"
type textarea "x"
type input ".75"
click at [245, 167] on input "0" at bounding box center [308, 168] width 139 height 12
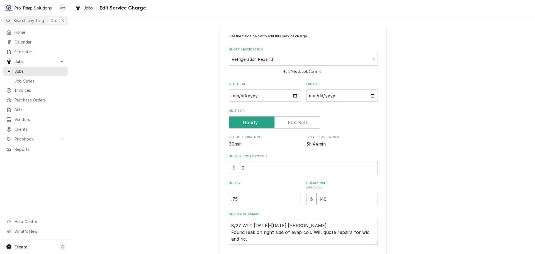
type textarea "x"
type input "1"
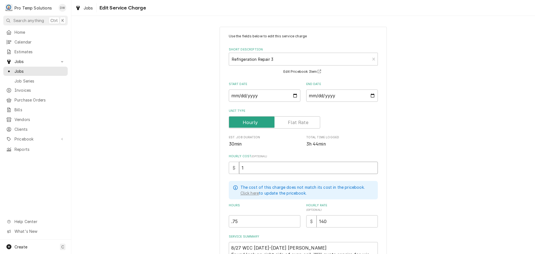
type textarea "x"
type input "18"
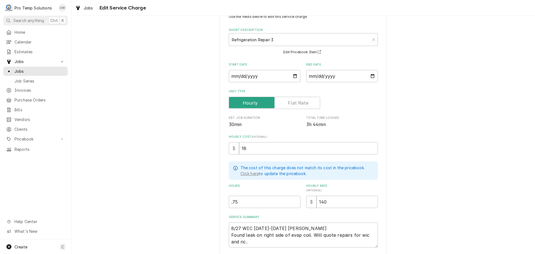
scroll to position [61, 0]
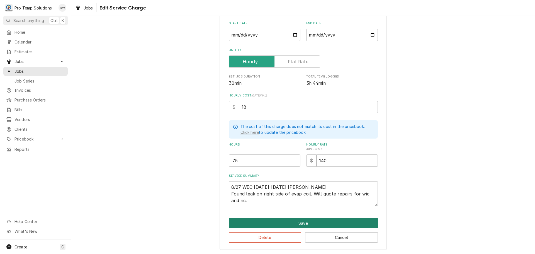
click at [297, 223] on button "Save" at bounding box center [303, 223] width 149 height 10
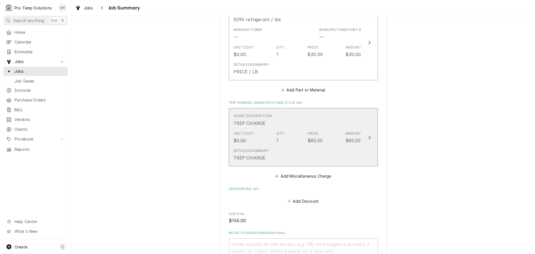
scroll to position [724, 0]
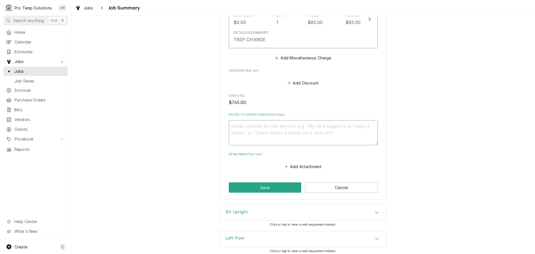
click at [272, 120] on textarea "Notes to Dispatcher(s) ( optional )" at bounding box center [303, 132] width 149 height 25
type textarea "x"
type textarea "#"
type textarea "x"
type textarea "#0"
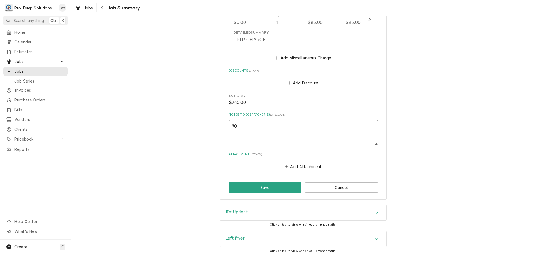
type textarea "x"
type textarea "#08"
type textarea "x"
type textarea "#082"
type textarea "x"
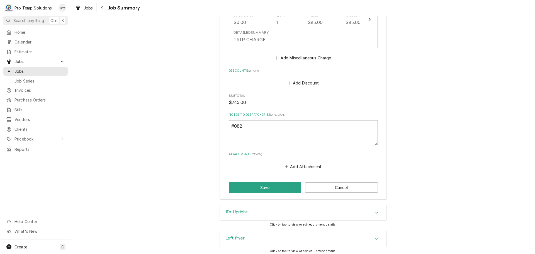
type textarea "#0827"
type textarea "x"
type textarea "#08272"
type textarea "x"
type textarea "#082725"
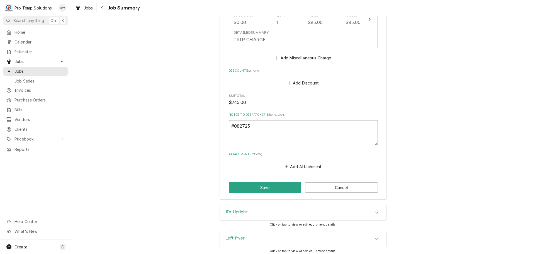
type textarea "x"
type textarea "#0827250"
type textarea "x"
type textarea "#08272500"
type textarea "x"
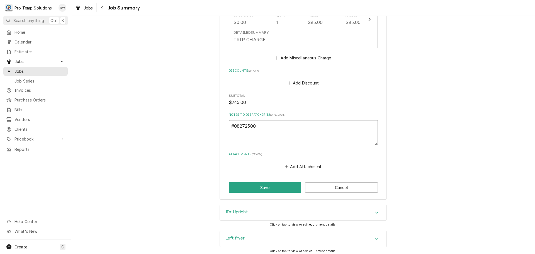
type textarea "#082725003"
type textarea "x"
type textarea "#082725003"
type textarea "x"
type textarea "#082725003 F"
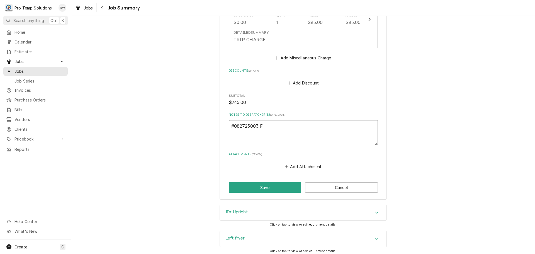
type textarea "x"
type textarea "#082725003 FR"
type textarea "x"
type textarea "#082725003 FRA"
type textarea "x"
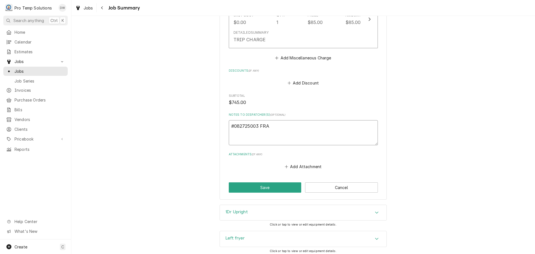
type textarea "#082725003 [PERSON_NAME]"
type textarea "x"
type textarea "#082725003 [PERSON_NAME]"
type textarea "x"
type textarea "#082725003 [PERSON_NAME]"
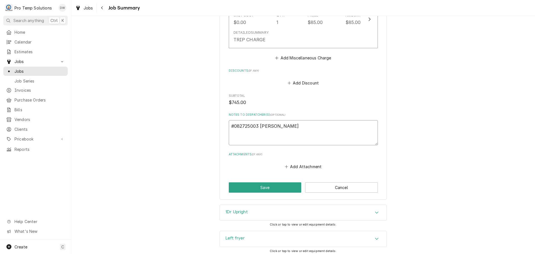
type textarea "x"
type textarea "#082725003 [PERSON_NAME]"
type textarea "x"
type textarea "#082725003 [PERSON_NAME]"
type textarea "x"
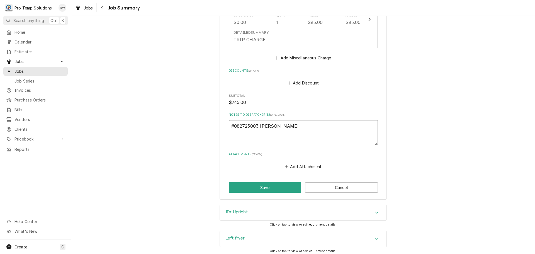
type textarea "#082725003 [PERSON_NAME]"
type textarea "x"
type textarea "#082725003 [PERSON_NAME]"
type textarea "x"
type textarea "#082725003 [PERSON_NAME]"
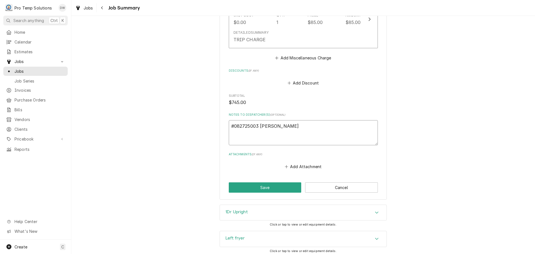
type textarea "x"
type textarea "#082725003 FRANKLIN MOT"
type textarea "x"
type textarea "#082725003 [PERSON_NAME]"
type textarea "x"
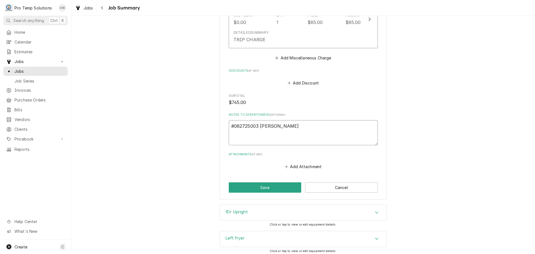
type textarea "#082725003 FRANKLIN MOTOR"
type textarea "x"
type textarea "#082725003 FRANKLIN MOTORS"
type textarea "x"
type textarea "#082725003 FRANKLIN MOTORS-"
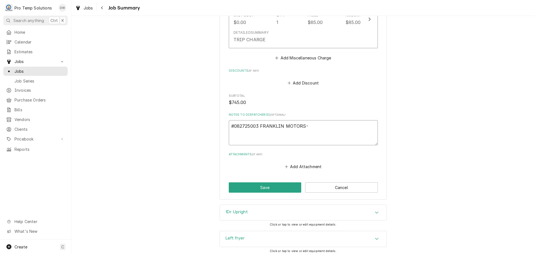
type textarea "x"
type textarea "#082725003 FRANKLIN MOTORS-"
type textarea "x"
type textarea "#082725003 FRANKLIN MOTORS- W"
type textarea "x"
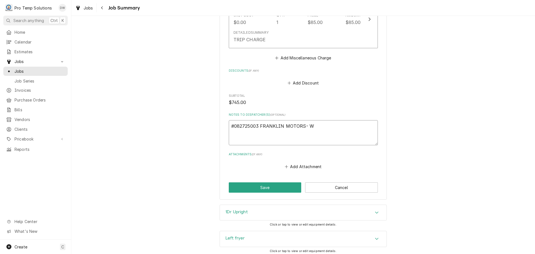
type textarea "#082725003 FRANKLIN MOTORS- WI"
type textarea "x"
type textarea "#082725003 FRANKLIN MOTORS- WIC"
type textarea "x"
type textarea "#082725003 FRANKLIN MOTORS- WIC"
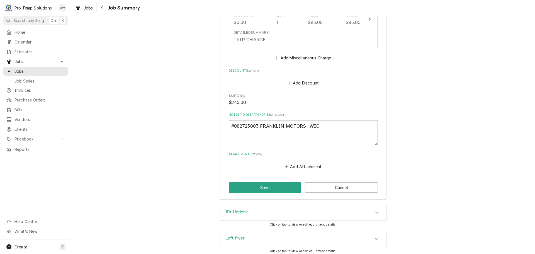
type textarea "x"
type textarea "#082725003 FRANKLIN MOTORS- WIC /"
type textarea "x"
type textarea "#082725003 FRANKLIN MOTORS- WIC /"
type textarea "x"
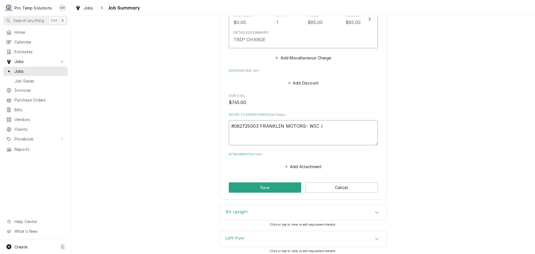
type textarea "#082725003 FRANKLIN MOTORS- WIC / R"
type textarea "x"
type textarea "#082725003 FRANKLIN MOTORS- WIC / [GEOGRAPHIC_DATA]"
type textarea "x"
type textarea "#082725003 FRANKLIN MOTORS- WIC / RIC"
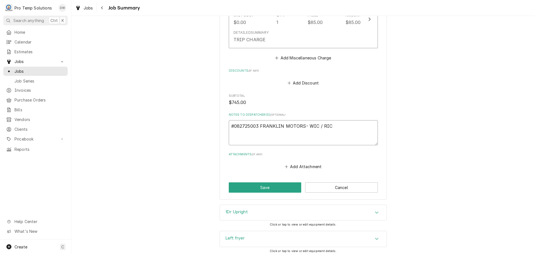
type textarea "x"
type textarea "#082725003 FRANKLIN MOTORS- WIC / RIC"
click at [266, 182] on button "Save" at bounding box center [265, 187] width 73 height 10
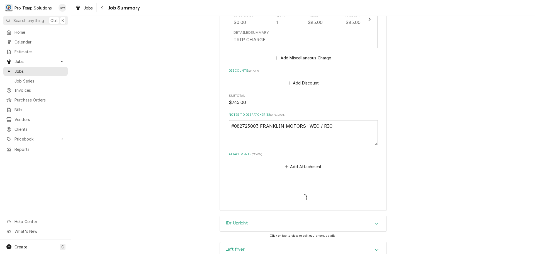
type textarea "x"
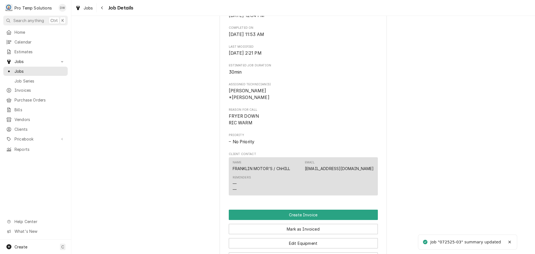
scroll to position [334, 0]
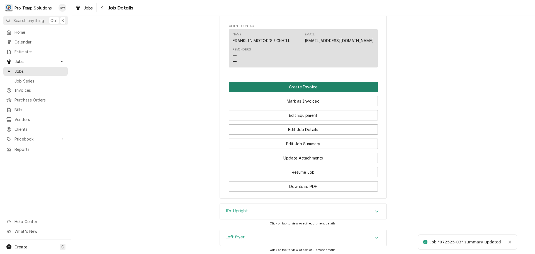
click at [294, 92] on button "Create Invoice" at bounding box center [303, 87] width 149 height 10
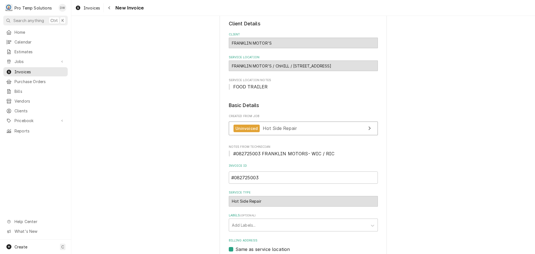
scroll to position [129, 0]
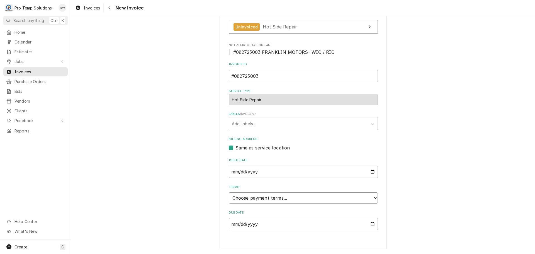
drag, startPoint x: 246, startPoint y: 199, endPoint x: 250, endPoint y: 193, distance: 6.7
click at [248, 197] on select "Choose payment terms... Same Day Net 7 Net 14 Net 21 Net 30 Net 45 Net 60 Net 90" at bounding box center [303, 197] width 149 height 11
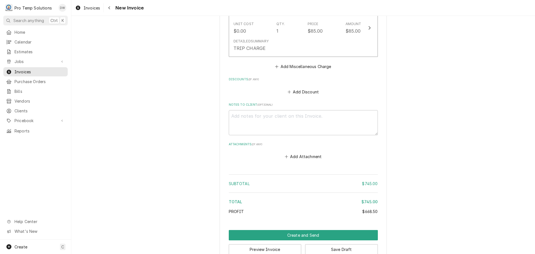
scroll to position [926, 0]
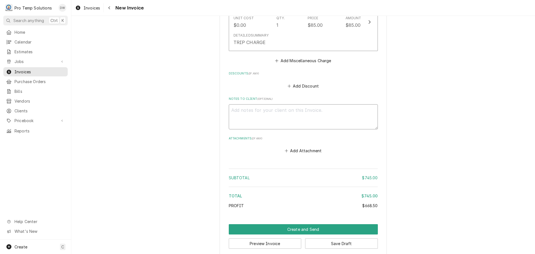
click at [230, 104] on textarea "Notes to Client ( optional )" at bounding box center [303, 116] width 149 height 25
type textarea "x"
type textarea "#"
type textarea "x"
type textarea "#0"
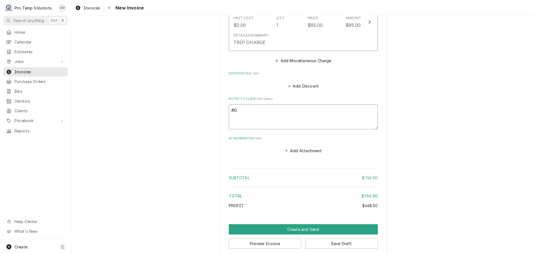
type textarea "x"
type textarea "#08"
type textarea "x"
type textarea "#082"
type textarea "x"
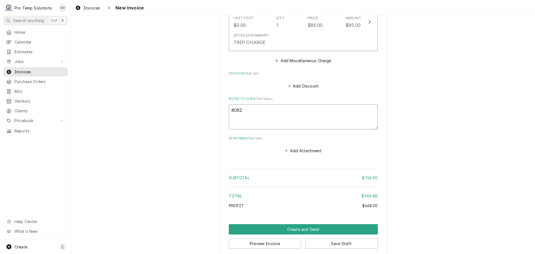
type textarea "#0827"
type textarea "x"
type textarea "#08272"
type textarea "x"
type textarea "#082725"
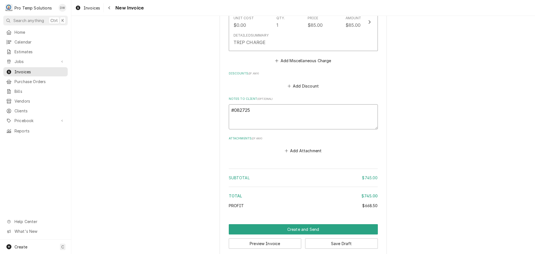
type textarea "x"
type textarea "#0827250"
type textarea "x"
type textarea "#08272500"
type textarea "x"
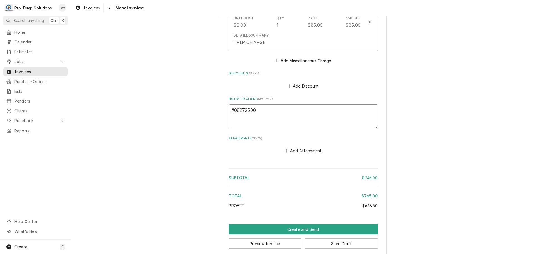
type textarea "#082725003"
type textarea "x"
type textarea "#082725003"
type textarea "x"
type textarea "#082725003 F"
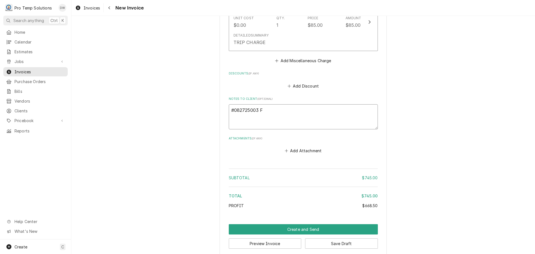
type textarea "x"
type textarea "#082725003 FR"
type textarea "x"
type textarea "#082725003 FRA"
type textarea "x"
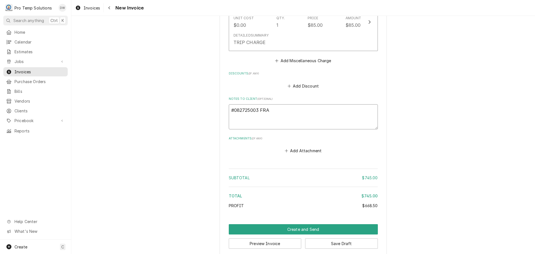
type textarea "#082725003 [PERSON_NAME]"
type textarea "x"
type textarea "#082725003 [PERSON_NAME]"
type textarea "x"
type textarea "#082725003 [PERSON_NAME]"
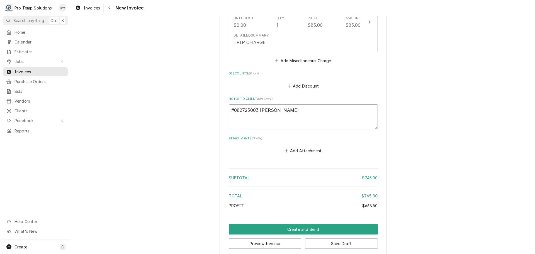
type textarea "x"
type textarea "#082725003 [PERSON_NAME]"
type textarea "x"
type textarea "#082725003 [PERSON_NAME]"
type textarea "x"
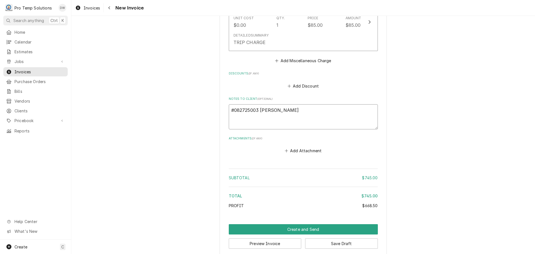
type textarea "#082725003 [PERSON_NAME]"
type textarea "x"
type textarea "#082725003 [PERSON_NAME]"
type textarea "x"
type textarea "#082725003 [PERSON_NAME]"
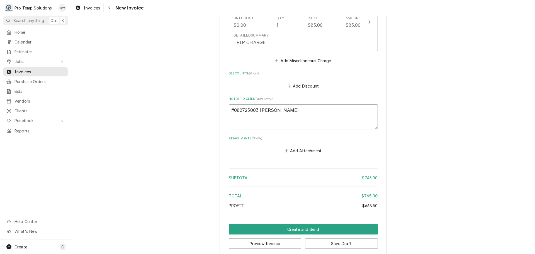
type textarea "x"
type textarea "#082725003 [PERSON_NAME]"
type textarea "x"
type textarea "#082725003 [PERSON_NAME]"
type textarea "x"
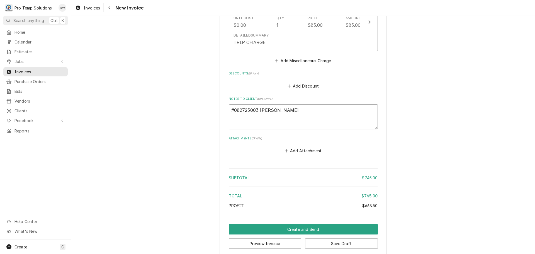
type textarea "#082725003 [PERSON_NAME]"
type textarea "x"
type textarea "#082725003 [PERSON_NAME]"
type textarea "x"
type textarea "#082725003 FRANKLIN MOT"
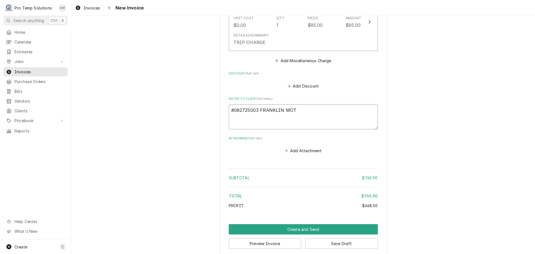
type textarea "x"
type textarea "#082725003 [PERSON_NAME]"
type textarea "x"
type textarea "#082725003 FRANKLIN MOTOR"
type textarea "x"
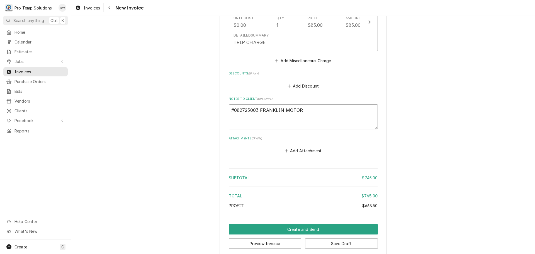
type textarea "#082725003 FRANKLIN MOTORS"
type textarea "x"
type textarea "#082725003 FRANKLIN MOTORS-"
type textarea "x"
type textarea "#082725003 FRANKLIN MOTORS-"
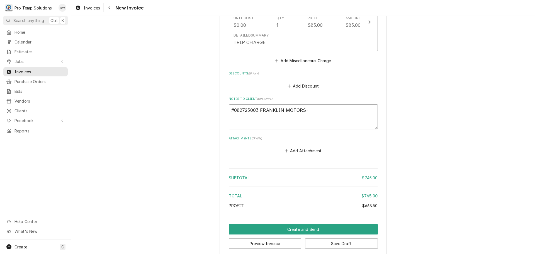
type textarea "x"
type textarea "#082725003 FRANKLIN MOTORS- W"
type textarea "x"
type textarea "#082725003 FRANKLIN MOTORS- WI"
type textarea "x"
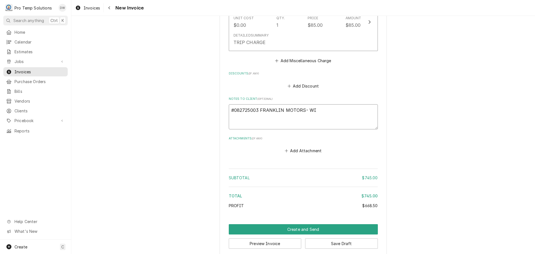
type textarea "#082725003 FRANKLIN MOTORS- WIC"
type textarea "x"
type textarea "#082725003 FRANKLIN MOTORS- WIC"
type textarea "x"
type textarea "#082725003 FRANKLIN MOTORS- WIC /"
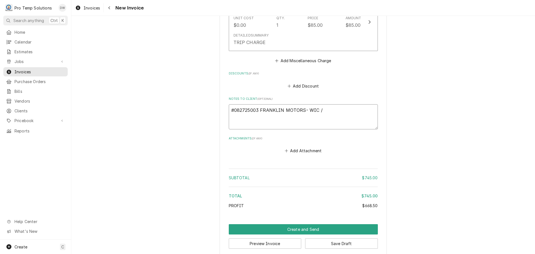
type textarea "x"
type textarea "#082725003 FRANKLIN MOTORS- WIC /"
type textarea "x"
type textarea "#082725003 FRANKLIN MOTORS- WIC / R"
type textarea "x"
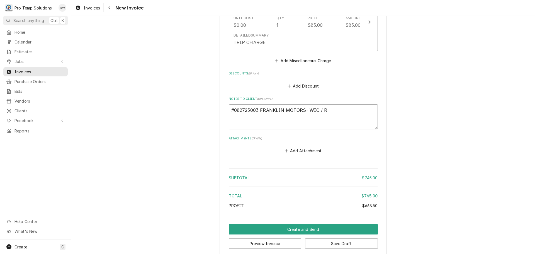
type textarea "#082725003 FRANKLIN MOTORS- WIC / [GEOGRAPHIC_DATA]"
type textarea "x"
type textarea "#082725003 FRANKLIN MOTORS- WIC / RIC"
type textarea "x"
type textarea "#082725003 FRANKLIN MOTORS- WIC / RIC"
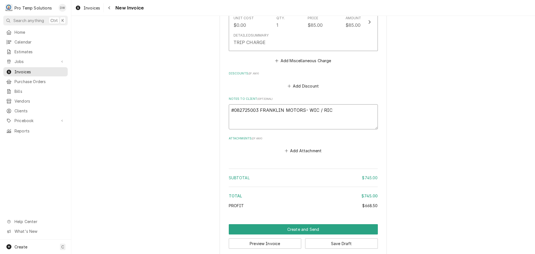
type textarea "x"
type textarea "#082725003 FRANKLIN MOTORS- WIC / RIC /"
type textarea "x"
type textarea "#082725003 FRANKLIN MOTORS- WIC / RIC /"
type textarea "x"
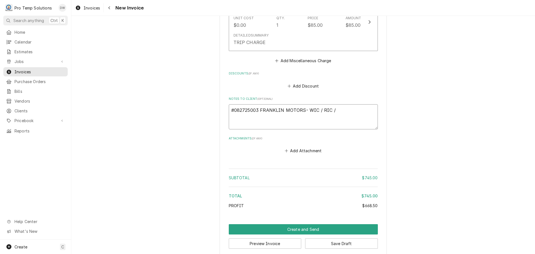
type textarea "#082725003 FRANKLIN MOTORS- WIC / RIC / F"
type textarea "x"
type textarea "#082725003 FRANKLIN MOTORS- WIC / RIC / FRY"
type textarea "x"
type textarea "#082725003 FRANKLIN MOTORS- WIC / RIC / [PERSON_NAME]"
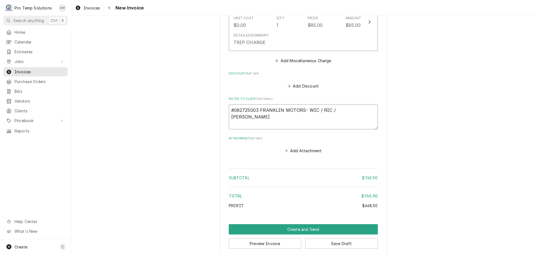
type textarea "x"
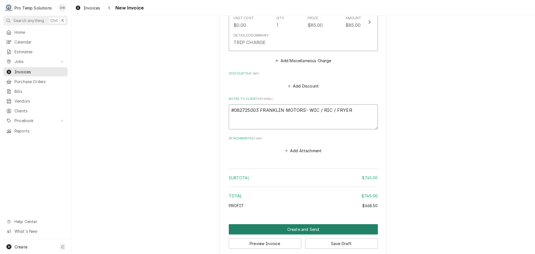
type textarea "#082725003 FRANKLIN MOTORS- WIC / RIC / FRYER"
click at [307, 224] on button "Create and Send" at bounding box center [303, 229] width 149 height 10
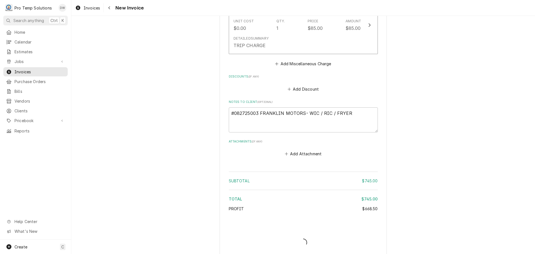
type textarea "x"
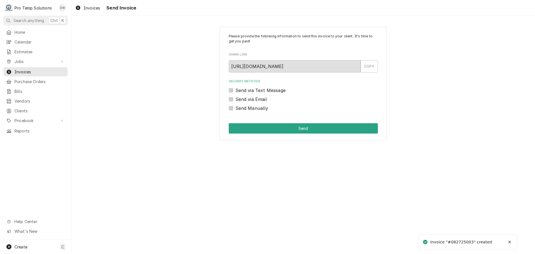
click at [235, 98] on label "Send via Email" at bounding box center [250, 99] width 31 height 7
click at [235, 98] on input "Send via Email" at bounding box center [309, 102] width 149 height 12
checkbox input "true"
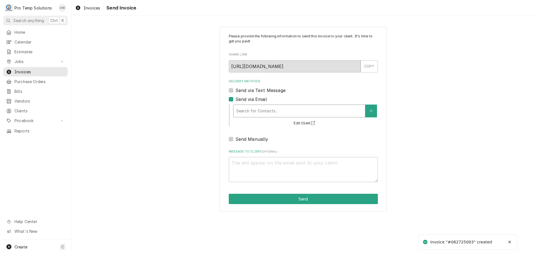
click at [286, 111] on div "Delivery Methods" at bounding box center [299, 111] width 126 height 10
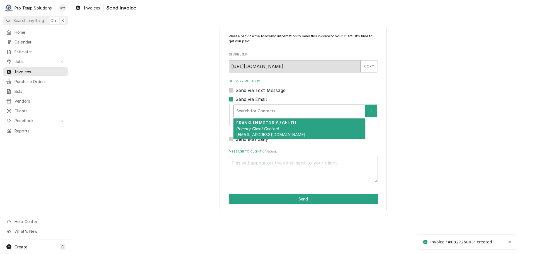
click at [281, 127] on div "FRANKLIN MOTOR'S / ChHILL Primary Client Contact protempsolutions@gmail.com" at bounding box center [298, 128] width 131 height 20
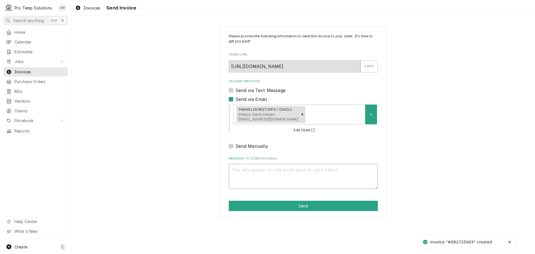
click at [252, 171] on textarea "Message to Client ( optional )" at bounding box center [303, 176] width 149 height 25
type textarea "x"
type textarea "#"
type textarea "x"
type textarea "#0"
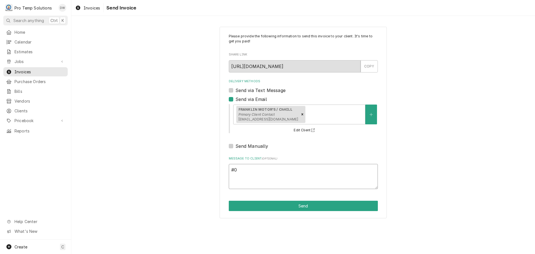
type textarea "x"
type textarea "#08"
type textarea "x"
type textarea "#082"
type textarea "x"
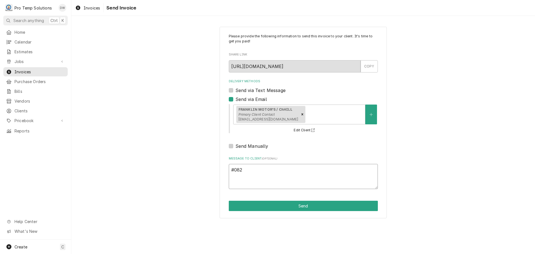
type textarea "#0827"
type textarea "x"
type textarea "#08272"
type textarea "x"
type textarea "#082725"
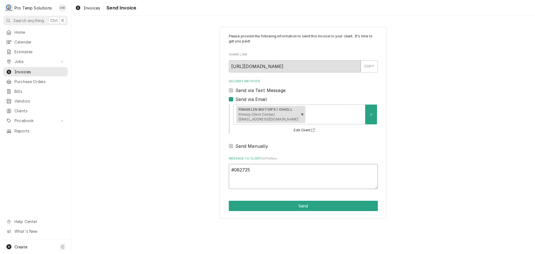
type textarea "x"
type textarea "#0827250"
type textarea "x"
type textarea "#08272500"
type textarea "x"
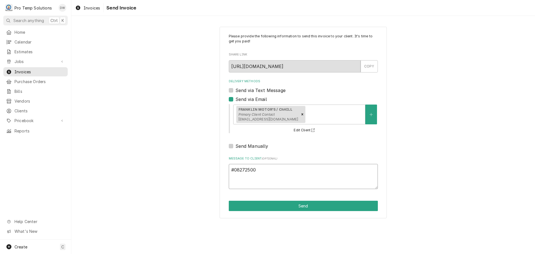
type textarea "#082725003"
type textarea "x"
type textarea "#082725003"
type textarea "x"
type textarea "#082725003 F"
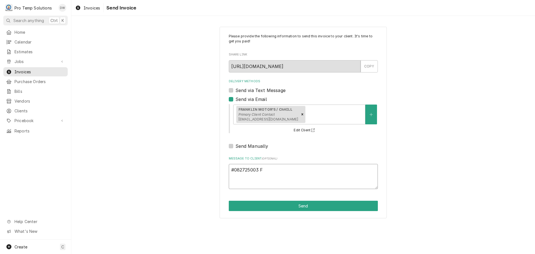
type textarea "x"
type textarea "#082725003 FR"
type textarea "x"
type textarea "#082725003 FRA"
type textarea "x"
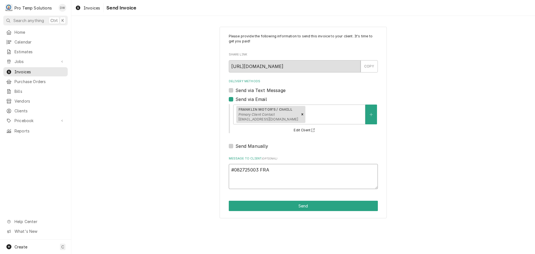
type textarea "#082725003 [PERSON_NAME]"
type textarea "x"
type textarea "#082725003 [PERSON_NAME]"
type textarea "x"
type textarea "#082725003 [PERSON_NAME]"
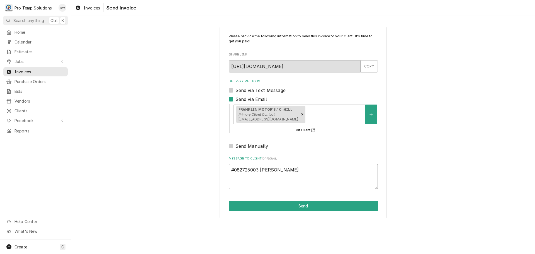
type textarea "x"
type textarea "#082725003 [PERSON_NAME]"
type textarea "x"
type textarea "#082725003 [PERSON_NAME]"
type textarea "x"
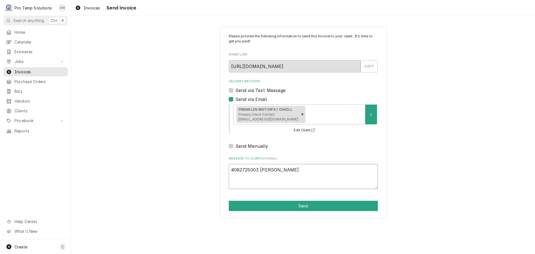
type textarea "#082725003 [PERSON_NAME]"
type textarea "x"
type textarea "#082725003 [PERSON_NAME]"
type textarea "x"
type textarea "#082725003 [PERSON_NAME]"
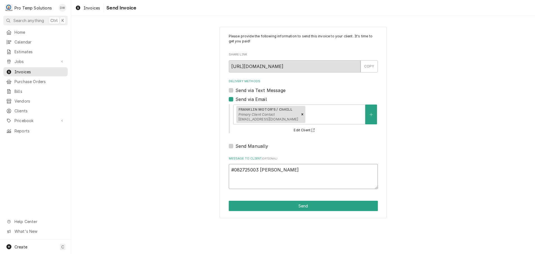
type textarea "x"
type textarea "#082725003 FRANKLIN MOT"
type textarea "x"
type textarea "#082725003 FRANKLIN MOTR"
type textarea "x"
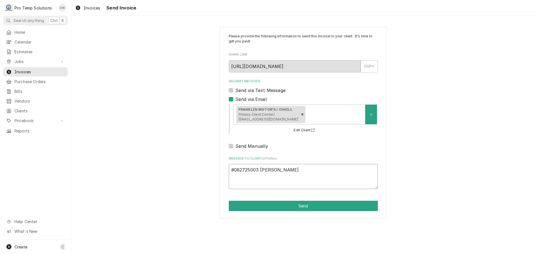
type textarea "#082725003 FRANKLIN MOT"
type textarea "x"
type textarea "#082725003 [PERSON_NAME]"
type textarea "x"
type textarea "#082725003 FRANKLIN MOTOR"
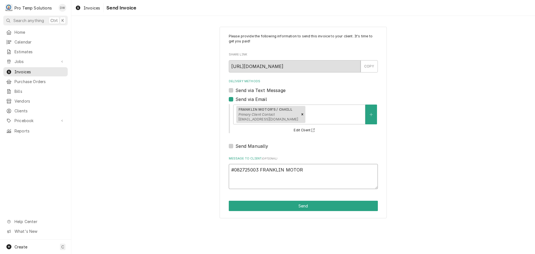
type textarea "x"
type textarea "#082725003 FRANKLIN MOTORS"
type textarea "x"
type textarea "#082725003 FRANKLIN MOTORS-"
type textarea "x"
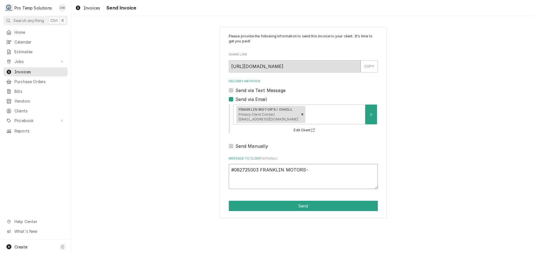
type textarea "#082725003 FRANKLIN MOTORS-"
type textarea "x"
type textarea "#082725003 FRANKLIN MOTORS- W"
type textarea "x"
type textarea "#082725003 FRANKLIN MOTORS- WI"
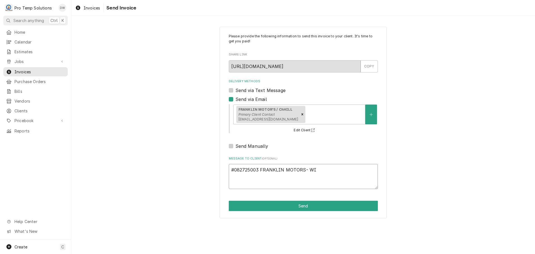
type textarea "x"
type textarea "#082725003 FRANKLIN MOTORS- WIC"
type textarea "x"
type textarea "#082725003 FRANKLIN MOTORS- WIC"
type textarea "x"
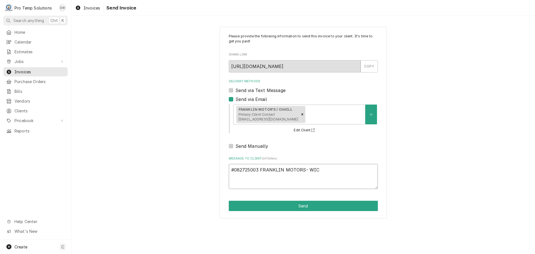
type textarea "#082725003 FRANKLIN MOTORS- WIC /"
type textarea "x"
type textarea "#082725003 FRANKLIN MOTORS- WIC /"
type textarea "x"
type textarea "#082725003 FRANKLIN MOTORS- WIC / R"
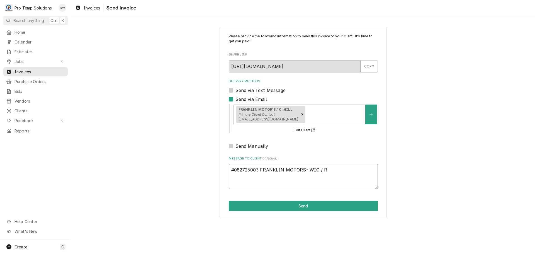
type textarea "x"
type textarea "#082725003 FRANKLIN MOTORS- WIC / [GEOGRAPHIC_DATA]"
type textarea "x"
type textarea "#082725003 FRANKLIN MOTORS- WIC / RIC"
type textarea "x"
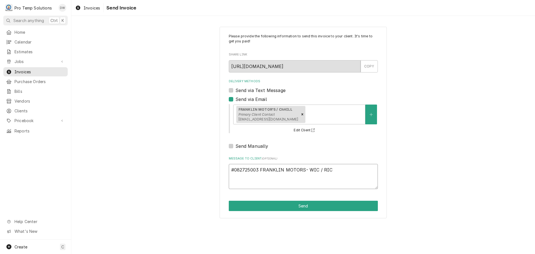
type textarea "#082725003 FRANKLIN MOTORS- WIC / RIC"
type textarea "x"
type textarea "#082725003 FRANKLIN MOTORS- WIC / RIC /"
type textarea "x"
type textarea "#082725003 FRANKLIN MOTORS- WIC / RIC /"
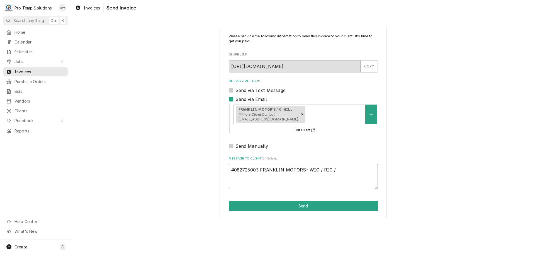
type textarea "x"
type textarea "#082725003 FRANKLIN MOTORS- WIC / RIC / F"
type textarea "x"
type textarea "#082725003 FRANKLIN MOTORS- WIC / RIC / FR"
type textarea "x"
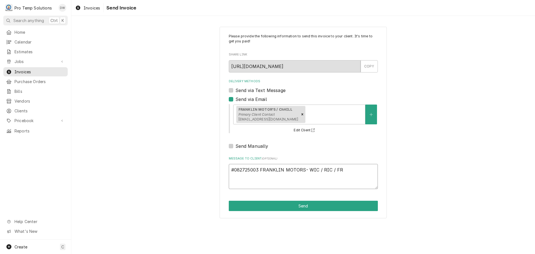
type textarea "#082725003 FRANKLIN MOTORS- WIC / RIC / FRY"
type textarea "x"
type textarea "#082725003 FRANKLIN MOTORS- WIC / RIC / [PERSON_NAME]"
type textarea "x"
type textarea "#082725003 FRANKLIN MOTORS- WIC / RIC / FRYER"
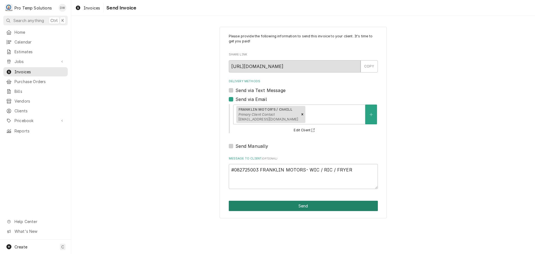
click at [295, 204] on button "Send" at bounding box center [303, 206] width 149 height 10
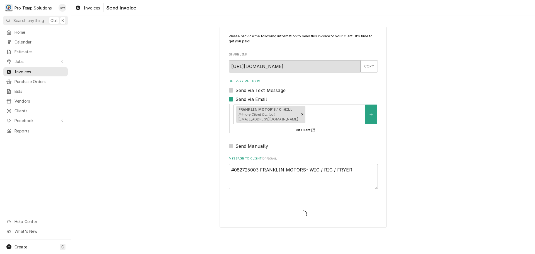
type textarea "x"
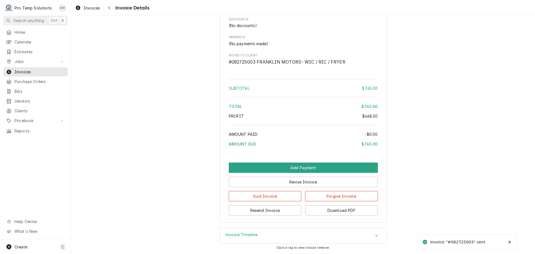
scroll to position [825, 0]
click at [339, 214] on button "Download PDF" at bounding box center [341, 210] width 73 height 10
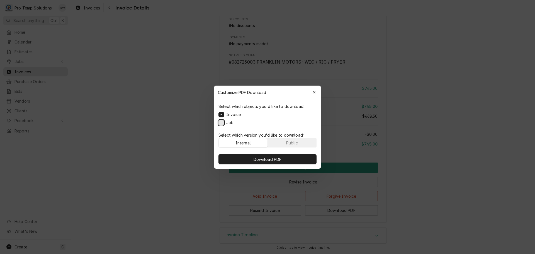
click at [223, 123] on button "Job" at bounding box center [221, 122] width 6 height 6
click at [273, 160] on span "Download PDF" at bounding box center [267, 159] width 30 height 6
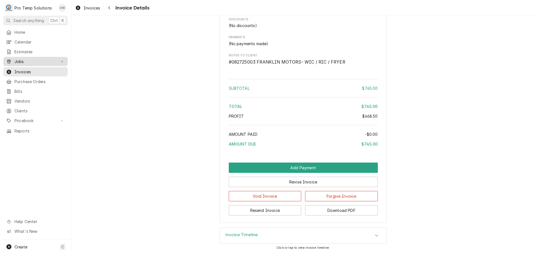
click at [29, 61] on span "Jobs" at bounding box center [35, 61] width 42 height 6
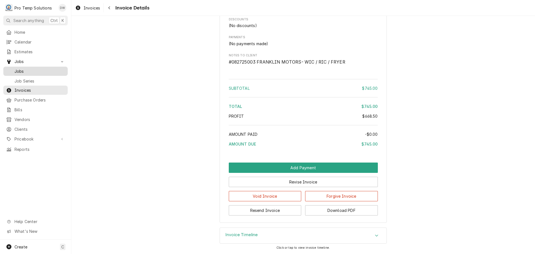
click at [20, 70] on span "Jobs" at bounding box center [39, 71] width 50 height 6
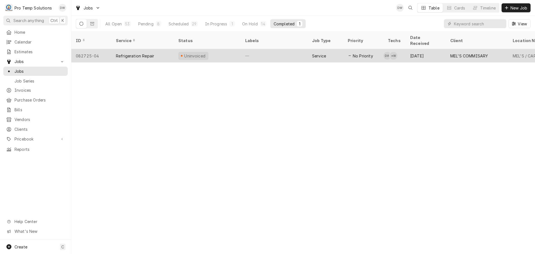
click at [283, 49] on div "—" at bounding box center [274, 55] width 67 height 13
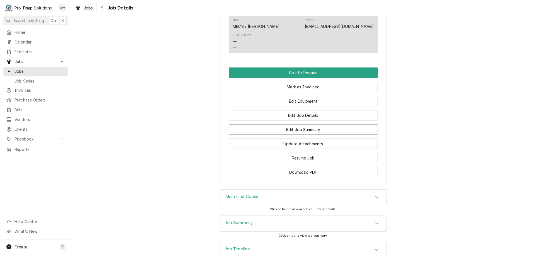
scroll to position [334, 0]
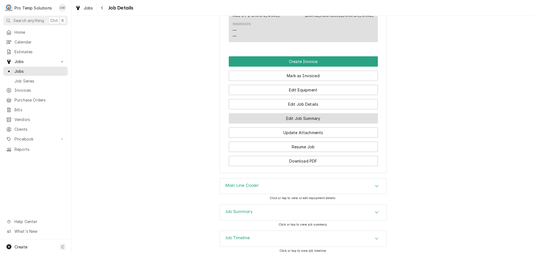
click at [286, 123] on button "Edit Job Summary" at bounding box center [303, 118] width 149 height 10
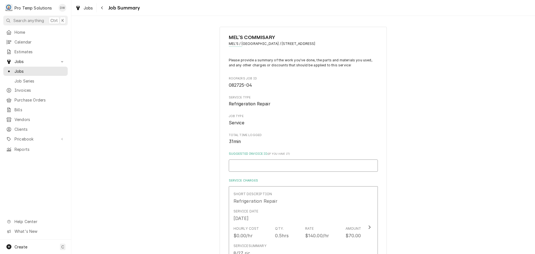
click at [268, 165] on input "Suggested Invoice ID ( if you have it )" at bounding box center [303, 165] width 149 height 12
type textarea "x"
type input "#"
type textarea "x"
type input "#0"
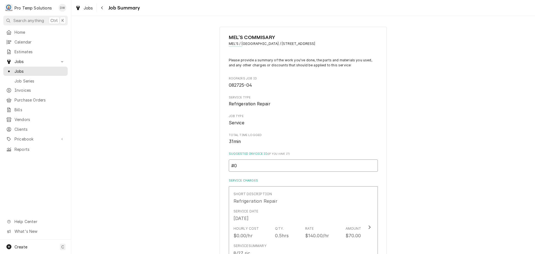
type textarea "x"
type input "#08"
type textarea "x"
type input "#082"
type textarea "x"
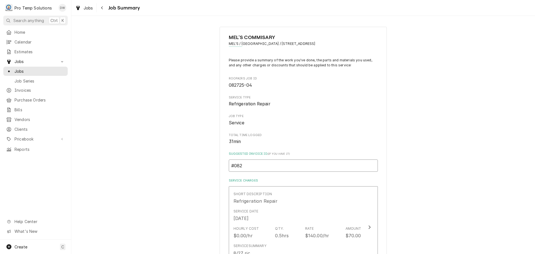
type input "#0827"
type textarea "x"
type input "#08272"
type textarea "x"
type input "#082725"
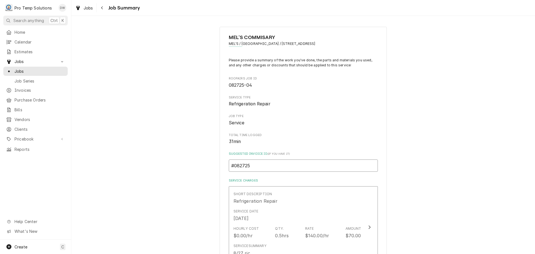
type textarea "x"
type input "#0827250"
type textarea "x"
type input "#08272500"
type textarea "x"
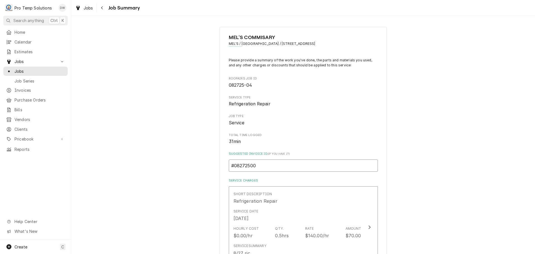
type input "#082725004"
type textarea "x"
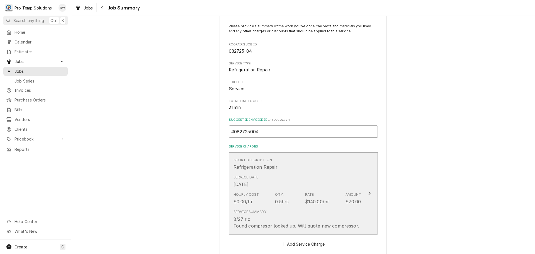
scroll to position [139, 0]
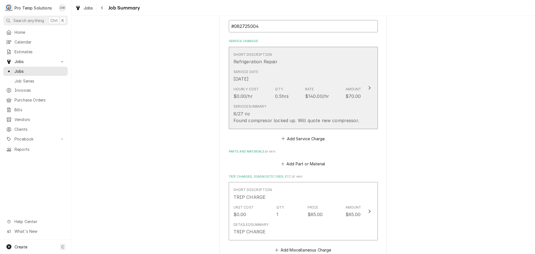
type input "#082725004"
click at [368, 87] on icon "Update Line Item" at bounding box center [369, 88] width 3 height 4
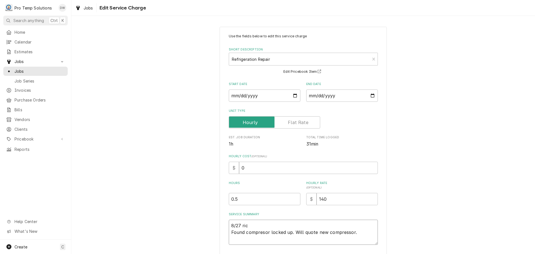
click at [248, 223] on textarea "8/27 ric Found compresor locked up. Will quote new compressor." at bounding box center [303, 231] width 149 height 25
type textarea "x"
type textarea "8/27 ri Found compresor locked up. Will quote new compressor."
type textarea "x"
type textarea "8/27 r Found compresor locked up. Will quote new compressor."
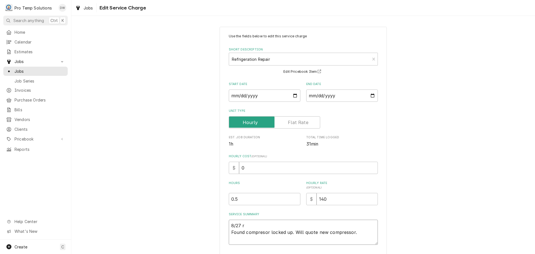
type textarea "x"
type textarea "8/27 Found compresor locked up. Will quote new compressor."
type textarea "x"
type textarea "8/27 R Found compresor locked up. Will quote new compressor."
type textarea "x"
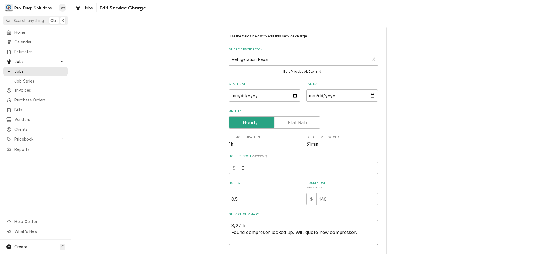
type textarea "8/27 RI Found compresor locked up. Will quote new compressor."
type textarea "x"
type textarea "8/27 RIC Found compresor locked up. Will quote new compressor."
type textarea "x"
type textarea "8/27 RIC Found compresor locked up. Will quote new compressor."
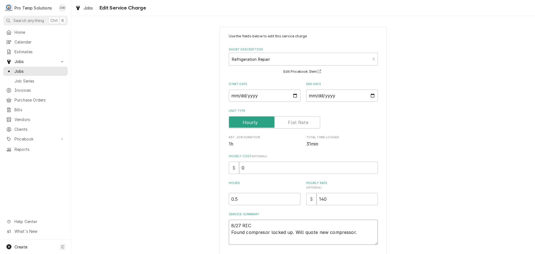
type textarea "x"
type textarea "8/27 RIC 1 Found compresor locked up. Will quote new compressor."
type textarea "x"
type textarea "8/27 RIC 12 Found compresor locked up. Will quote new compressor."
type textarea "x"
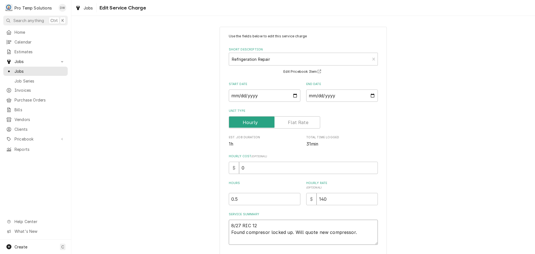
type textarea "8/27 RIC 122 Found compresor locked up. Will quote new compressor."
type textarea "x"
type textarea "8/27 RIC 1225 Found compresor locked up. Will quote new compressor."
type textarea "x"
type textarea "8/27 RIC 1225- Found compresor locked up. Will quote new compressor."
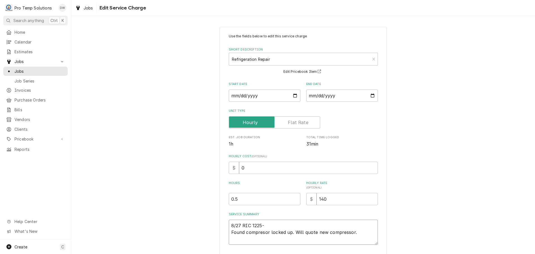
type textarea "x"
type textarea "8/27 RIC 1225-1 Found compresor locked up. Will quote new compressor."
type textarea "x"
type textarea "8/27 RIC 1225-12 Found compresor locked up. Will quote new compressor."
type textarea "x"
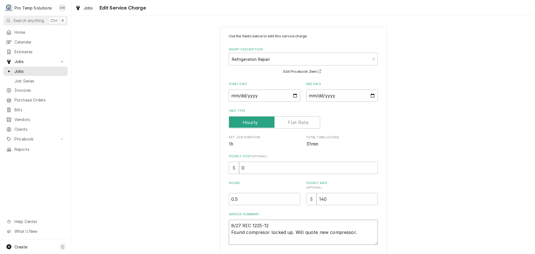
type textarea "8/27 RIC 1225-125 Found compresor locked up. Will quote new compressor."
type textarea "x"
type textarea "8/27 RIC 1225-1255 Found compresor locked up. Will quote new compressor."
type textarea "x"
type textarea "8/27 RIC 1225-1255 Found compresor locked up. Will quote new compressor."
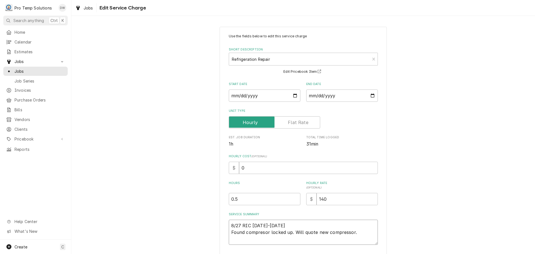
type textarea "x"
type textarea "8/27 RIC 1225-1255 K Found compresor locked up. Will quote new compressor."
type textarea "x"
type textarea "8/27 RIC 1225-1255 KE Found compresor locked up. Will quote new compressor."
type textarea "x"
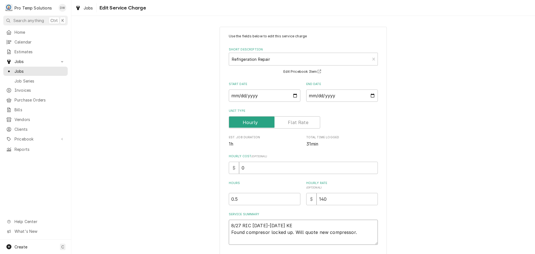
type textarea "8/27 RIC 1225-1255 KEV Found compresor locked up. Will quote new compressor."
type textarea "x"
type textarea "8/27 RIC 1225-1255 KEVI Found compresor locked up. Will quote new compressor."
type textarea "x"
type textarea "8/27 RIC 1225-1255 KEVIN Found compresor locked up. Will quote new compressor."
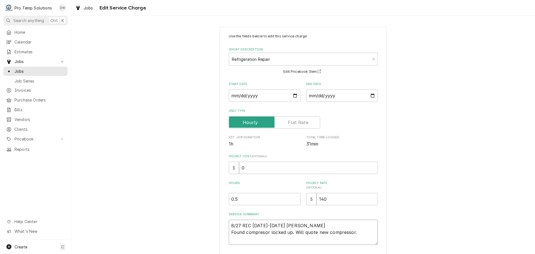
type textarea "x"
type textarea "8/27 RIC 1225-1255 KEVIN Found compresor locked up. Will quote new compressor."
type textarea "x"
type textarea "8/27 RIC 1225-1255 KEVIN K Found compresor locked up. Will quote new compressor."
type textarea "x"
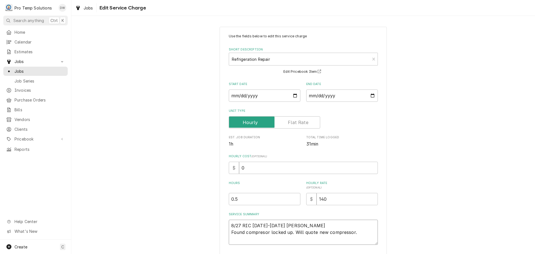
type textarea "8/27 RIC 1225-1255 KEVIN KO Found compresor locked up. Will quote new compresso…"
type textarea "x"
type textarea "8/27 RIC 1225-1255 KEVIN KOT Found compresor locked up. Will quote new compress…"
type textarea "x"
type textarea "8/27 RIC 1225-1255 KEVIN KOTY Found compresor locked up. Will quote new compres…"
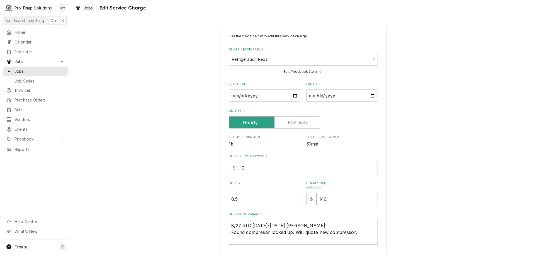
type textarea "x"
type textarea "8/27 RIC 1225-1255 KEVIN KOTY Found compresor locked up. Will quote new compres…"
click at [243, 165] on input "0" at bounding box center [308, 168] width 139 height 12
type textarea "x"
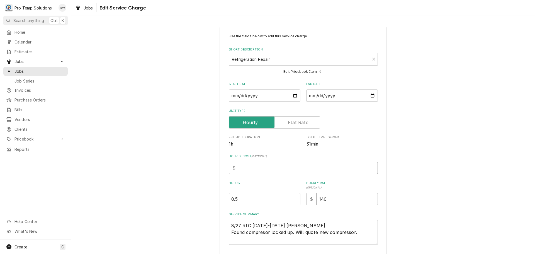
type input "1"
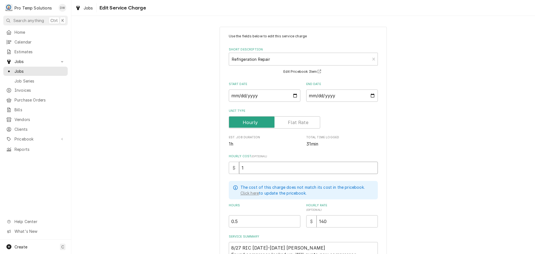
type textarea "x"
type input "18"
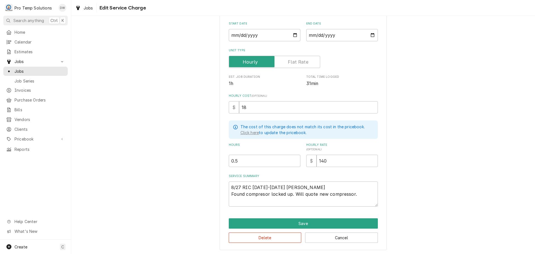
scroll to position [61, 0]
click at [300, 221] on button "Save" at bounding box center [303, 223] width 149 height 10
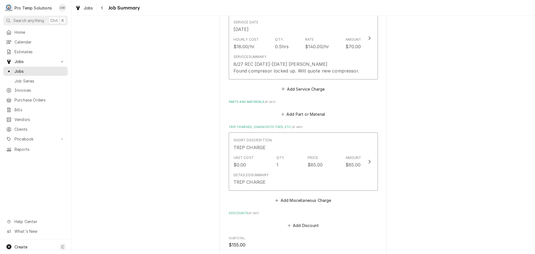
scroll to position [306, 0]
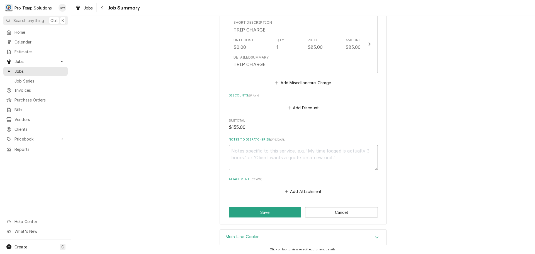
click at [287, 152] on textarea "Notes to Dispatcher(s) ( optional )" at bounding box center [303, 157] width 149 height 25
type textarea "x"
type textarea "#"
type textarea "x"
type textarea "#0"
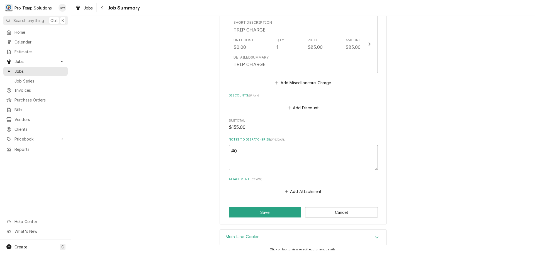
type textarea "x"
type textarea "#08"
type textarea "x"
type textarea "#082"
type textarea "x"
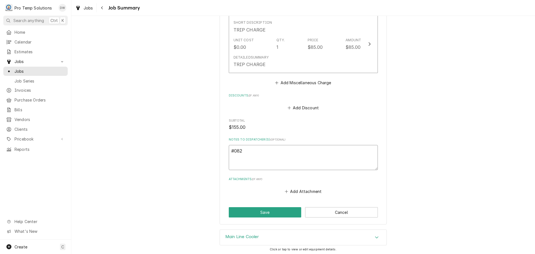
type textarea "#0827"
type textarea "x"
type textarea "#08272"
type textarea "x"
type textarea "#082725"
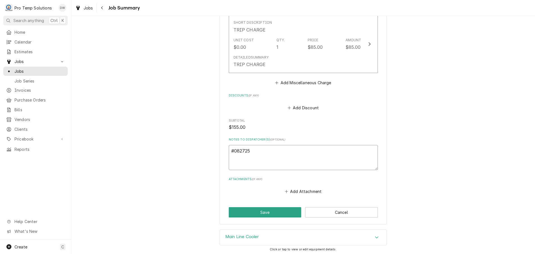
type textarea "x"
type textarea "#0827250"
type textarea "x"
type textarea "#08272500"
type textarea "x"
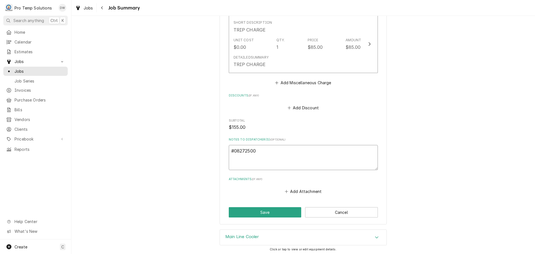
type textarea "#082725004"
type textarea "x"
type textarea "#082725004"
type textarea "x"
type textarea "#082725004 M"
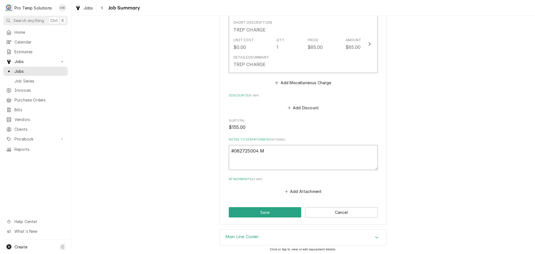
type textarea "x"
type textarea "#082725004 ME"
type textarea "x"
type textarea "#082725004 MEL"
type textarea "x"
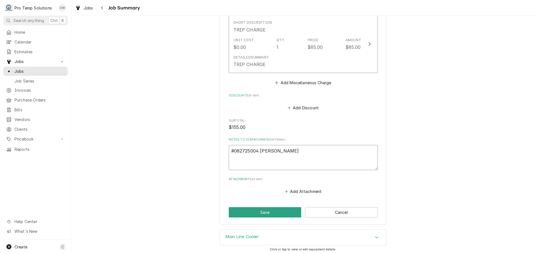
type textarea "#082725004 MEL'"
type textarea "x"
type textarea "#082725004 MEL'S"
type textarea "x"
type textarea "#082725004 MEL'S-"
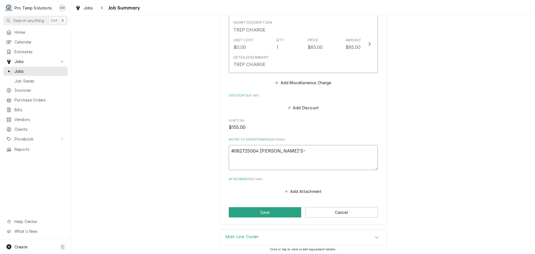
type textarea "x"
type textarea "#082725004 MEL'S-"
type textarea "x"
type textarea "#082725004 MEL'S- R"
type textarea "x"
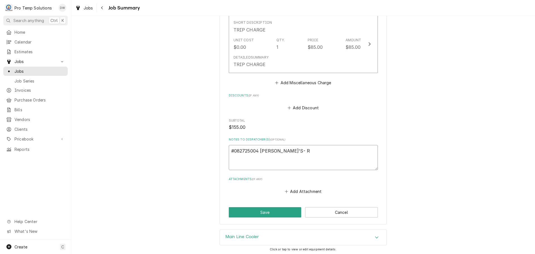
type textarea "#082725004 MEL'S- RI"
type textarea "x"
type textarea "#082725004 MEL'S- RIC"
click at [263, 210] on button "Save" at bounding box center [265, 212] width 73 height 10
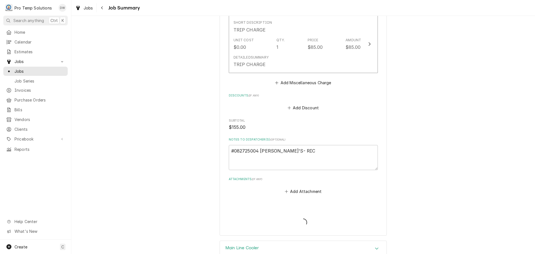
type textarea "x"
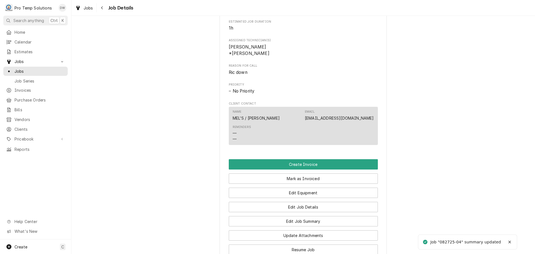
scroll to position [279, 0]
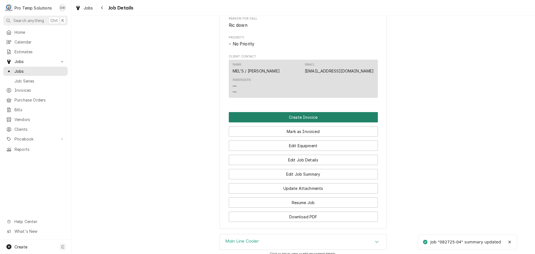
click at [298, 122] on button "Create Invoice" at bounding box center [303, 117] width 149 height 10
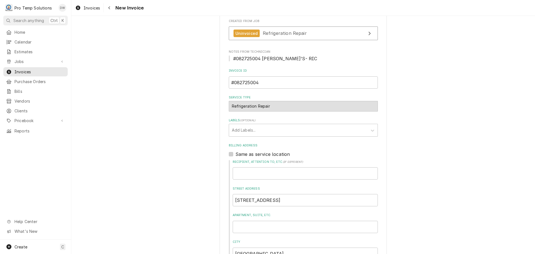
scroll to position [139, 0]
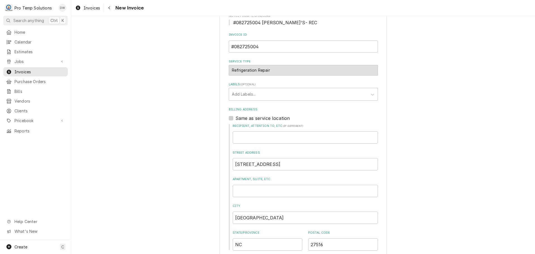
click at [235, 116] on label "Same as service location" at bounding box center [262, 118] width 55 height 7
click at [235, 116] on input "Same as service location" at bounding box center [309, 121] width 149 height 12
checkbox input "true"
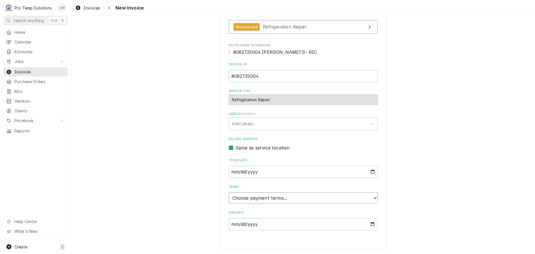
click at [259, 197] on select "Choose payment terms... Same Day Net 7 Net 14 Net 21 Net 30 Net 45 Net 60 Net 90" at bounding box center [303, 197] width 149 height 11
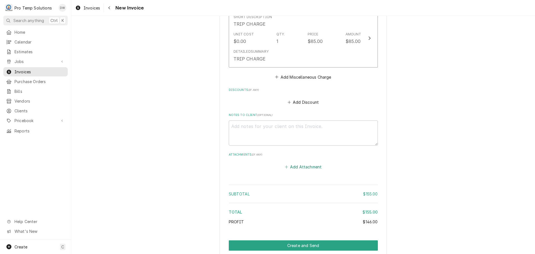
scroll to position [520, 0]
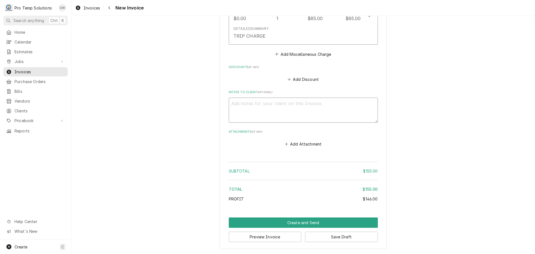
click at [247, 103] on textarea "Notes to Client ( optional )" at bounding box center [303, 109] width 149 height 25
type textarea "x"
type textarea "#"
type textarea "x"
type textarea "#0"
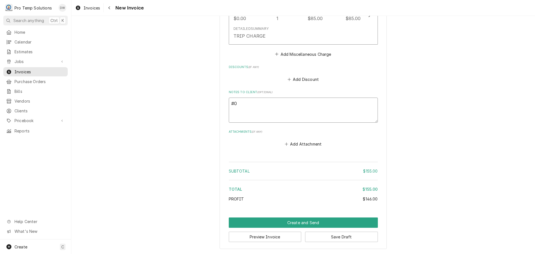
type textarea "x"
type textarea "#08"
type textarea "x"
type textarea "#082"
type textarea "x"
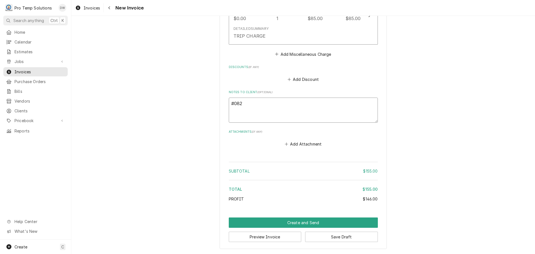
type textarea "#0827"
type textarea "x"
type textarea "#08272"
type textarea "x"
type textarea "#082725"
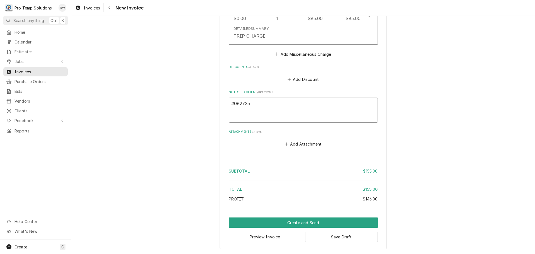
type textarea "x"
type textarea "#0827250"
type textarea "x"
type textarea "#08272500"
type textarea "x"
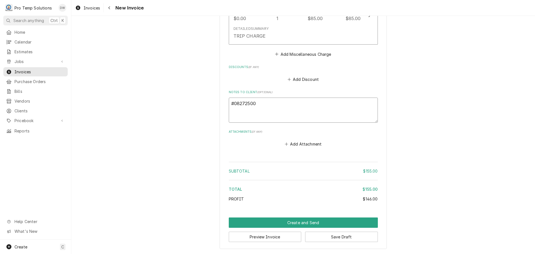
type textarea "#082725004"
type textarea "x"
type textarea "#082725004"
type textarea "x"
type textarea "#082725004 M"
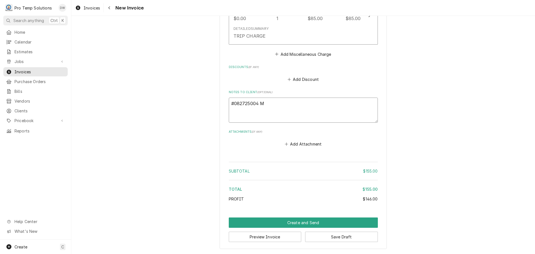
type textarea "x"
type textarea "#082725004 ME"
type textarea "x"
type textarea "#082725004 MEL"
type textarea "x"
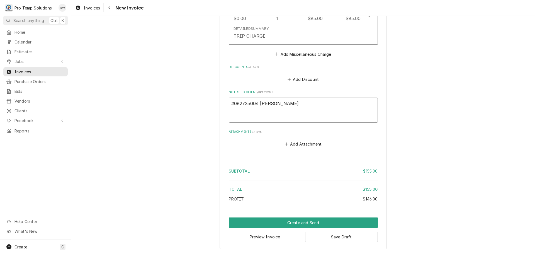
type textarea "#082725004 MELS"
type textarea "x"
type textarea "#082725004 MELS-"
type textarea "x"
type textarea "#082725004 MELS-"
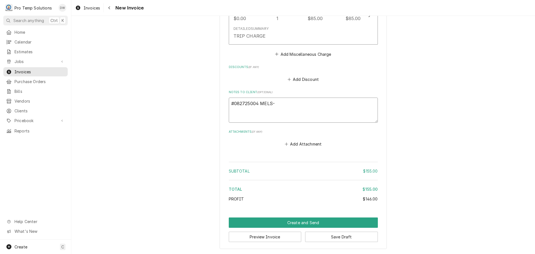
type textarea "x"
type textarea "#082725004 MELS- R"
type textarea "x"
type textarea "#082725004 MELS- RI"
type textarea "x"
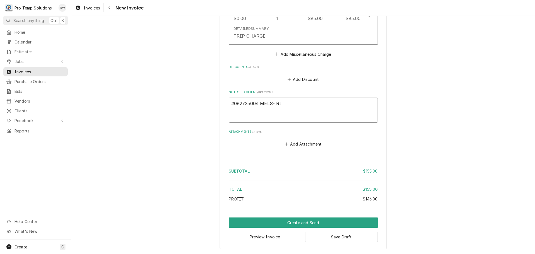
type textarea "#082725004 MELS- RIC"
type textarea "x"
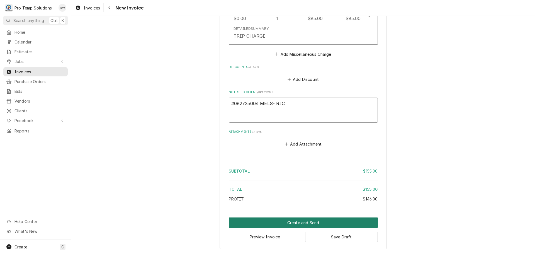
type textarea "#082725004 MELS- RIC"
click at [305, 219] on button "Create and Send" at bounding box center [303, 222] width 149 height 10
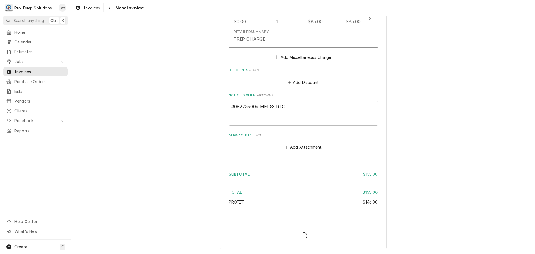
type textarea "x"
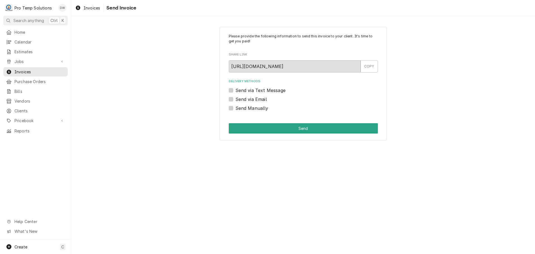
click at [235, 97] on label "Send via Email" at bounding box center [250, 99] width 31 height 7
click at [235, 97] on input "Send via Email" at bounding box center [309, 102] width 149 height 12
checkbox input "true"
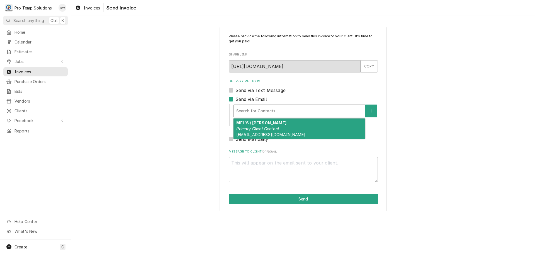
click at [273, 108] on div "Delivery Methods" at bounding box center [299, 111] width 126 height 10
click at [268, 127] on em "Primary Client Contact" at bounding box center [257, 128] width 43 height 5
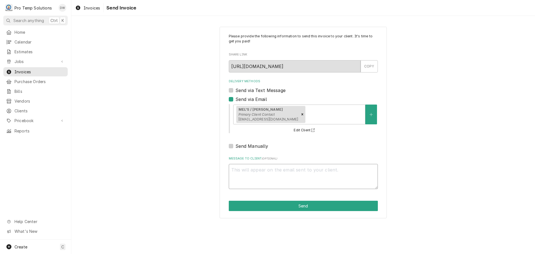
click at [255, 168] on textarea "Message to Client ( optional )" at bounding box center [303, 176] width 149 height 25
type textarea "x"
type textarea "#"
type textarea "x"
type textarea "#0"
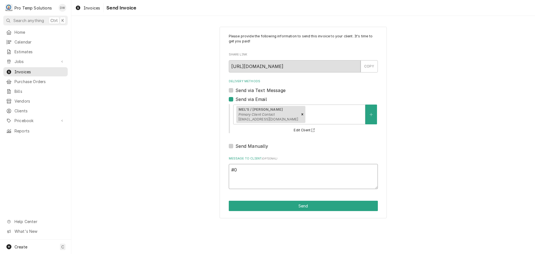
type textarea "x"
type textarea "#08"
type textarea "x"
type textarea "#082"
type textarea "x"
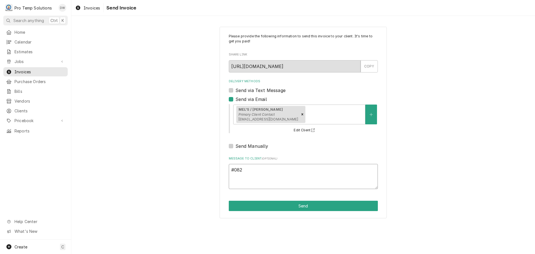
type textarea "#0827"
type textarea "x"
type textarea "#08272"
type textarea "x"
type textarea "#082725"
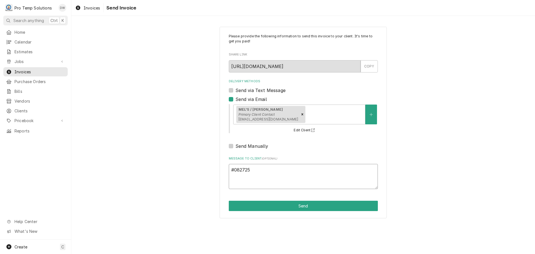
type textarea "x"
type textarea "#0827250"
type textarea "x"
type textarea "#08272500"
type textarea "x"
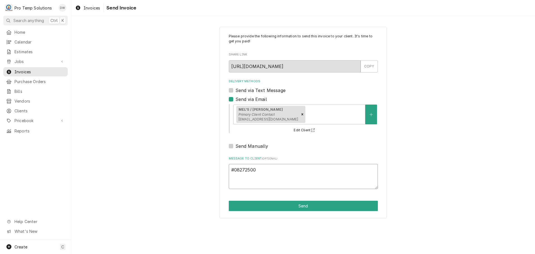
type textarea "#082725004"
type textarea "x"
type textarea "#082725004"
type textarea "x"
type textarea "#082725004 M"
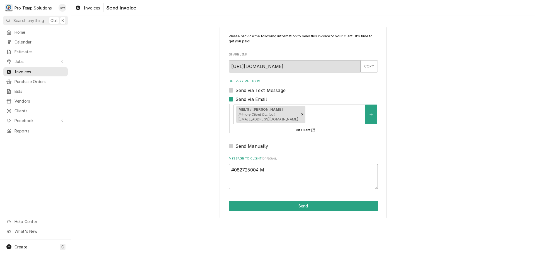
type textarea "x"
type textarea "#082725004 ME"
type textarea "x"
type textarea "#082725004 MEL"
type textarea "x"
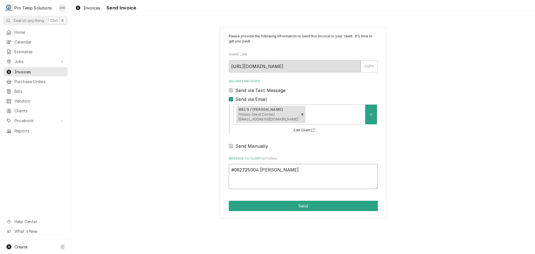
type textarea "#082725004 MEL'"
type textarea "x"
type textarea "#082725004 MEL'S"
type textarea "x"
type textarea "#082725004 MEL'S-"
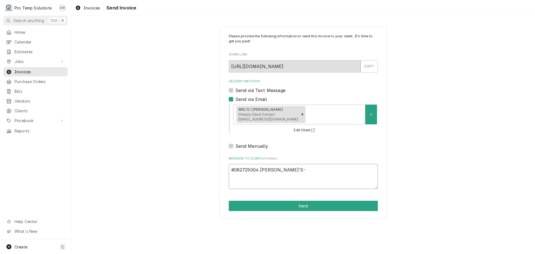
type textarea "x"
type textarea "#082725004 MEL'S-"
type textarea "x"
type textarea "#082725004 MEL'S- R"
type textarea "x"
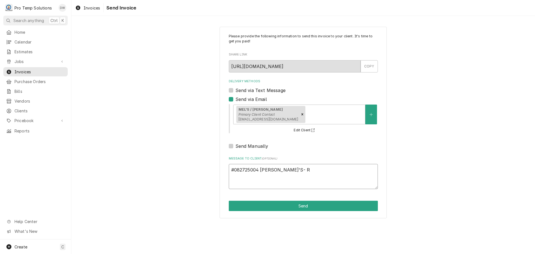
type textarea "#082725004 MEL'S- RI"
type textarea "x"
type textarea "#082725004 MEL'S- RIC"
type textarea "x"
type textarea "#082725004 MEL'S- RIC"
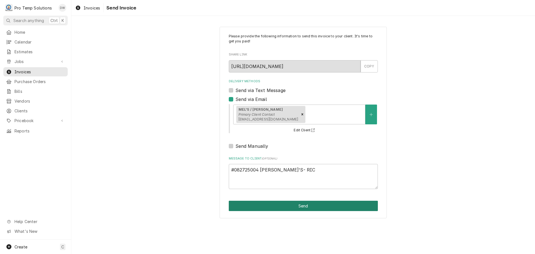
click at [301, 206] on button "Send" at bounding box center [303, 206] width 149 height 10
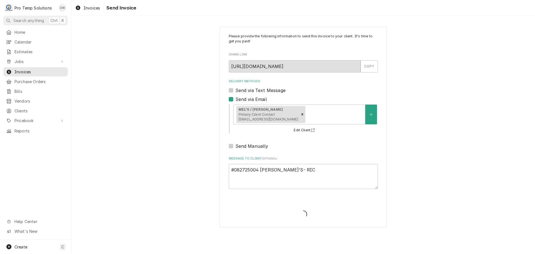
type textarea "x"
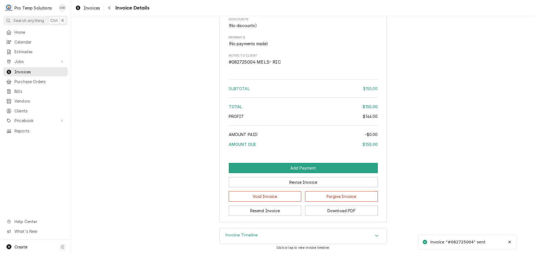
scroll to position [506, 0]
click at [332, 210] on button "Download PDF" at bounding box center [341, 210] width 73 height 10
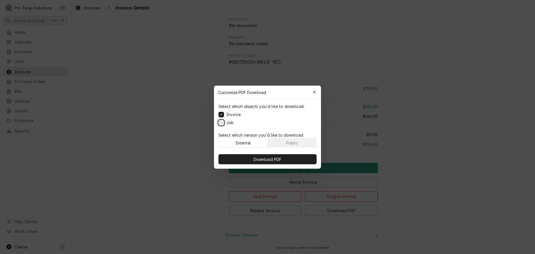
click at [221, 122] on button "Job" at bounding box center [221, 122] width 6 height 6
click at [269, 160] on span "Download PDF" at bounding box center [267, 159] width 30 height 6
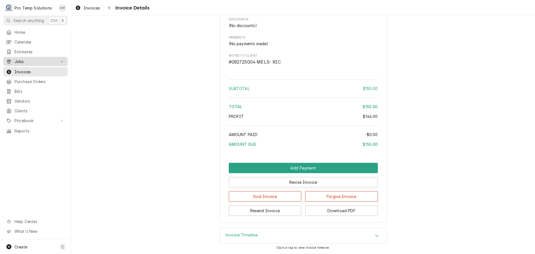
click at [23, 61] on span "Jobs" at bounding box center [35, 61] width 42 height 6
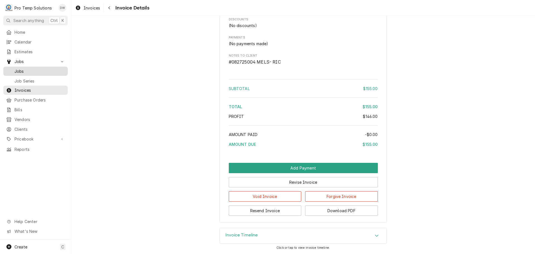
click at [20, 68] on span "Jobs" at bounding box center [39, 71] width 50 height 6
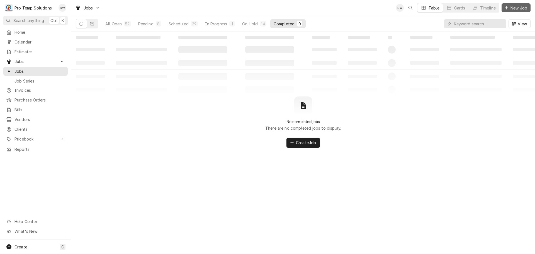
click at [522, 6] on span "New Job" at bounding box center [518, 8] width 19 height 6
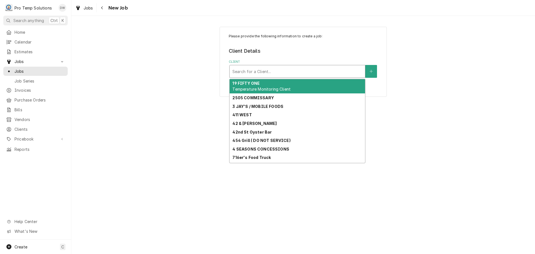
click at [322, 70] on div "Client" at bounding box center [297, 71] width 130 height 10
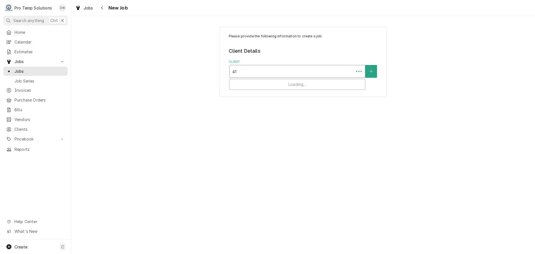
type input "411"
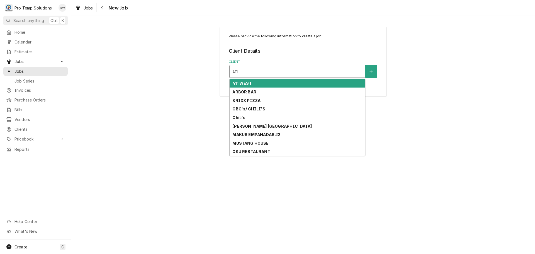
click at [244, 83] on strong "411 WEST" at bounding box center [241, 83] width 19 height 5
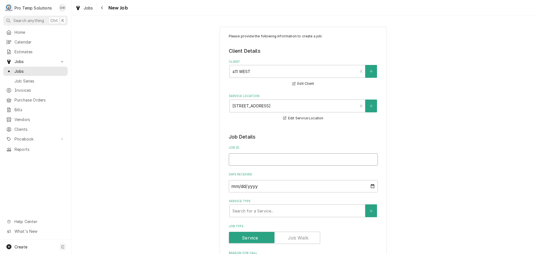
click at [253, 160] on input "Job ID" at bounding box center [303, 159] width 149 height 12
type textarea "x"
type input "0"
type textarea "x"
type input "09"
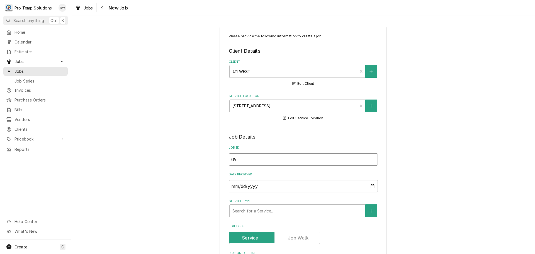
type textarea "x"
type input "0"
type textarea "x"
type input "08"
type textarea "x"
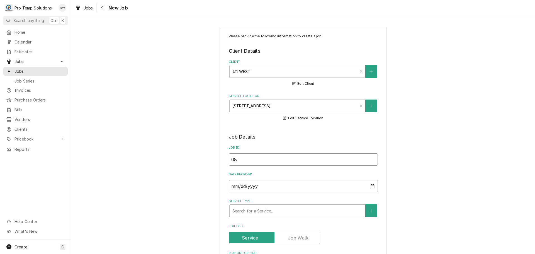
type input "082"
type textarea "x"
type input "0828"
type textarea "x"
type input "08282"
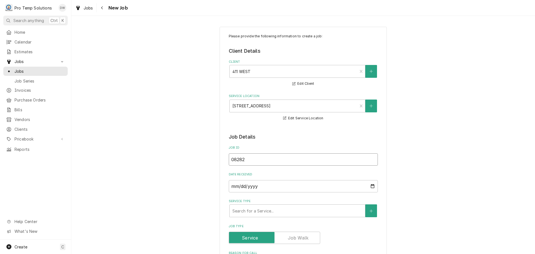
type textarea "x"
type input "082825"
type textarea "x"
type input "082825-"
type textarea "x"
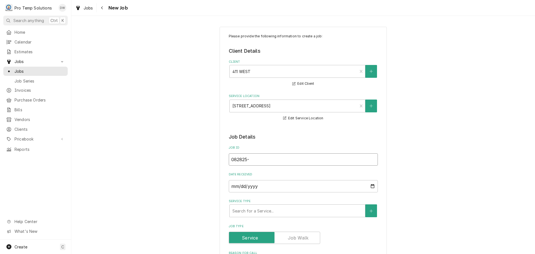
type input "082825-0"
type textarea "x"
type input "082825-01"
type textarea "x"
type input "082825-01"
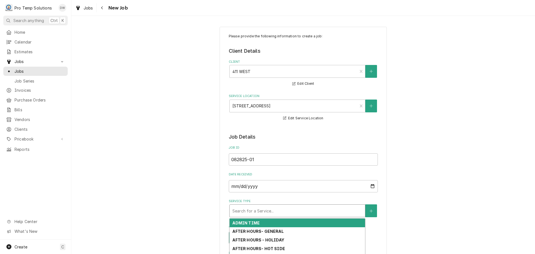
click at [283, 211] on div "Service Type" at bounding box center [297, 211] width 130 height 10
type textarea "x"
type input "R"
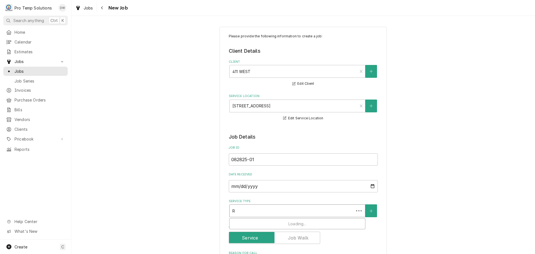
type textarea "x"
type input "RE"
type textarea "x"
type input "REF"
type textarea "x"
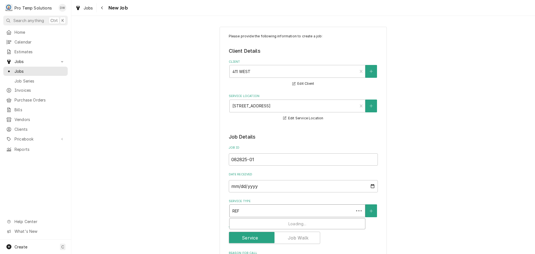
type input "REFR"
type textarea "x"
type input "REFRI"
type textarea "x"
type input "REFRIG"
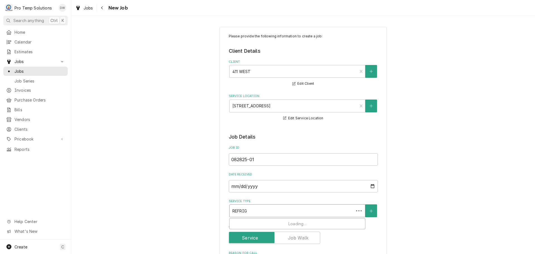
type textarea "x"
type input "REFRIG"
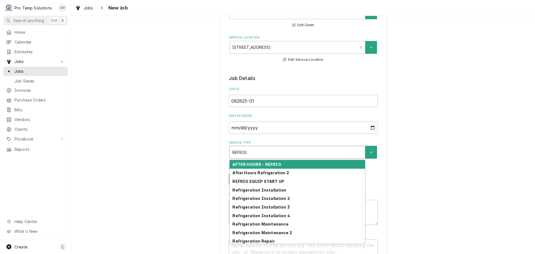
scroll to position [111, 0]
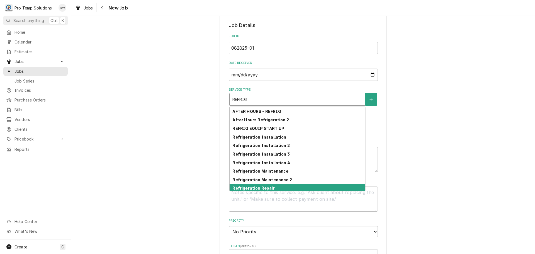
click at [275, 186] on div "Refrigeration Repair" at bounding box center [297, 188] width 135 height 9
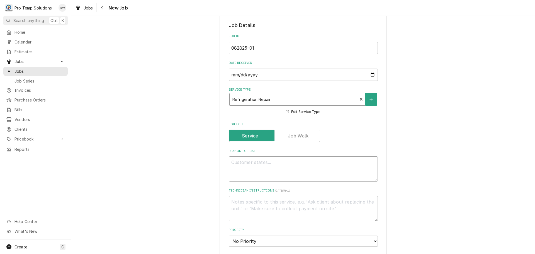
click at [256, 164] on textarea "Reason For Call" at bounding box center [303, 168] width 149 height 25
type textarea "x"
type textarea "W"
type textarea "x"
type textarea "WA"
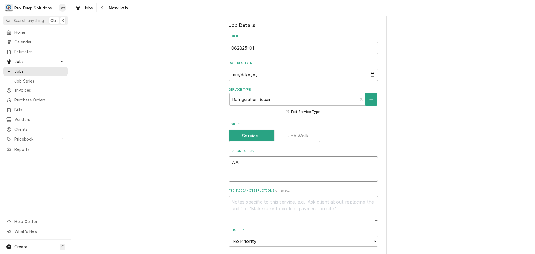
type textarea "x"
type textarea "WAI"
type textarea "x"
type textarea "WAIT"
type textarea "x"
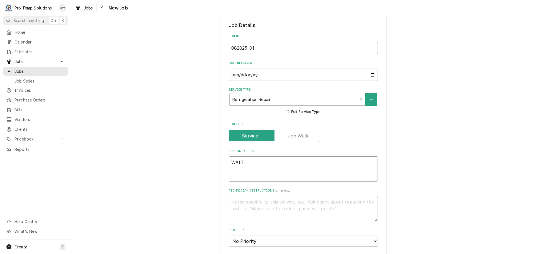
type textarea "WAIT"
type textarea "x"
type textarea "WAIT S"
type textarea "x"
type textarea "WAIT ST"
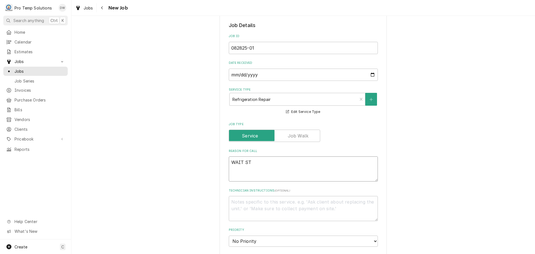
type textarea "x"
type textarea "WAIT ST R"
type textarea "x"
type textarea "WAIT ST RI"
type textarea "x"
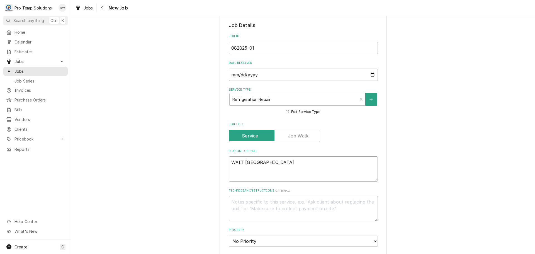
type textarea "WAIT ST RIC"
type textarea "x"
type textarea "WAIT ST RIC-"
type textarea "x"
type textarea "WAIT ST RIC-"
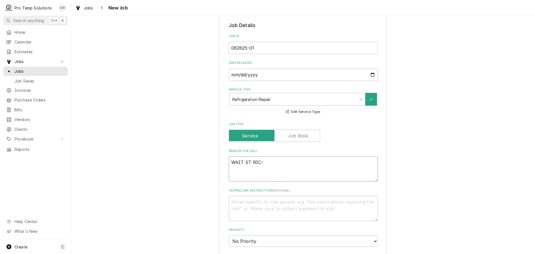
type textarea "x"
type textarea "WAIT ST RIC- N"
type textarea "x"
type textarea "WAIT ST RIC- NO"
type textarea "x"
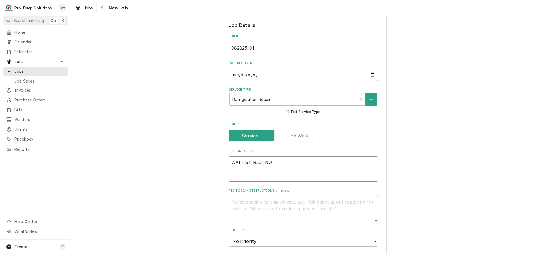
type textarea "WAIT ST RIC- NOT"
type textarea "x"
type textarea "WAIT ST RIC- NOT"
type textarea "x"
type textarea "WAIT ST RIC- NOT H"
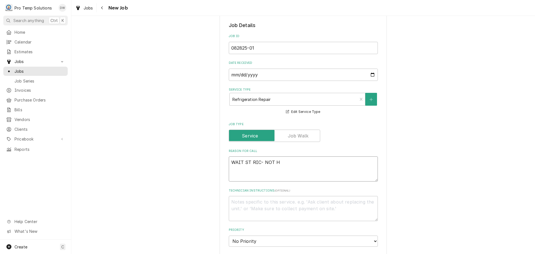
type textarea "x"
type textarea "WAIT ST RIC- NOT HO"
type textarea "x"
type textarea "WAIT ST RIC- NOT HOL"
type textarea "x"
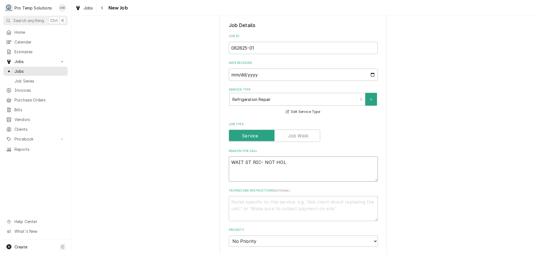
type textarea "WAIT ST RIC- NOT HOLF"
type textarea "x"
type textarea "WAIT ST RIC- NOT HOLF\"
type textarea "x"
type textarea "WAIT ST RIC- NOT HOLF"
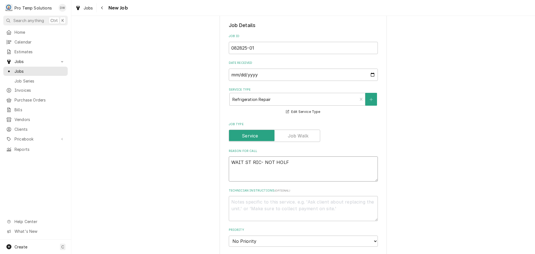
type textarea "x"
type textarea "WAIT ST RIC- NOT HOL"
type textarea "x"
type textarea "WAIT ST RIC- NOT HOLD"
type textarea "x"
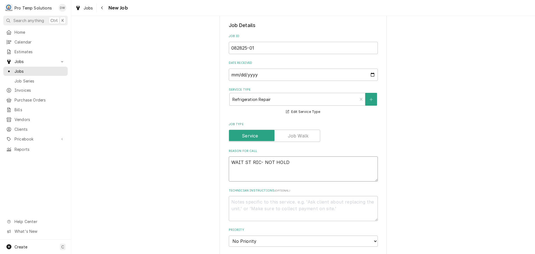
type textarea "WAIT ST RIC- NOT HOLDI"
type textarea "x"
type textarea "WAIT ST RIC- NOT HOLDIN"
type textarea "x"
type textarea "WAIT ST RIC- NOT HOLDING"
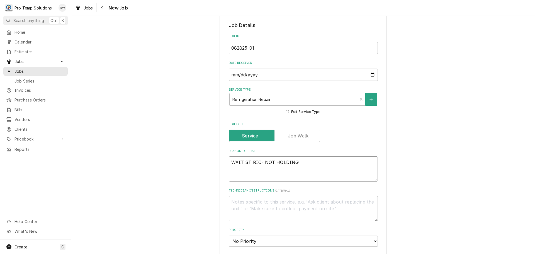
type textarea "x"
type textarea "WAIT ST RIC- NOT HOLDING"
type textarea "x"
type textarea "WAIT ST RIC- NOT HOLDING T"
type textarea "x"
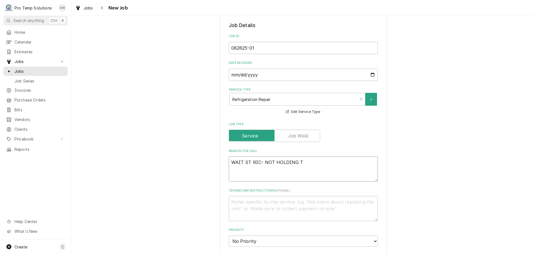
type textarea "WAIT ST RIC- NOT HOLDING TE"
type textarea "x"
type textarea "WAIT ST RIC- NOT HOLDING TEM"
type textarea "x"
type textarea "WAIT ST RIC- NOT HOLDING TEMP"
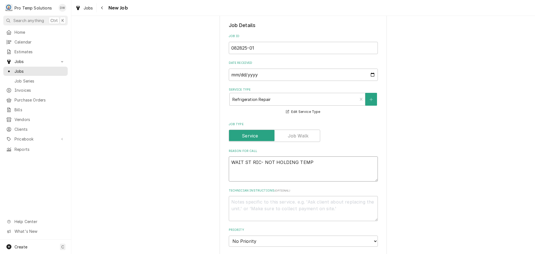
type textarea "x"
type textarea "WAIT ST RIC- NOT HOLDING TEMP"
type textarea "x"
type textarea "WAIT ST RIC- NOT HOLDING TEMP W"
type textarea "x"
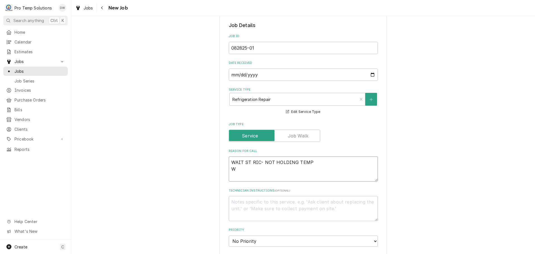
type textarea "WAIT ST RIC- NOT HOLDING TEMP WI"
type textarea "x"
type textarea "WAIT ST RIC- NOT HOLDING TEMP WIF"
type textarea "x"
type textarea "WAIT ST RIC- NOT HOLDING TEMP WIF-"
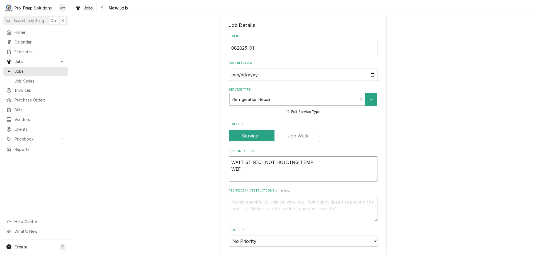
type textarea "x"
type textarea "WAIT ST RIC- NOT HOLDING TEMP WIF-"
type textarea "x"
type textarea "WAIT ST RIC- NOT HOLDING TEMP WIF- L"
type textarea "x"
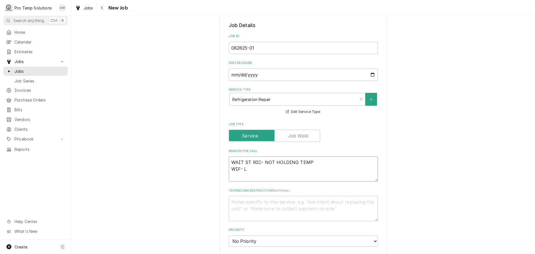
type textarea "WAIT ST RIC- NOT HOLDING TEMP WIF- L/"
type textarea "x"
type textarea "WAIT ST RIC- NOT HOLDING TEMP WIF- L/F"
type textarea "x"
type textarea "WAIT ST RIC- NOT HOLDING TEMP WIF- L/FA"
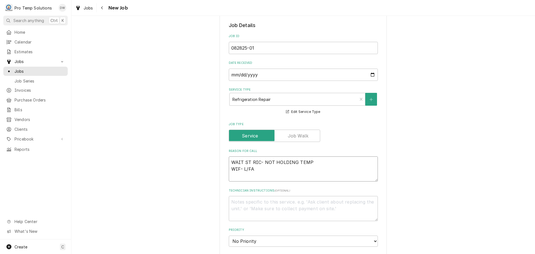
type textarea "x"
type textarea "WAIT ST RIC- NOT HOLDING TEMP WIF- L/FAN"
type textarea "x"
type textarea "WAIT ST RIC- NOT HOLDING TEMP WIF- L/FAN"
type textarea "x"
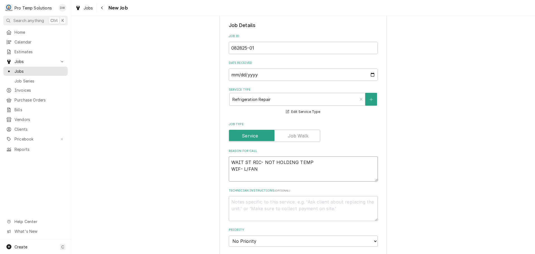
type textarea "WAIT ST RIC- NOT HOLDING TEMP WIF- L/FAN F"
type textarea "x"
type textarea "WAIT ST RIC- NOT HOLDING TEMP WIF- L/FAN FR"
type textarea "x"
type textarea "WAIT ST RIC- NOT HOLDING TEMP WIF- L/FAN FRO"
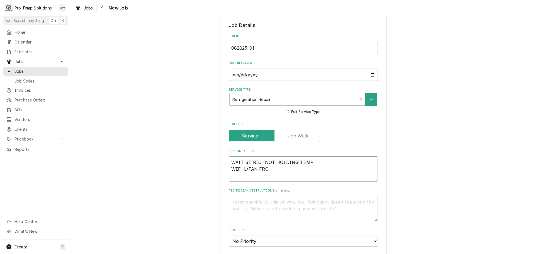
type textarea "x"
type textarea "WAIT ST RIC- NOT HOLDING TEMP WIF- L/FAN FROZ"
type textarea "x"
type textarea "WAIT ST RIC- NOT HOLDING TEMP WIF- L/FAN FROZE"
type textarea "x"
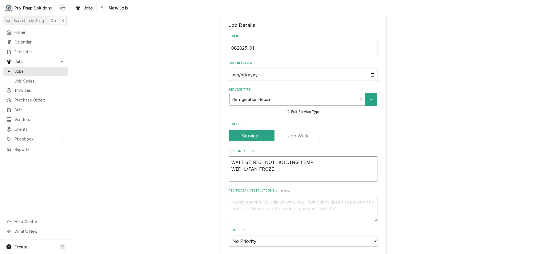
type textarea "WAIT ST RIC- NOT HOLDING TEMP WIF- L/FAN FROZEN"
type textarea "x"
type textarea "WAIT ST RIC- NOT HOLDING TEMP WIF- L/FAN FROZEN"
type textarea "x"
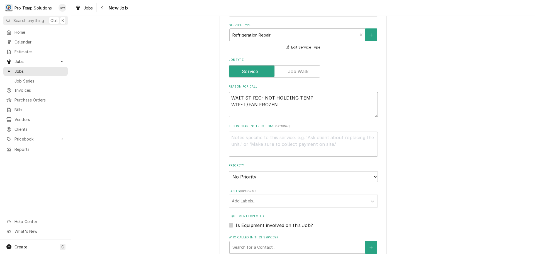
scroll to position [279, 0]
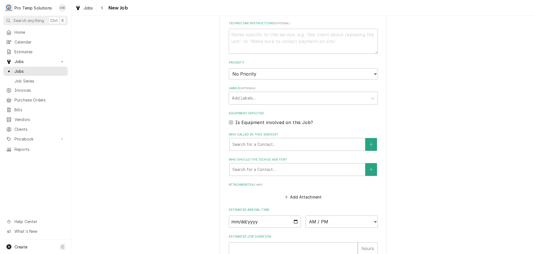
type textarea "WAIT ST RIC- NOT HOLDING TEMP WIF- L/FAN FROZEN"
click at [235, 122] on label "Is Equipment involved on this Job?" at bounding box center [273, 122] width 77 height 7
click at [235, 122] on input "Equipment Expected" at bounding box center [309, 125] width 149 height 12
checkbox input "true"
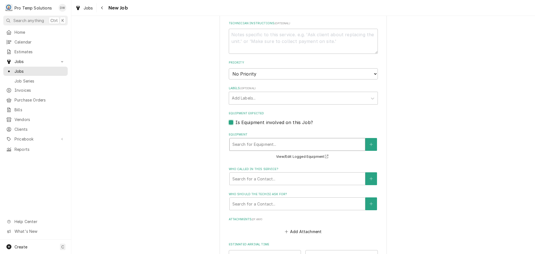
type textarea "x"
click at [275, 142] on div "Equipment" at bounding box center [297, 144] width 130 height 10
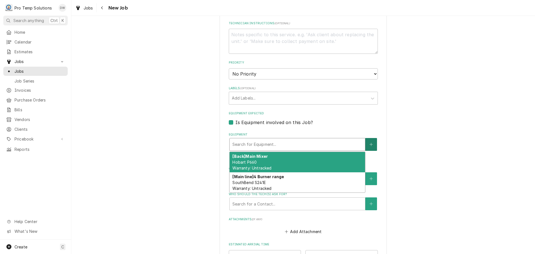
click at [369, 143] on icon "Create New Equipment" at bounding box center [370, 144] width 3 height 4
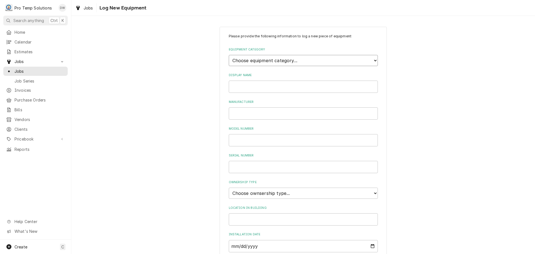
click at [371, 59] on select "Choose equipment category... Cooking Equipment Fryers Ice Machines Ovens and Ra…" at bounding box center [303, 60] width 149 height 11
select select "8"
click at [229, 55] on select "Choose equipment category... Cooking Equipment Fryers Ice Machines Ovens and Ra…" at bounding box center [303, 60] width 149 height 11
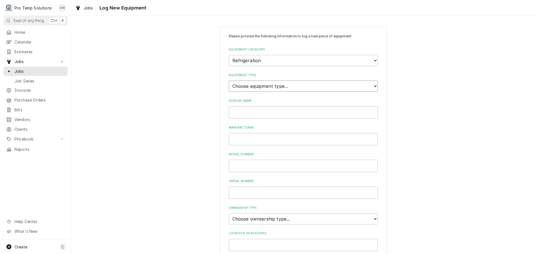
click at [373, 84] on select "Choose equipment type... Bar Refrigeration Blast Chiller Chef Base Freezer Chef…" at bounding box center [303, 86] width 149 height 11
select select "71"
click at [229, 81] on select "Choose equipment type... Bar Refrigeration Blast Chiller Chef Base Freezer Chef…" at bounding box center [303, 86] width 149 height 11
click at [266, 111] on input "Display Name" at bounding box center [303, 112] width 149 height 12
click at [248, 112] on input "WAIT ST RIC" at bounding box center [303, 112] width 149 height 12
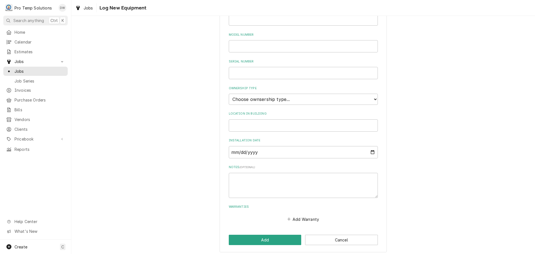
scroll to position [123, 0]
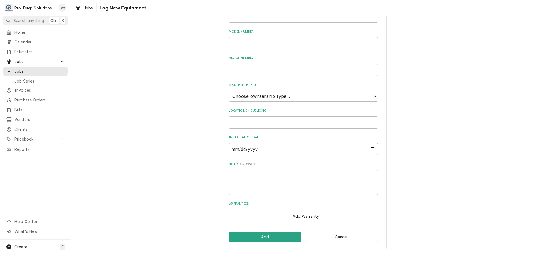
type input "WAIT STATION RIC"
click at [277, 95] on select "Choose ownsership type... Unknown Owned Leased Rented" at bounding box center [303, 96] width 149 height 11
select select "0"
click at [229, 91] on select "Choose ownsership type... Unknown Owned Leased Rented" at bounding box center [303, 96] width 149 height 11
click at [258, 117] on input "Location in Building" at bounding box center [303, 122] width 149 height 12
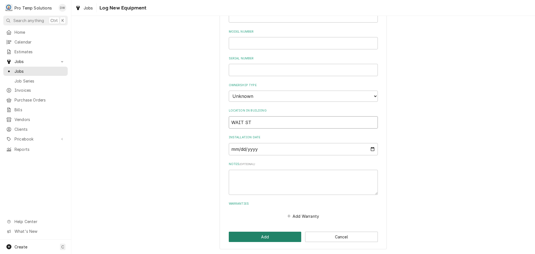
type input "WAIT ST"
click at [260, 236] on button "Add" at bounding box center [265, 236] width 73 height 10
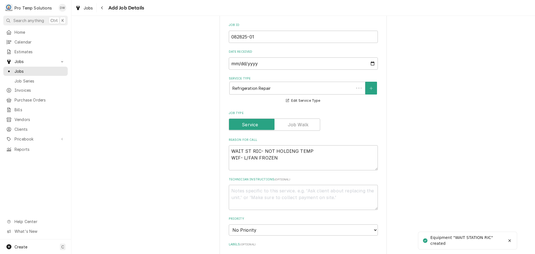
scroll to position [279, 0]
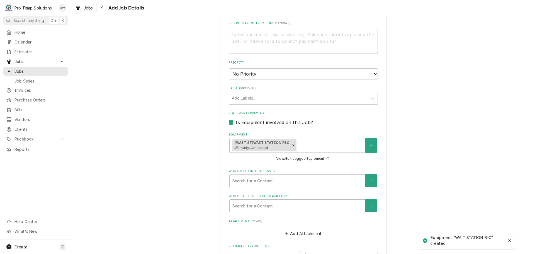
type textarea "x"
click at [370, 145] on icon "Create New Equipment" at bounding box center [370, 145] width 3 height 4
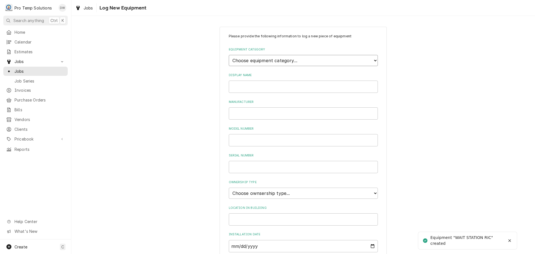
click at [369, 57] on select "Choose equipment category... Cooking Equipment Fryers Ice Machines Ovens and Ra…" at bounding box center [303, 60] width 149 height 11
select select "8"
click at [229, 55] on select "Choose equipment category... Cooking Equipment Fryers Ice Machines Ovens and Ra…" at bounding box center [303, 60] width 149 height 11
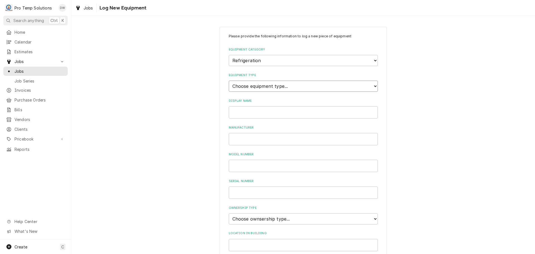
click at [352, 85] on select "Choose equipment type... Bar Refrigeration Blast Chiller Chef Base Freezer Chef…" at bounding box center [303, 86] width 149 height 11
select select "76"
click at [229, 81] on select "Choose equipment type... Bar Refrigeration Blast Chiller Chef Base Freezer Chef…" at bounding box center [303, 86] width 149 height 11
click at [265, 112] on input "Display Name" at bounding box center [303, 112] width 149 height 12
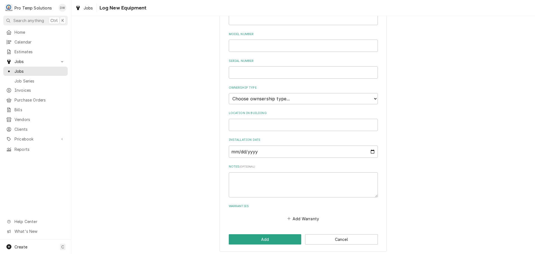
scroll to position [123, 0]
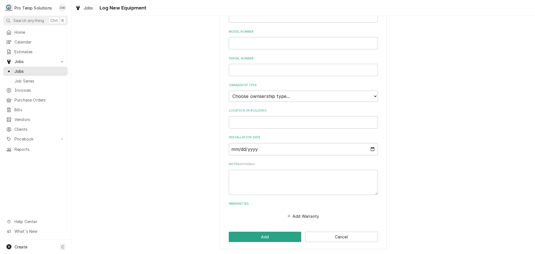
type input "WIF"
click at [287, 94] on select "Choose ownsership type... Unknown Owned Leased Rented" at bounding box center [303, 96] width 149 height 11
select select "0"
click at [229, 91] on select "Choose ownsership type... Unknown Owned Leased Rented" at bounding box center [303, 96] width 149 height 11
click at [255, 121] on input "Location in Building" at bounding box center [303, 122] width 149 height 12
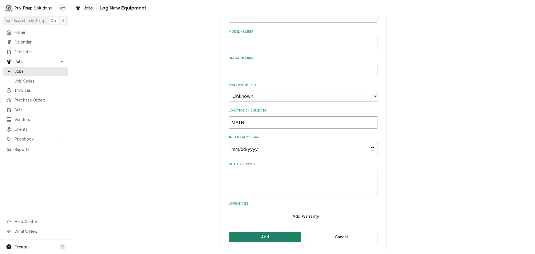
type input "MAIN"
click at [264, 236] on button "Add" at bounding box center [265, 236] width 73 height 10
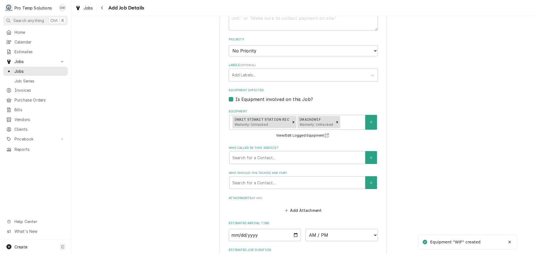
scroll to position [389, 0]
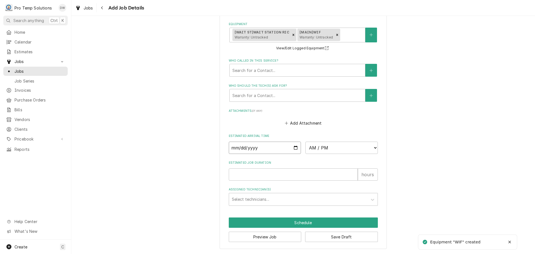
click at [293, 147] on input "Date" at bounding box center [265, 148] width 72 height 12
type textarea "x"
type input "2025-08-28"
type textarea "x"
click at [374, 145] on select "AM / PM 6:00 AM 6:15 AM 6:30 AM 6:45 AM 7:00 AM 7:15 AM 7:30 AM 7:45 AM 8:00 AM…" at bounding box center [341, 148] width 72 height 12
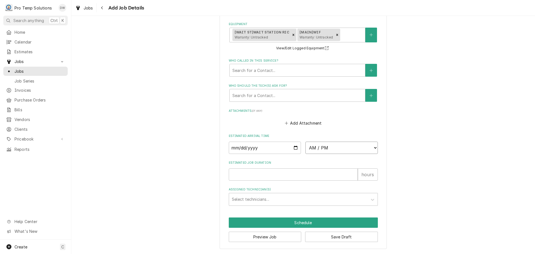
select select "08:00:00"
click at [305, 142] on select "AM / PM 6:00 AM 6:15 AM 6:30 AM 6:45 AM 7:00 AM 7:15 AM 7:30 AM 7:45 AM 8:00 AM…" at bounding box center [341, 148] width 72 height 12
click at [329, 179] on input "Estimated Job Duration" at bounding box center [293, 174] width 129 height 12
type textarea "x"
type input "1"
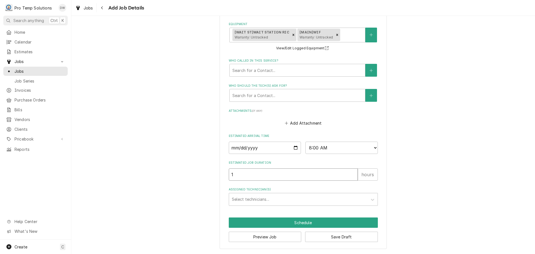
type textarea "x"
type input "1.5"
type textarea "x"
type input "1.5"
click at [279, 198] on div "Assigned Technician(s)" at bounding box center [298, 199] width 133 height 10
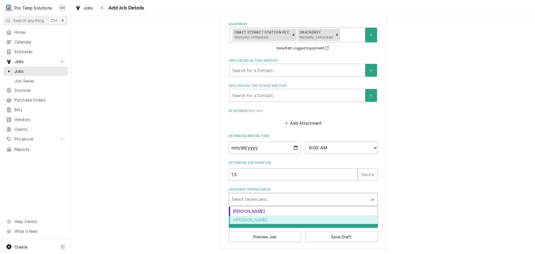
click at [260, 219] on div "*[PERSON_NAME]" at bounding box center [303, 219] width 148 height 9
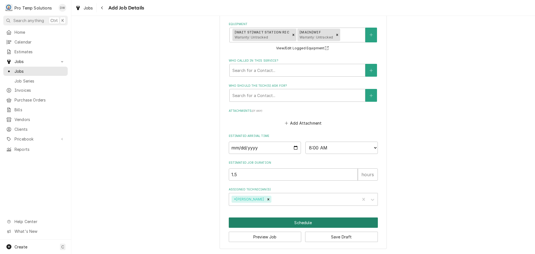
click at [304, 222] on button "Schedule" at bounding box center [303, 222] width 149 height 10
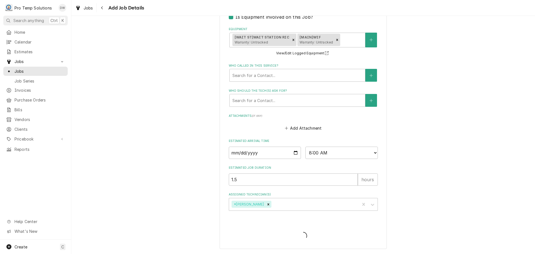
type textarea "x"
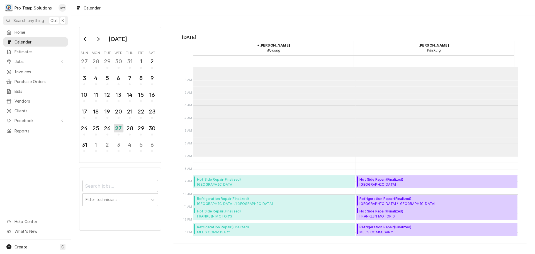
scroll to position [89, 0]
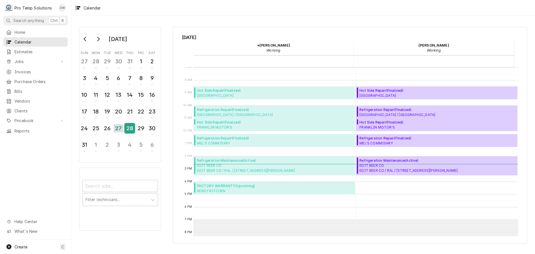
click at [132, 128] on div "28" at bounding box center [130, 127] width 10 height 9
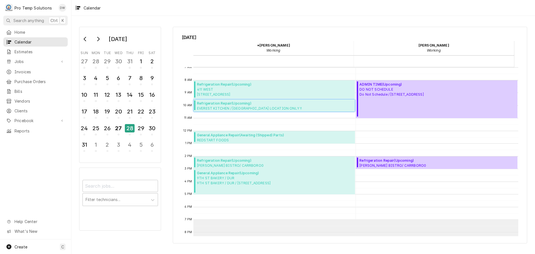
click at [222, 105] on span "Refrigeration Repair ( Upcoming )" at bounding box center [260, 103] width 126 height 5
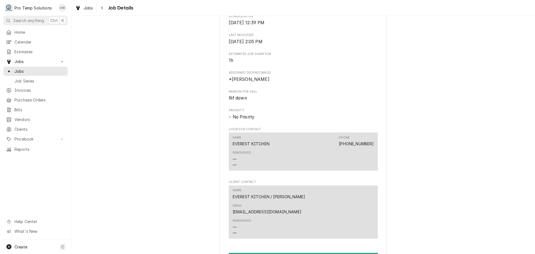
scroll to position [321, 0]
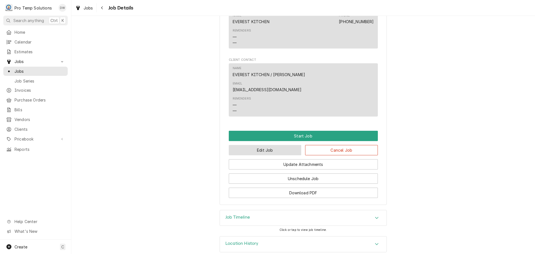
click at [260, 145] on button "Edit Job" at bounding box center [265, 150] width 73 height 10
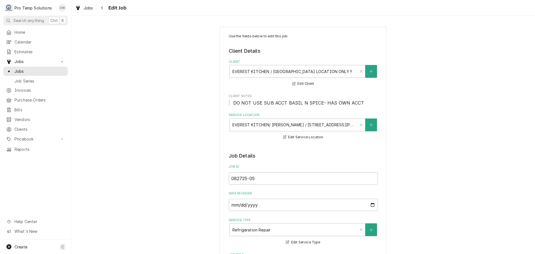
type textarea "x"
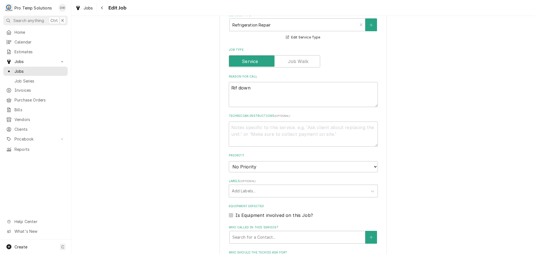
scroll to position [334, 0]
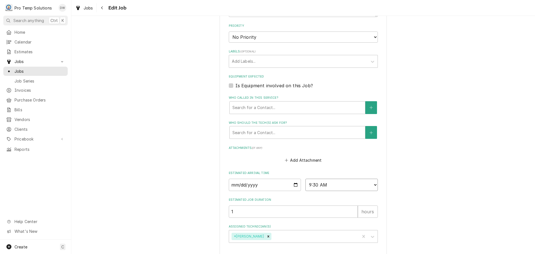
click at [372, 183] on select "AM / PM 6:00 AM 6:15 AM 6:30 AM 6:45 AM 7:00 AM 7:15 AM 7:30 AM 7:45 AM 8:00 AM…" at bounding box center [341, 185] width 72 height 12
select select "10:00:00"
click at [305, 179] on select "AM / PM 6:00 AM 6:15 AM 6:30 AM 6:45 AM 7:00 AM 7:15 AM 7:30 AM 7:45 AM 8:00 AM…" at bounding box center [341, 185] width 72 height 12
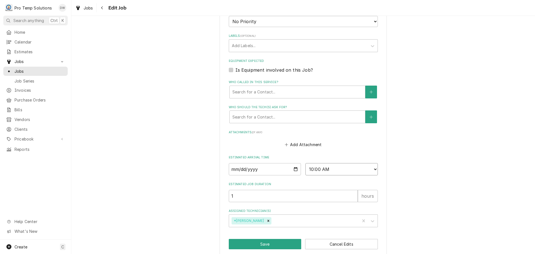
scroll to position [357, 0]
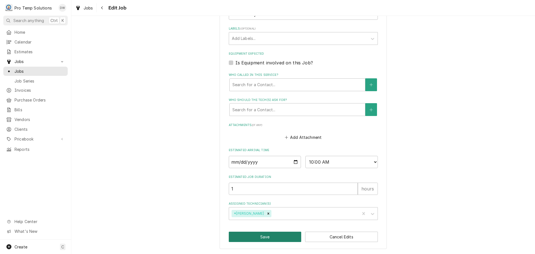
click at [260, 236] on button "Save" at bounding box center [265, 236] width 73 height 10
type textarea "x"
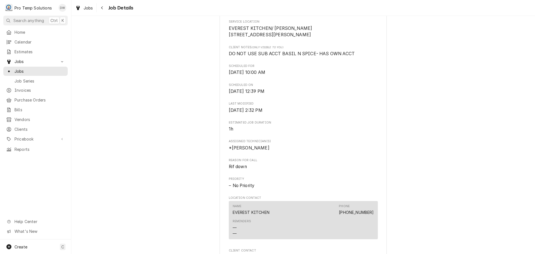
scroll to position [139, 0]
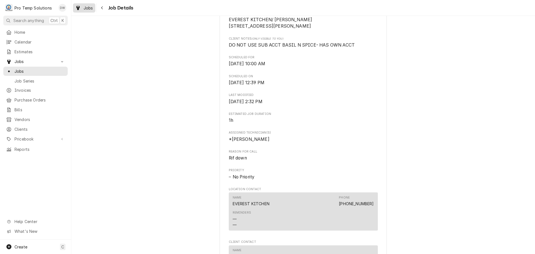
click at [88, 7] on span "Jobs" at bounding box center [88, 8] width 9 height 6
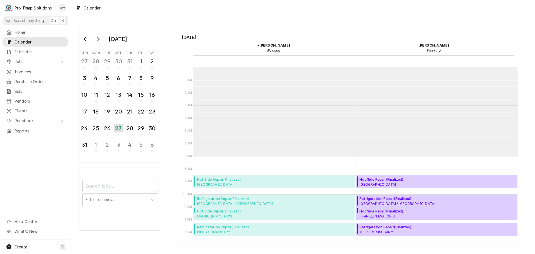
scroll to position [89, 0]
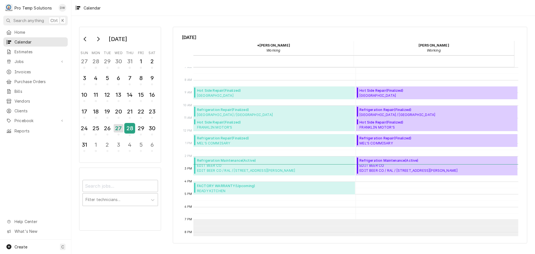
click at [130, 128] on div "28" at bounding box center [130, 127] width 10 height 9
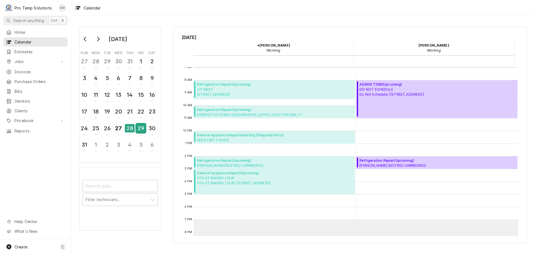
click at [138, 128] on div "29" at bounding box center [141, 127] width 10 height 9
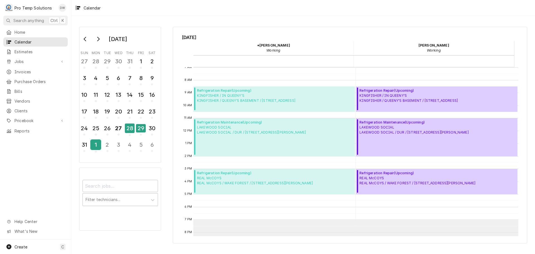
click at [97, 145] on div "1" at bounding box center [96, 144] width 10 height 9
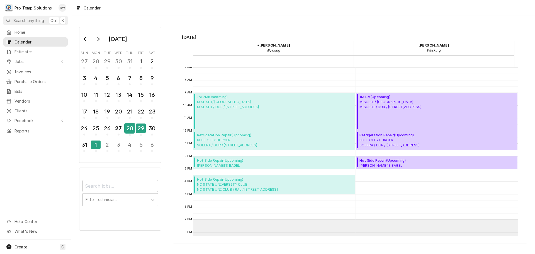
click at [131, 130] on div "28" at bounding box center [130, 127] width 10 height 9
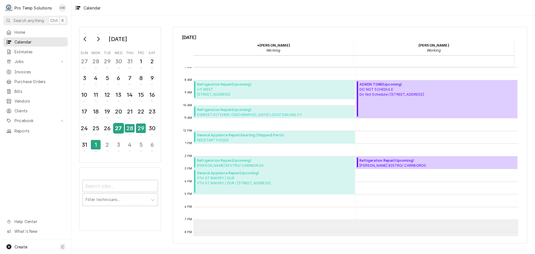
click at [120, 131] on div "27" at bounding box center [119, 127] width 10 height 9
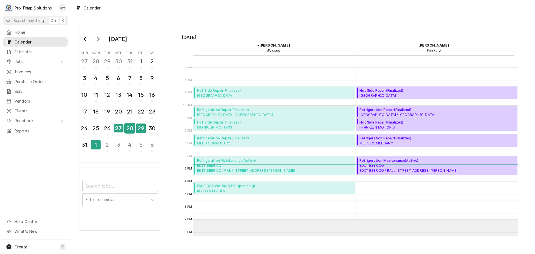
click at [129, 130] on div "28" at bounding box center [130, 127] width 10 height 9
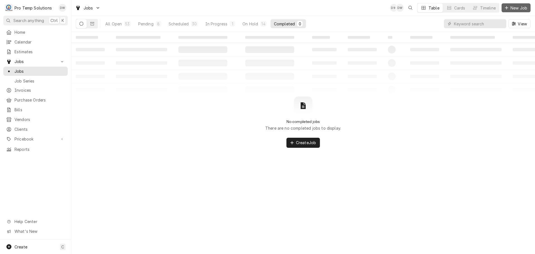
click at [516, 7] on span "New Job" at bounding box center [518, 8] width 19 height 6
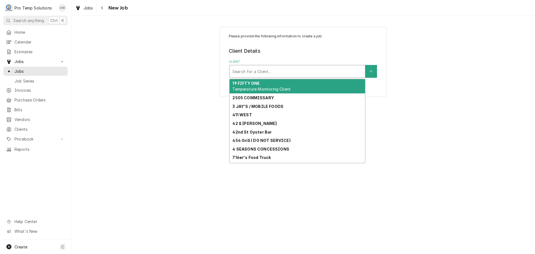
click at [303, 69] on div "Client" at bounding box center [297, 71] width 130 height 10
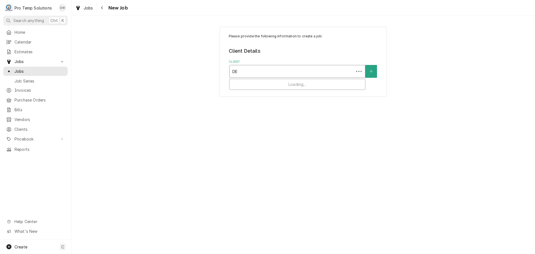
type input "DEV"
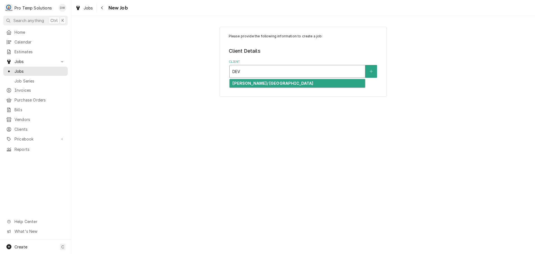
click at [272, 84] on strong "[PERSON_NAME]/ [GEOGRAPHIC_DATA]" at bounding box center [272, 83] width 81 height 5
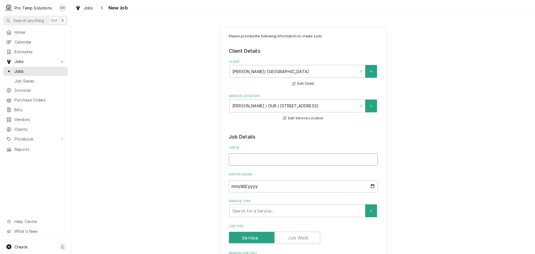
click at [289, 159] on input "Job ID" at bounding box center [303, 159] width 149 height 12
type textarea "x"
type input "0"
type textarea "x"
type input "09"
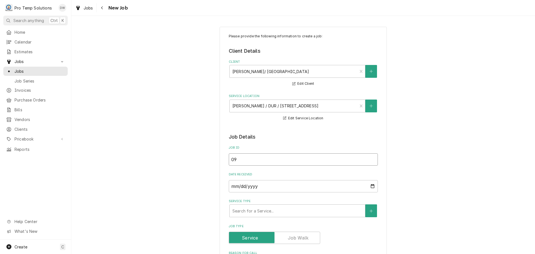
type textarea "x"
type input "092"
type textarea "x"
type input "0928"
type textarea "x"
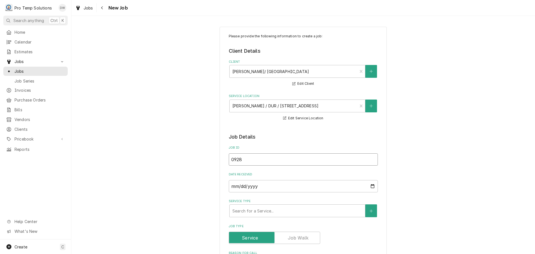
type input "09282"
type textarea "x"
type input "092825"
type textarea "x"
type input "092825-"
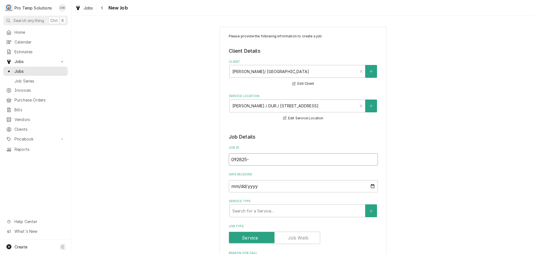
type textarea "x"
type input "092825-0"
type textarea "x"
type input "092825-02"
type textarea "x"
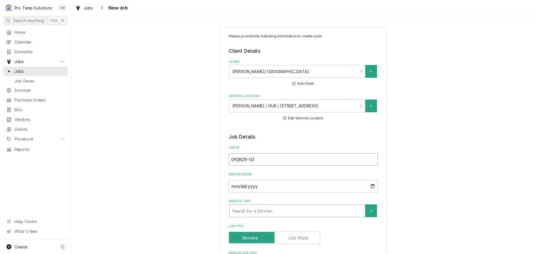
type input "092825-02"
click at [293, 210] on div "Service Type" at bounding box center [297, 211] width 130 height 10
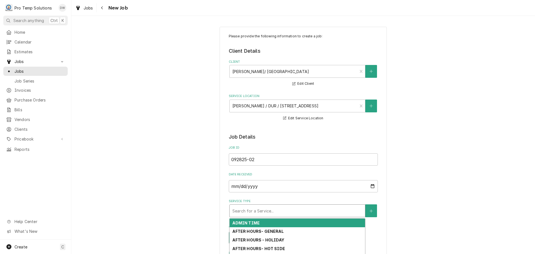
type textarea "x"
type input "R"
type textarea "x"
type input "RE"
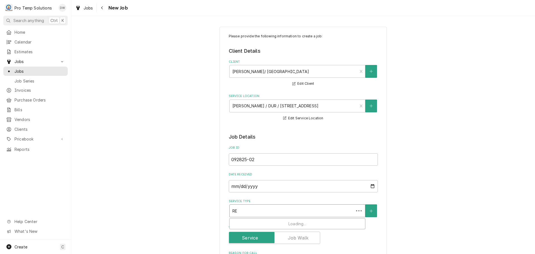
type textarea "x"
type input "REF"
type textarea "x"
type input "REFR"
type textarea "x"
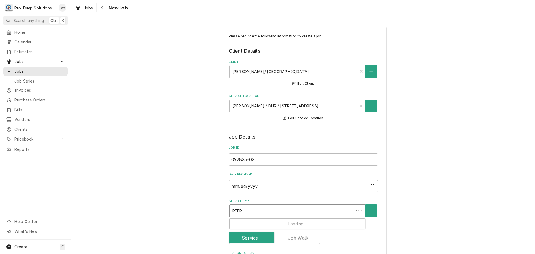
type input "REFRI"
type textarea "x"
type input "REFRIG"
type textarea "x"
type input "REFRIG"
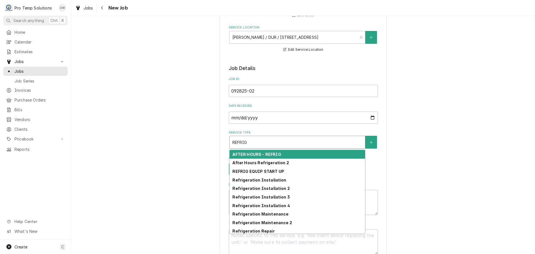
scroll to position [167, 0]
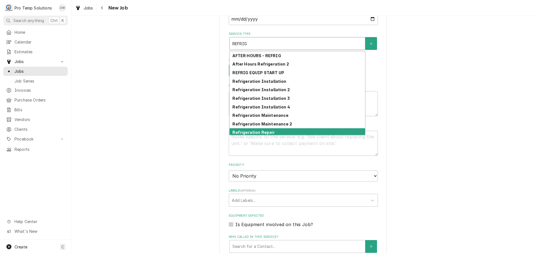
click at [269, 132] on strong "Refrigeration Repair" at bounding box center [253, 132] width 42 height 5
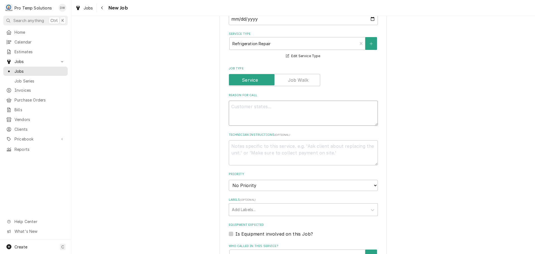
click at [251, 108] on textarea "Reason For Call" at bounding box center [303, 113] width 149 height 25
type textarea "x"
type textarea "B"
type textarea "x"
type textarea "BA"
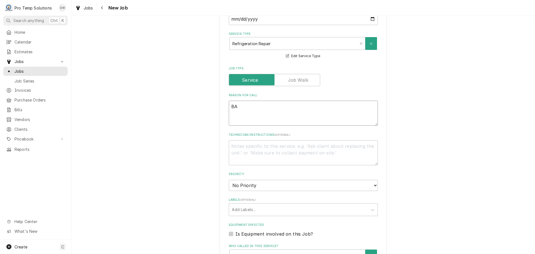
type textarea "x"
type textarea "BAR"
type textarea "x"
type textarea "BAR"
type textarea "x"
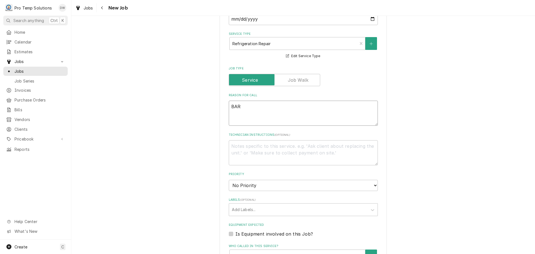
type textarea "BAR R"
type textarea "x"
type textarea "BAR RI"
type textarea "x"
type textarea "BAR RIC"
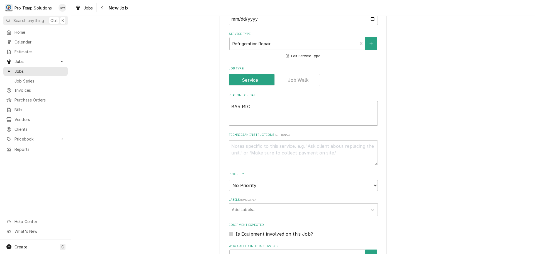
type textarea "x"
type textarea "BAR RIC"
type textarea "x"
type textarea "BAR RIC L"
type textarea "x"
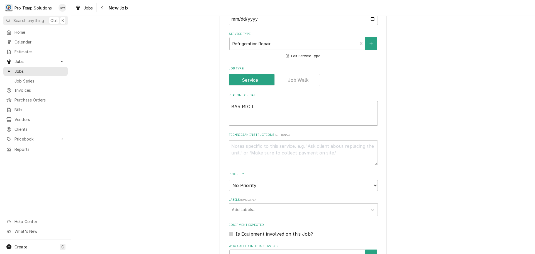
type textarea "BAR RIC LE"
type textarea "x"
type textarea "BAR RIC LEA"
type textarea "x"
type textarea "BAR RIC LEAK"
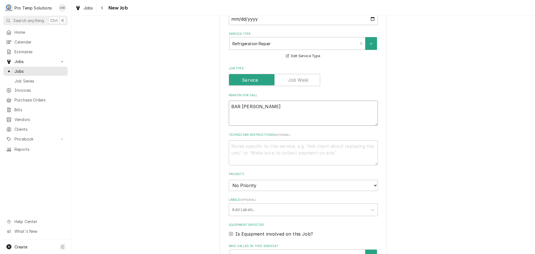
type textarea "x"
type textarea "BAR RIC LEAKI"
type textarea "x"
type textarea "BAR RIC LEAKIN"
type textarea "x"
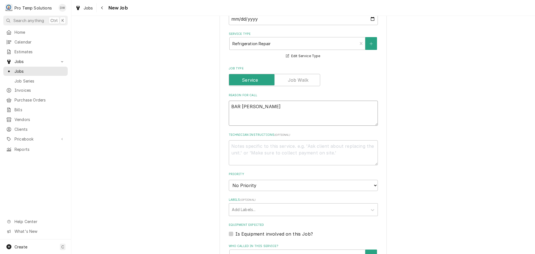
type textarea "BAR RIC LEAKING"
type textarea "x"
type textarea "BAR RIC LEAKING"
type textarea "x"
type textarea "BAR RIC LEAKING H"
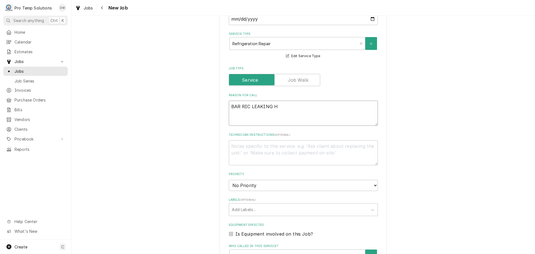
type textarea "x"
type textarea "BAR RIC LEAKING H2"
type textarea "x"
type textarea "BAR RIC LEAKING H20"
type textarea "x"
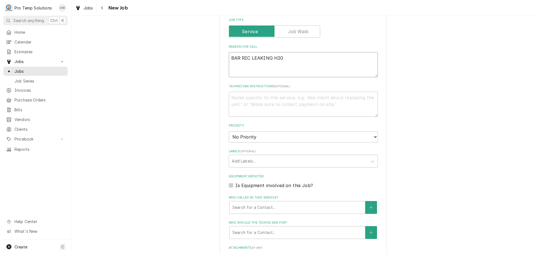
scroll to position [223, 0]
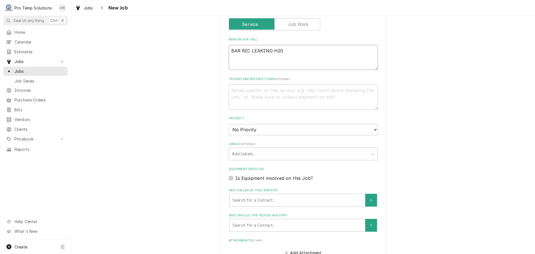
type textarea "BAR RIC LEAKING H20"
click at [235, 178] on label "Is Equipment involved on this Job?" at bounding box center [273, 178] width 77 height 7
click at [235, 178] on input "Equipment Expected" at bounding box center [309, 181] width 149 height 12
checkbox input "true"
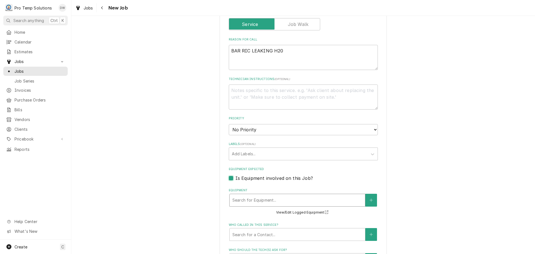
type textarea "x"
click at [274, 200] on div "Equipment" at bounding box center [297, 200] width 130 height 10
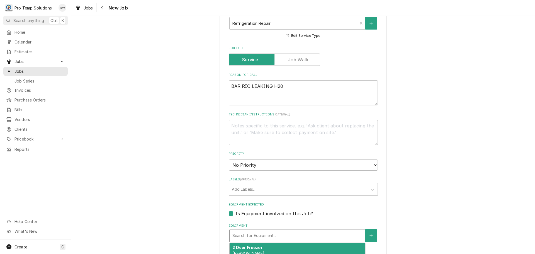
scroll to position [167, 0]
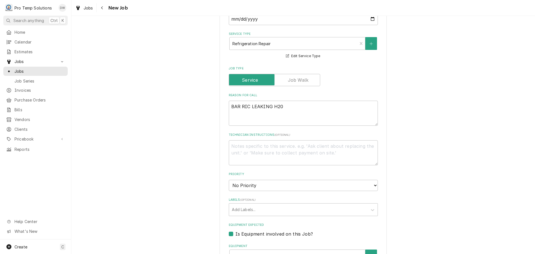
click at [235, 232] on label "Is Equipment involved on this Job?" at bounding box center [273, 233] width 77 height 7
click at [235, 232] on input "Equipment Expected" at bounding box center [309, 236] width 149 height 12
checkbox input "false"
click at [246, 149] on textarea "Technician Instructions ( optional )" at bounding box center [303, 152] width 149 height 25
type textarea "x"
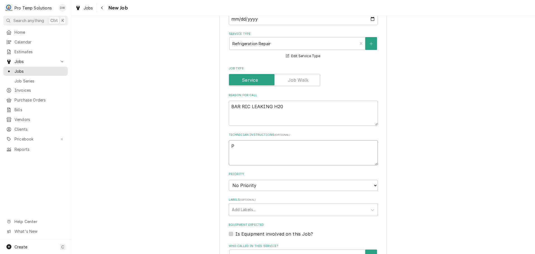
type textarea "P"
type textarea "x"
type textarea "PL"
type textarea "x"
type textarea "PLE"
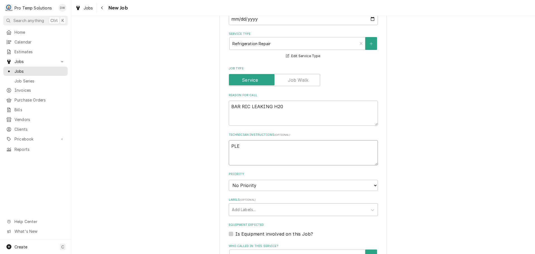
type textarea "x"
type textarea "PLEA"
type textarea "x"
type textarea "PLEAS"
type textarea "x"
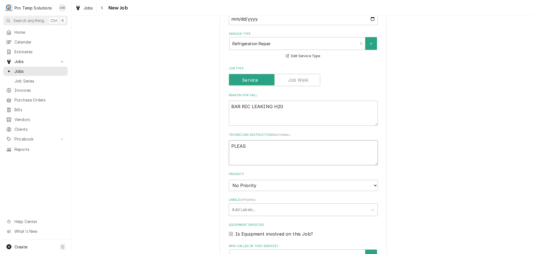
type textarea "PLEASE"
type textarea "x"
type textarea "PLEASE"
type textarea "x"
type textarea "PLEASE A"
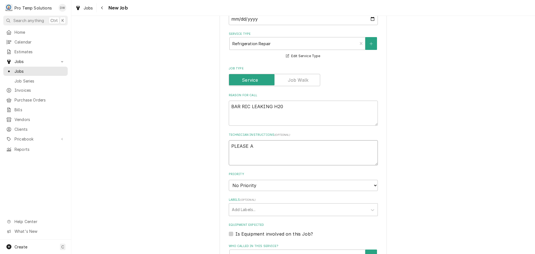
type textarea "x"
type textarea "PLEASE AD"
type textarea "x"
type textarea "PLEASE ADD"
type textarea "x"
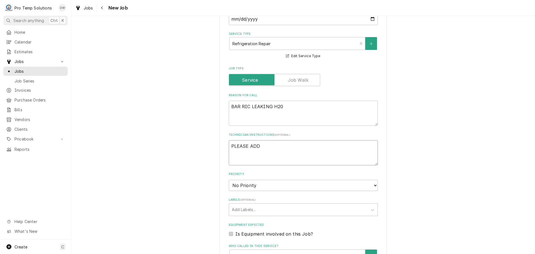
type textarea "PLEASE ADD"
type textarea "x"
type textarea "PLEASE ADD E"
type textarea "x"
type textarea "PLEASE ADD EQ"
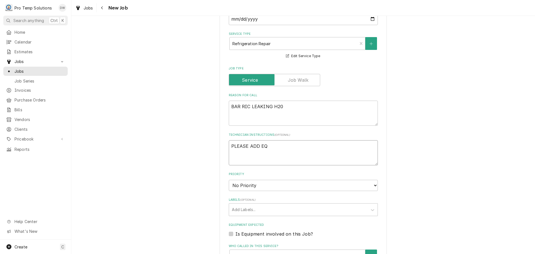
type textarea "x"
type textarea "PLEASE ADD EQU"
type textarea "x"
type textarea "PLEASE ADD EQUI"
type textarea "x"
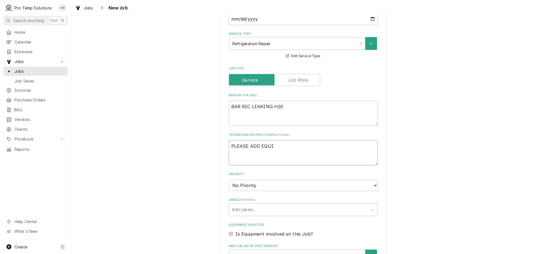
type textarea "PLEASE ADD EQUIP"
type textarea "x"
type textarea "PLEASE ADD EQUIP"
type textarea "x"
type textarea "PLEASE ADD EQUIP T"
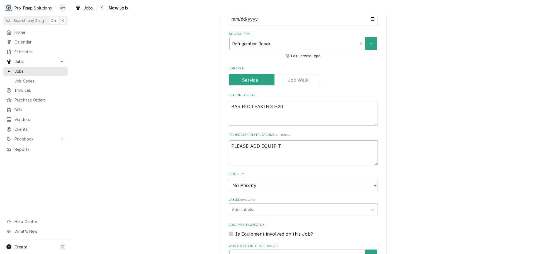
type textarea "x"
type textarea "PLEASE ADD EQUIP TO"
type textarea "x"
type textarea "PLEASE ADD EQUIP TO"
type textarea "x"
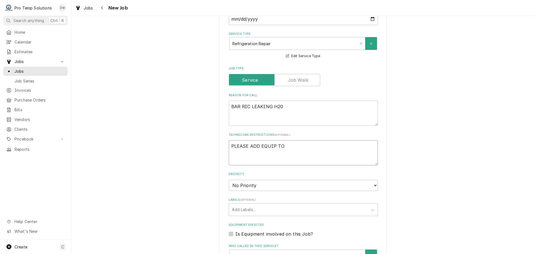
type textarea "PLEASE ADD EQUIP TO C"
type textarea "x"
type textarea "PLEASE ADD EQUIP TO CA"
type textarea "x"
type textarea "PLEASE ADD EQUIP TO CAL"
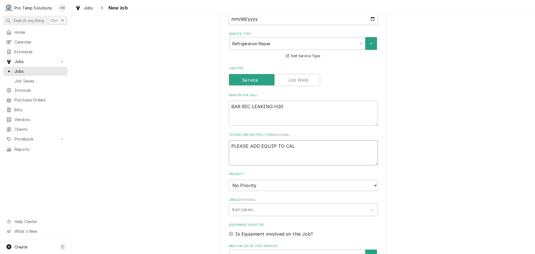
type textarea "x"
type textarea "PLEASE ADD EQUIP TO CALL"
type textarea "x"
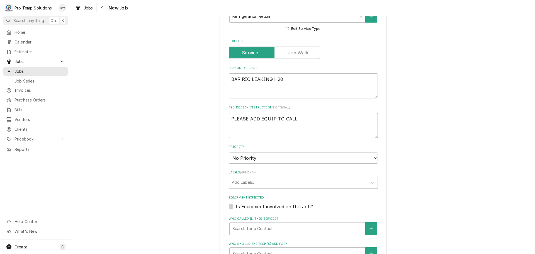
scroll to position [334, 0]
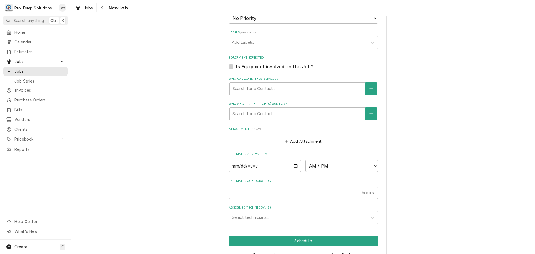
type textarea "PLEASE ADD EQUIP TO CALL"
click at [293, 165] on input "Date" at bounding box center [265, 166] width 72 height 12
type textarea "x"
type input "2025-08-28"
type textarea "x"
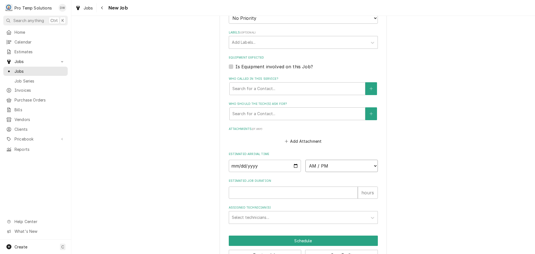
click at [372, 166] on select "AM / PM 6:00 AM 6:15 AM 6:30 AM 6:45 AM 7:00 AM 7:15 AM 7:30 AM 7:45 AM 8:00 AM…" at bounding box center [341, 166] width 72 height 12
select select "13:00:00"
click at [305, 160] on select "AM / PM 6:00 AM 6:15 AM 6:30 AM 6:45 AM 7:00 AM 7:15 AM 7:30 AM 7:45 AM 8:00 AM…" at bounding box center [341, 166] width 72 height 12
click at [303, 192] on input "Estimated Job Duration" at bounding box center [293, 192] width 129 height 12
type textarea "x"
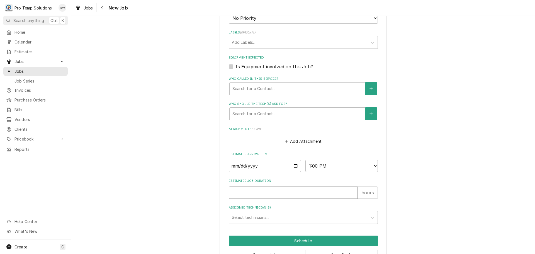
type input "1"
type textarea "x"
type input "1"
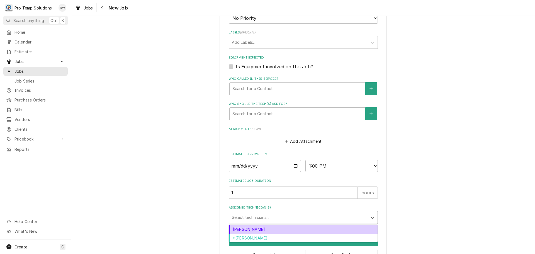
click at [258, 216] on div "Assigned Technician(s)" at bounding box center [298, 217] width 133 height 10
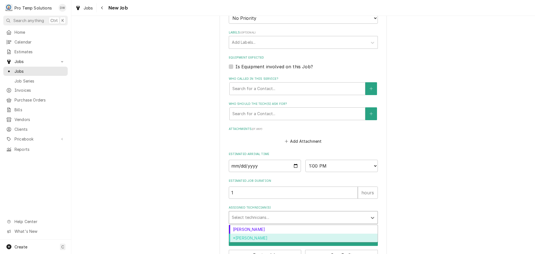
click at [260, 237] on div "*[PERSON_NAME]" at bounding box center [303, 237] width 148 height 9
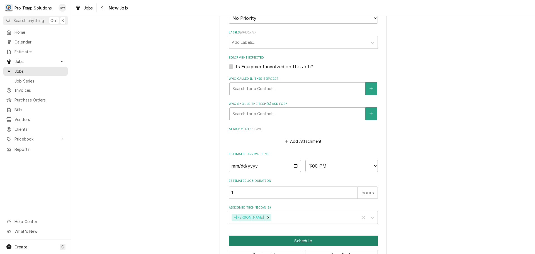
click at [298, 240] on button "Schedule" at bounding box center [303, 240] width 149 height 10
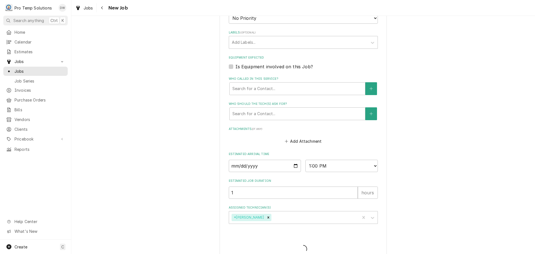
type textarea "x"
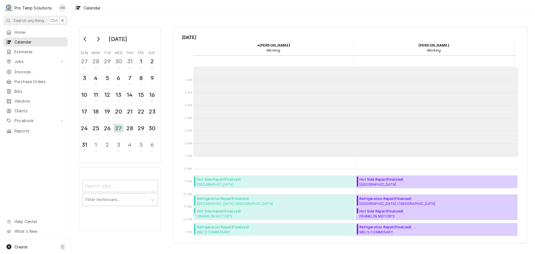
scroll to position [89, 0]
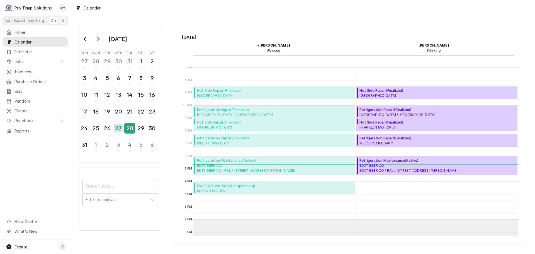
click at [130, 130] on div "28" at bounding box center [130, 127] width 10 height 9
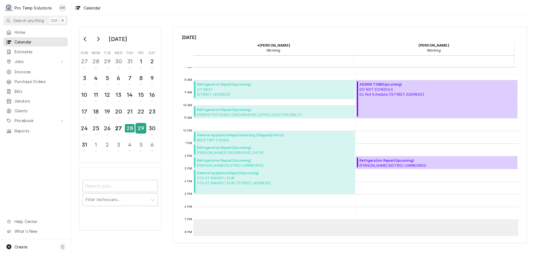
click at [138, 128] on div "29" at bounding box center [141, 127] width 10 height 9
